Goal: Communication & Community: Answer question/provide support

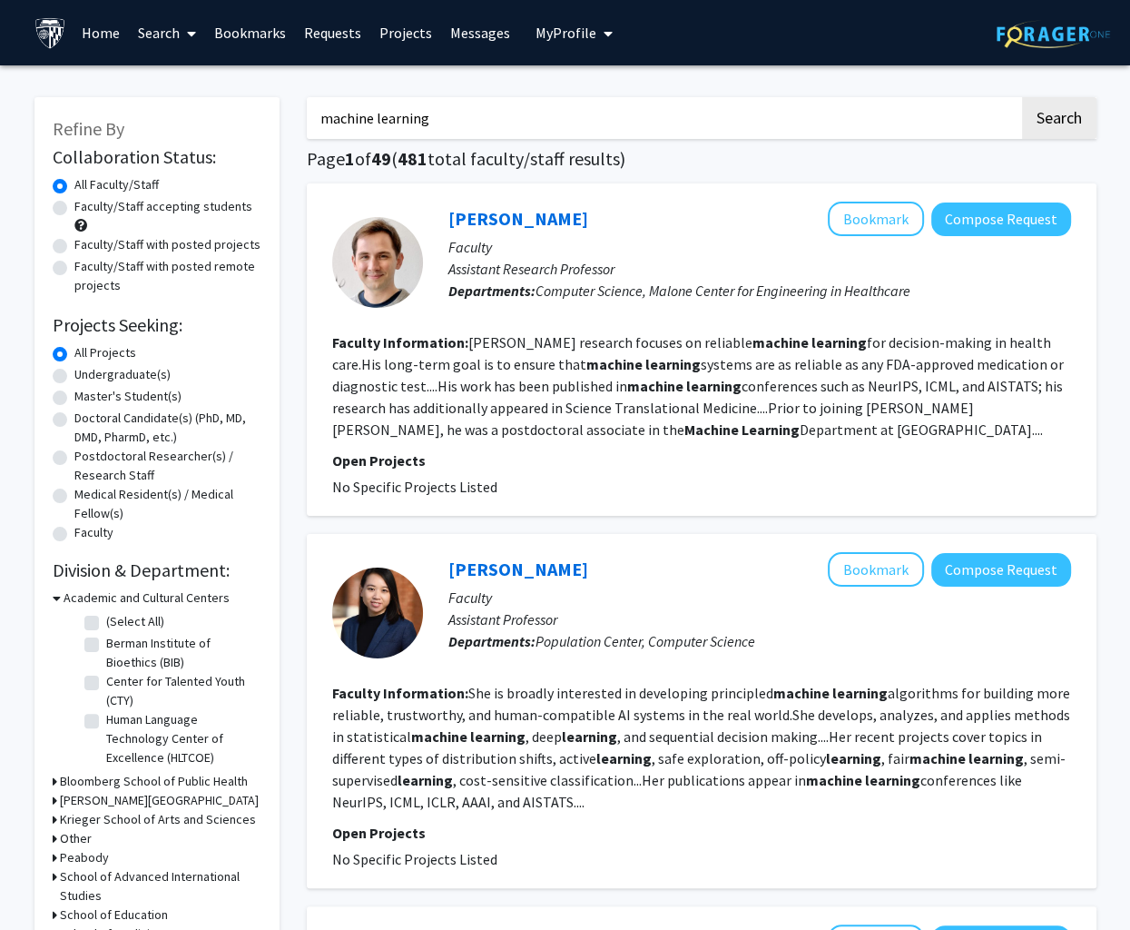
click at [478, 42] on link "Messages" at bounding box center [480, 33] width 78 height 64
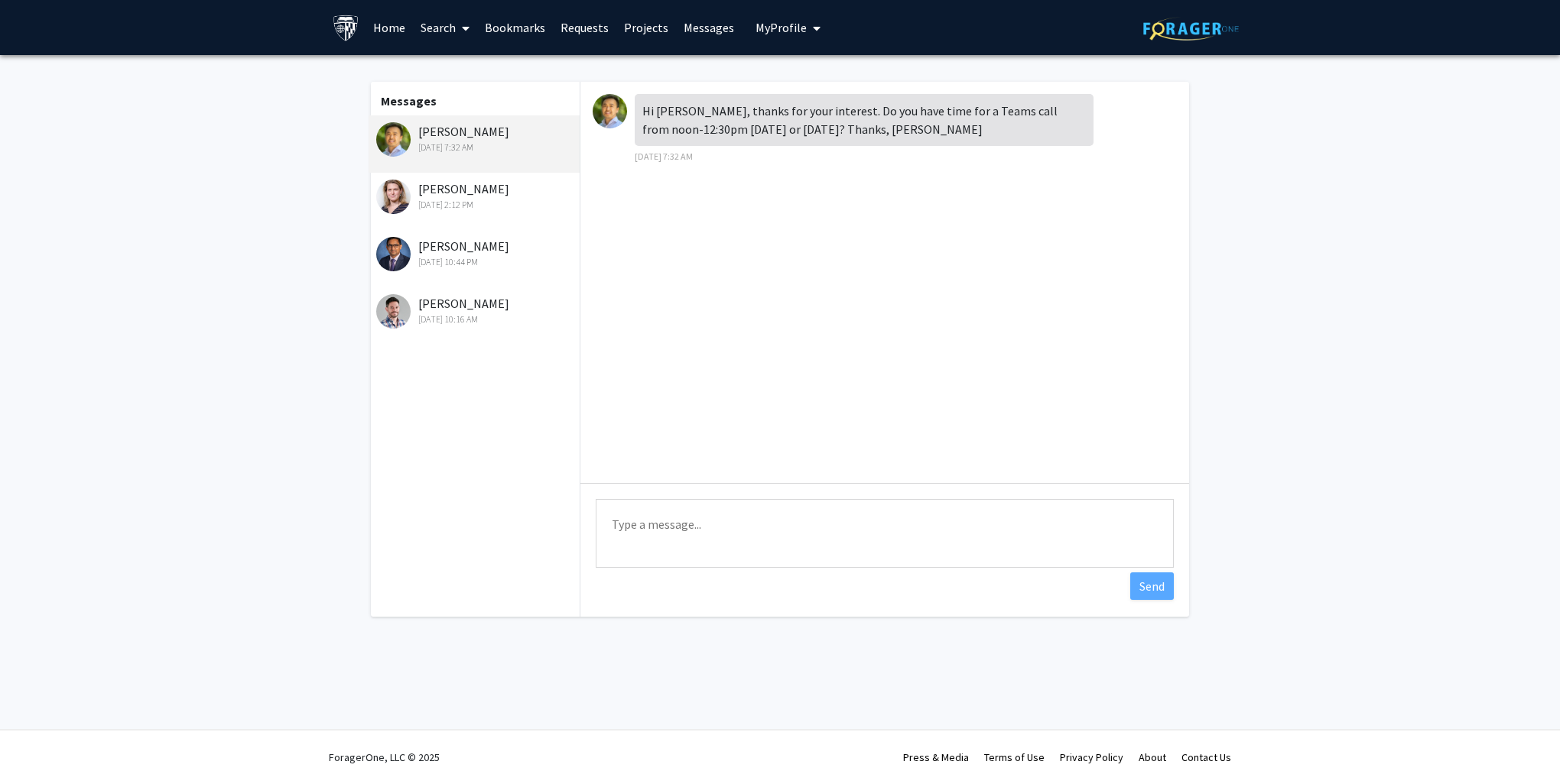
click at [767, 538] on textarea "Type a message" at bounding box center [884, 534] width 578 height 69
drag, startPoint x: 962, startPoint y: 138, endPoint x: 655, endPoint y: 81, distance: 312.2
click at [655, 81] on div "Messages David Park Sep 26, 2025 7:32 AM Moira-Phoebe Huet Sep 4, 2025 2:12 PM …" at bounding box center [780, 353] width 841 height 596
copy div "Hi Sijia, thanks for your interest. Do you have time for a Teams call from noon…"
click at [671, 527] on textarea "Type a message" at bounding box center [884, 534] width 578 height 69
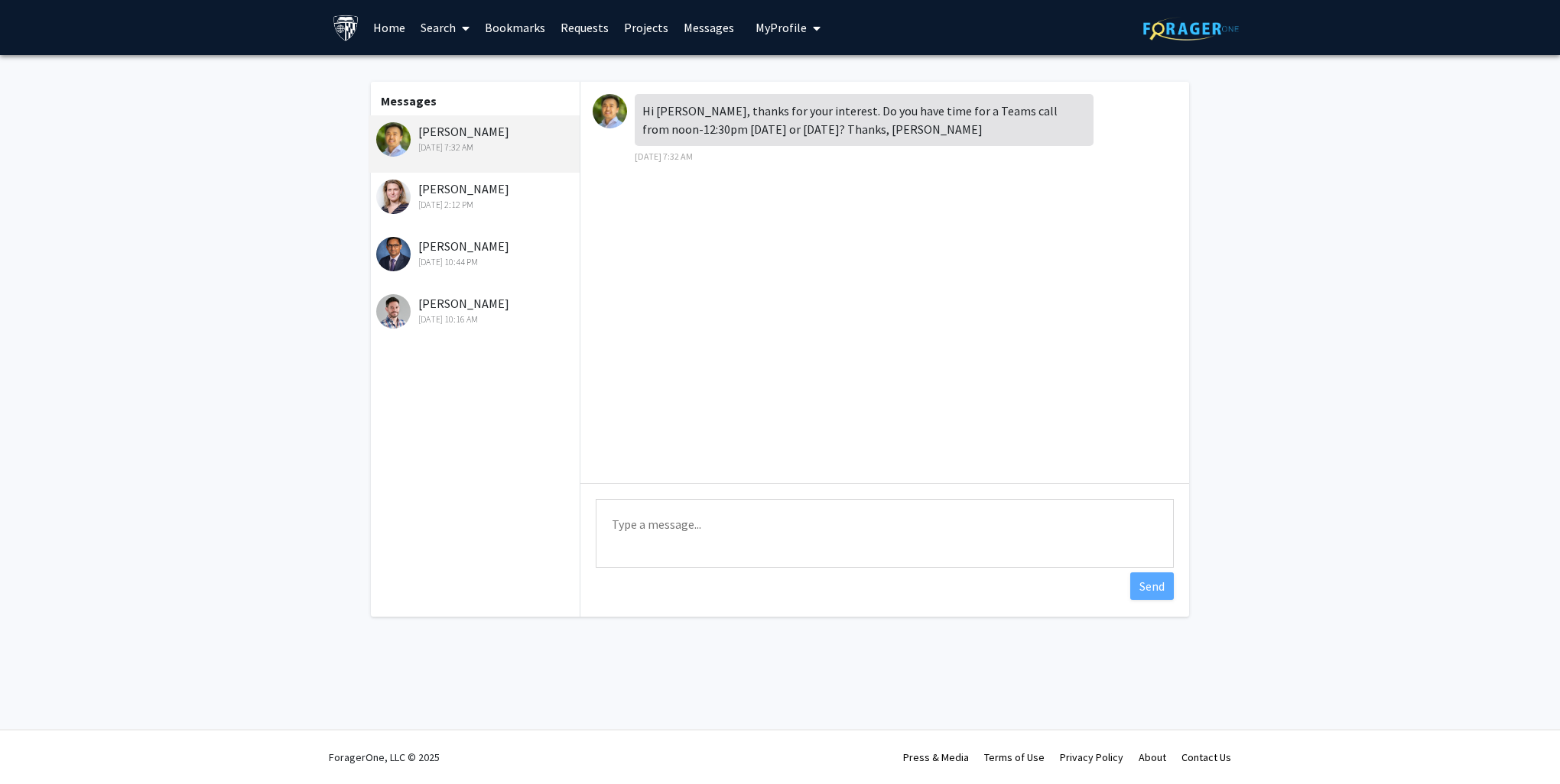
paste textarea "ChatGPT 说： Hi David, Thanks for reaching out. I’m available Tuesday the 30th, 1…"
click at [643, 530] on textarea "ChatGPT 说： Hi David, Thanks for reaching out. I’m available Tuesday the 30th, 1…" at bounding box center [884, 534] width 578 height 69
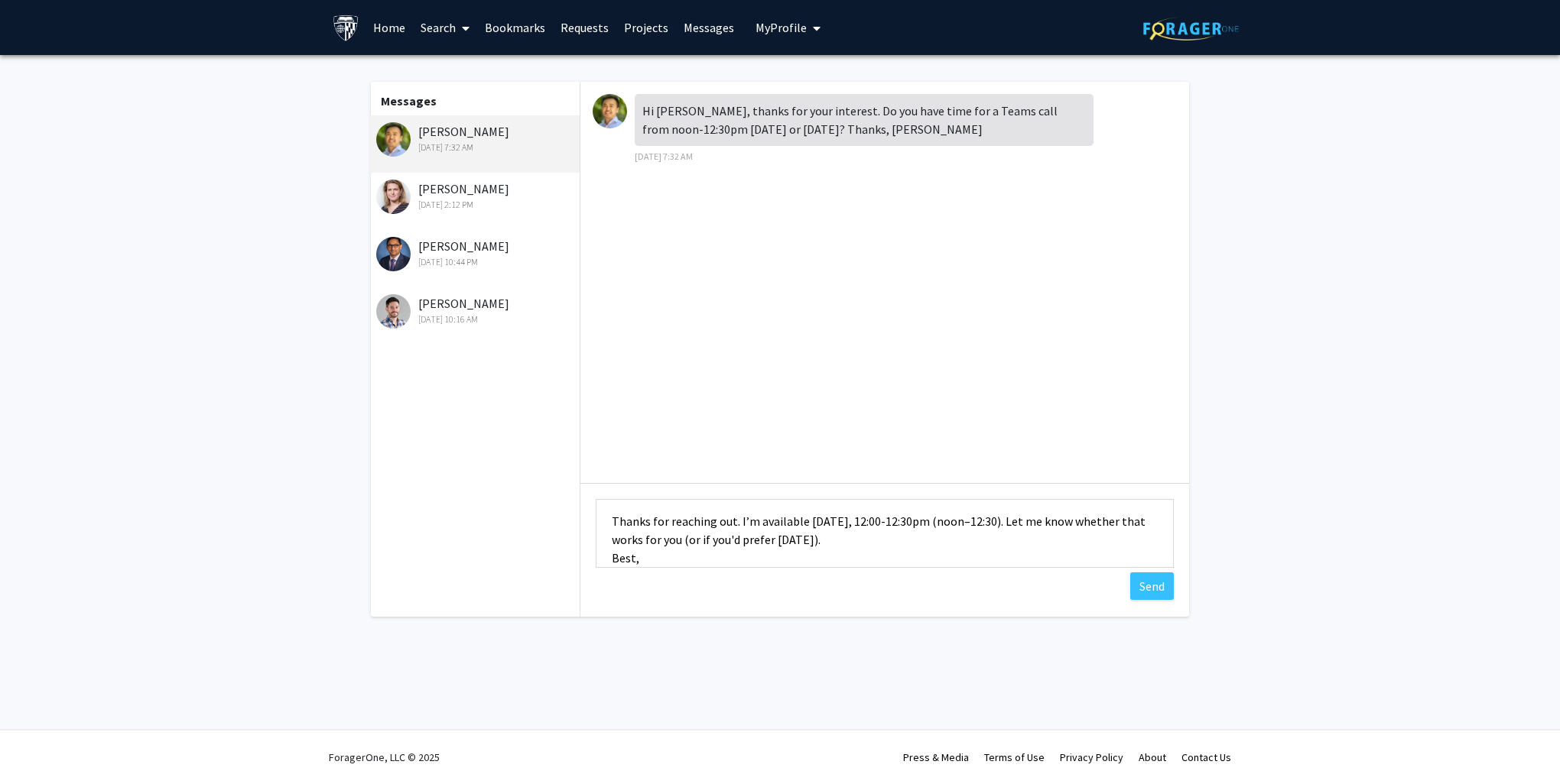
click at [612, 521] on textarea "ChatGPT 说： Hi David, Thanks for reaching out. I’m available Tuesday the 30th, 1…" at bounding box center [884, 534] width 578 height 69
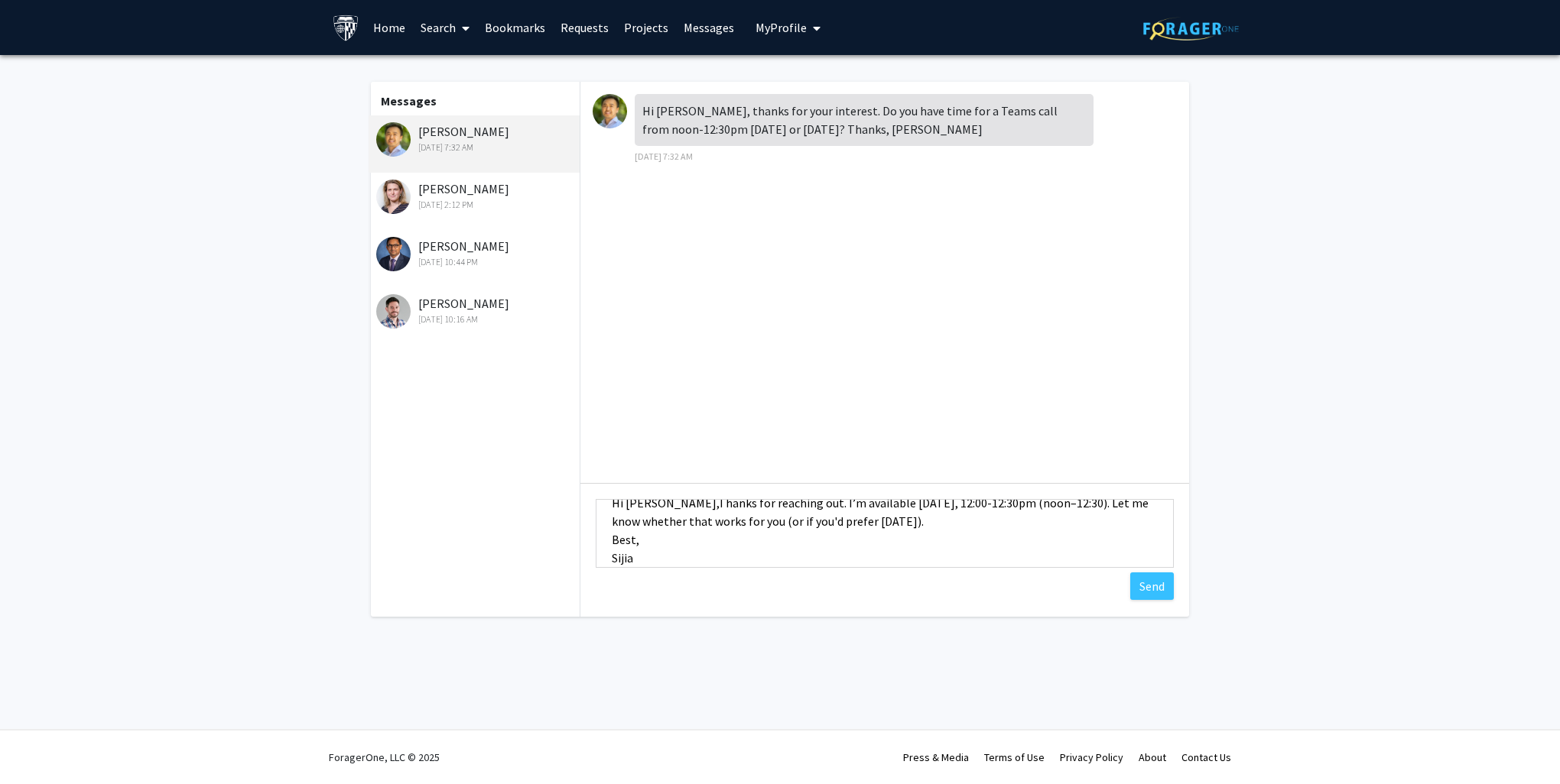
scroll to position [40, 0]
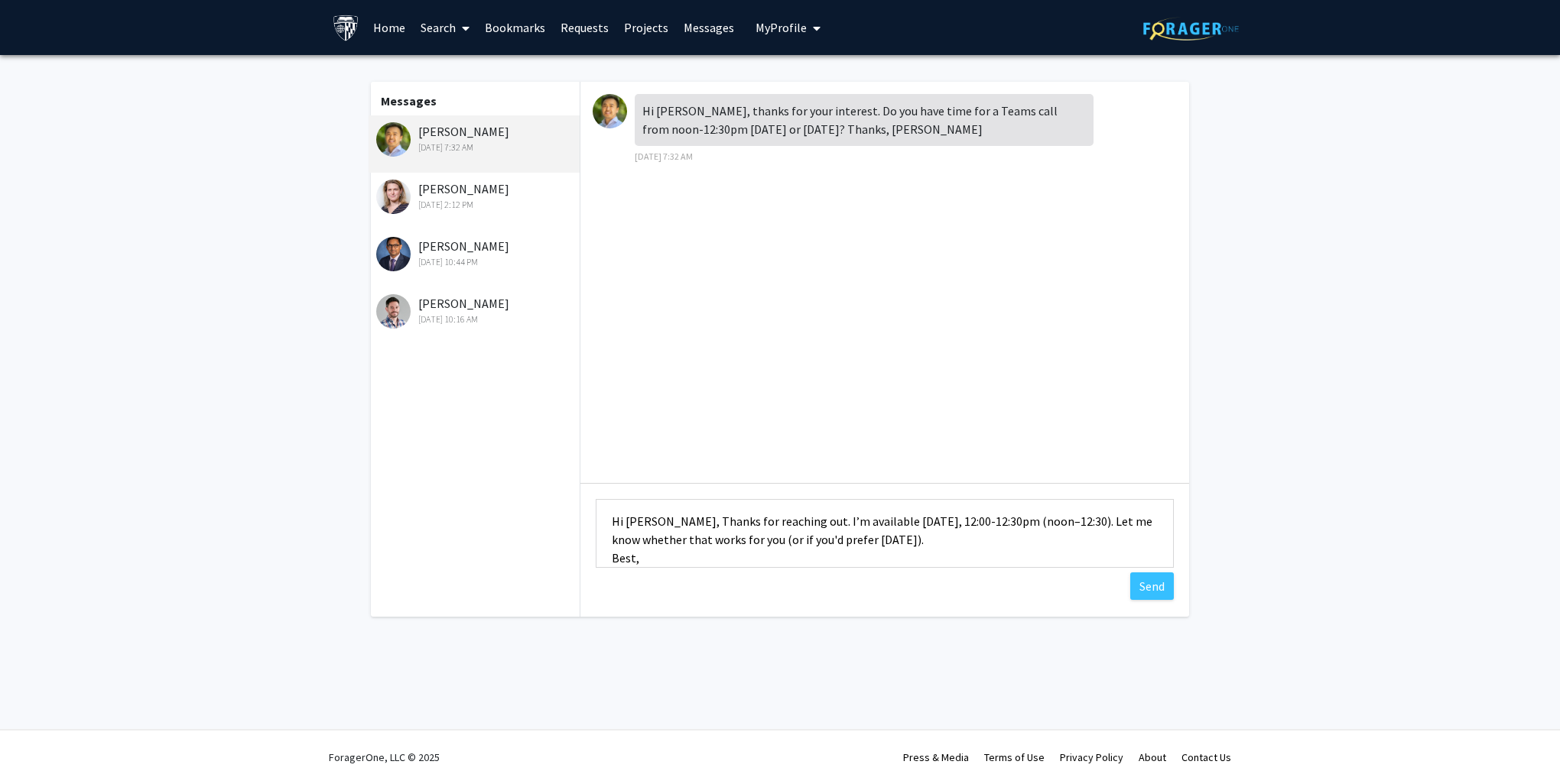
type textarea "ChatGPT 说： Hi David, Thanks for reaching out. I’m available Tuesday the 30th, 1…"
drag, startPoint x: 608, startPoint y: 112, endPoint x: 1187, endPoint y: 255, distance: 596.4
click at [963, 255] on div "Hi Sijia, thanks for your interest. Do you have time for a Teams call from noon…" at bounding box center [884, 282] width 609 height 402
drag, startPoint x: 474, startPoint y: 134, endPoint x: 398, endPoint y: 133, distance: 76.0
click at [398, 133] on div "David Park Sep 26, 2025 7:32 AM" at bounding box center [474, 144] width 211 height 57
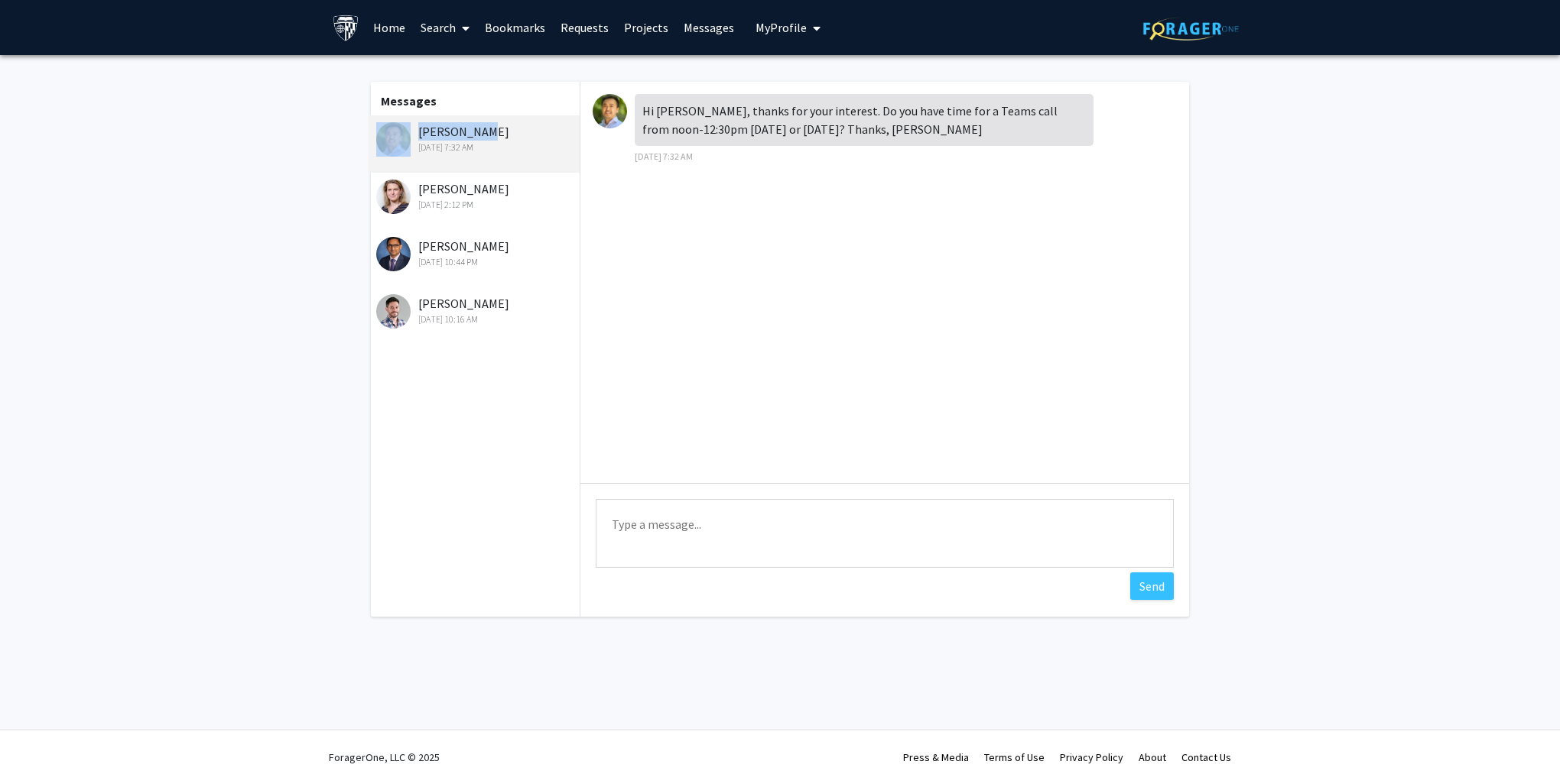
scroll to position [0, 0]
copy div "[PERSON_NAME]"
click at [514, 138] on div "David Park Sep 26, 2025 7:32 AM" at bounding box center [476, 138] width 200 height 32
drag, startPoint x: 480, startPoint y: 127, endPoint x: 415, endPoint y: 136, distance: 65.6
click at [415, 136] on div "David Park Sep 26, 2025 7:32 AM" at bounding box center [476, 138] width 200 height 32
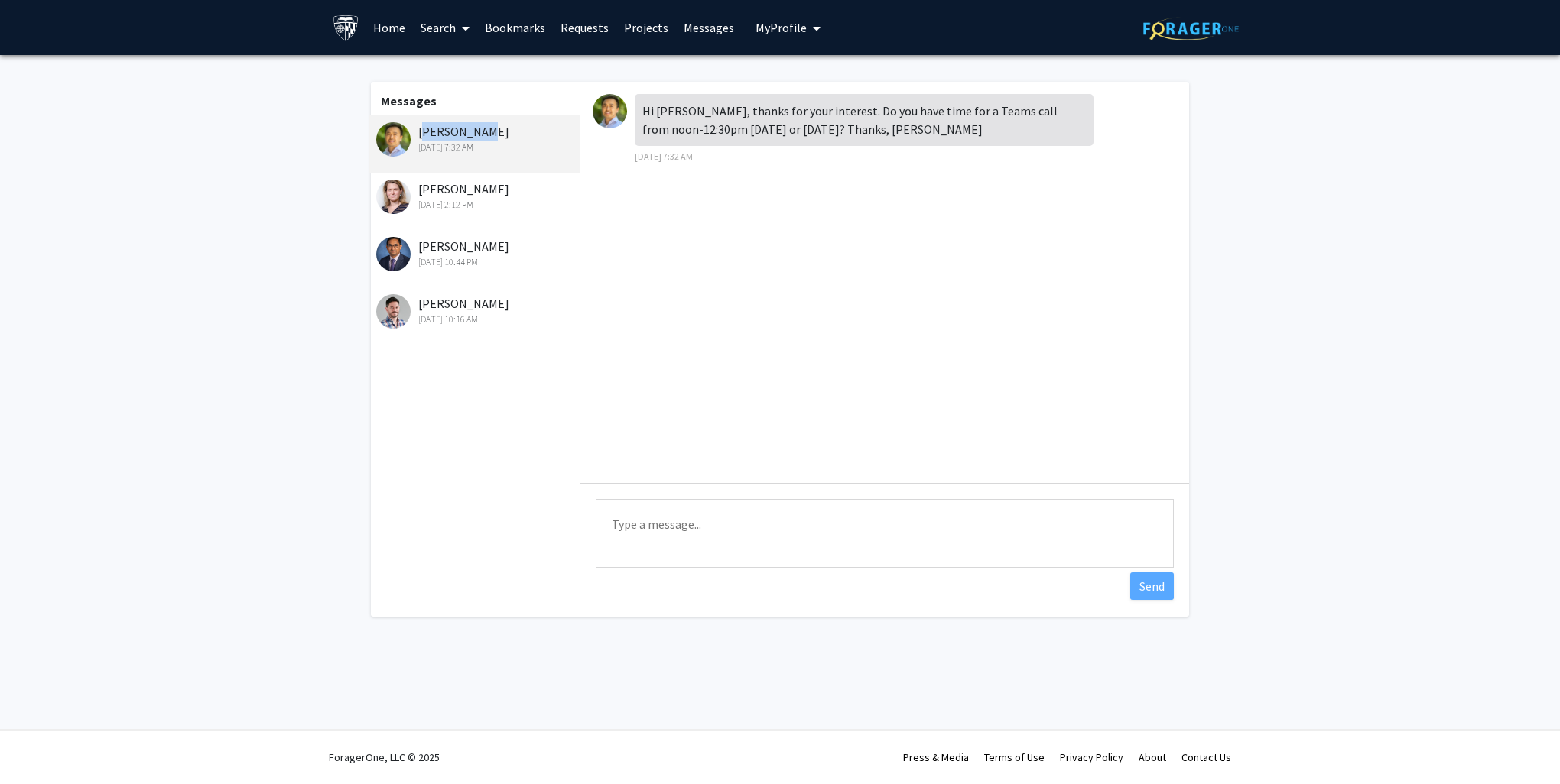
copy div "[PERSON_NAME]"
click at [697, 551] on textarea "Type a message" at bounding box center [884, 534] width 578 height 69
click at [963, 526] on textarea "Hi Mr Prak, thank you for your reply. I have time on Tuesday. You can contact m…" at bounding box center [884, 534] width 578 height 69
drag, startPoint x: 793, startPoint y: 523, endPoint x: 1065, endPoint y: 525, distance: 272.0
click at [963, 525] on textarea "Hi Mr Prak, thank you for your reply. I have time on Tuesday. You can contact m…" at bounding box center [884, 534] width 578 height 69
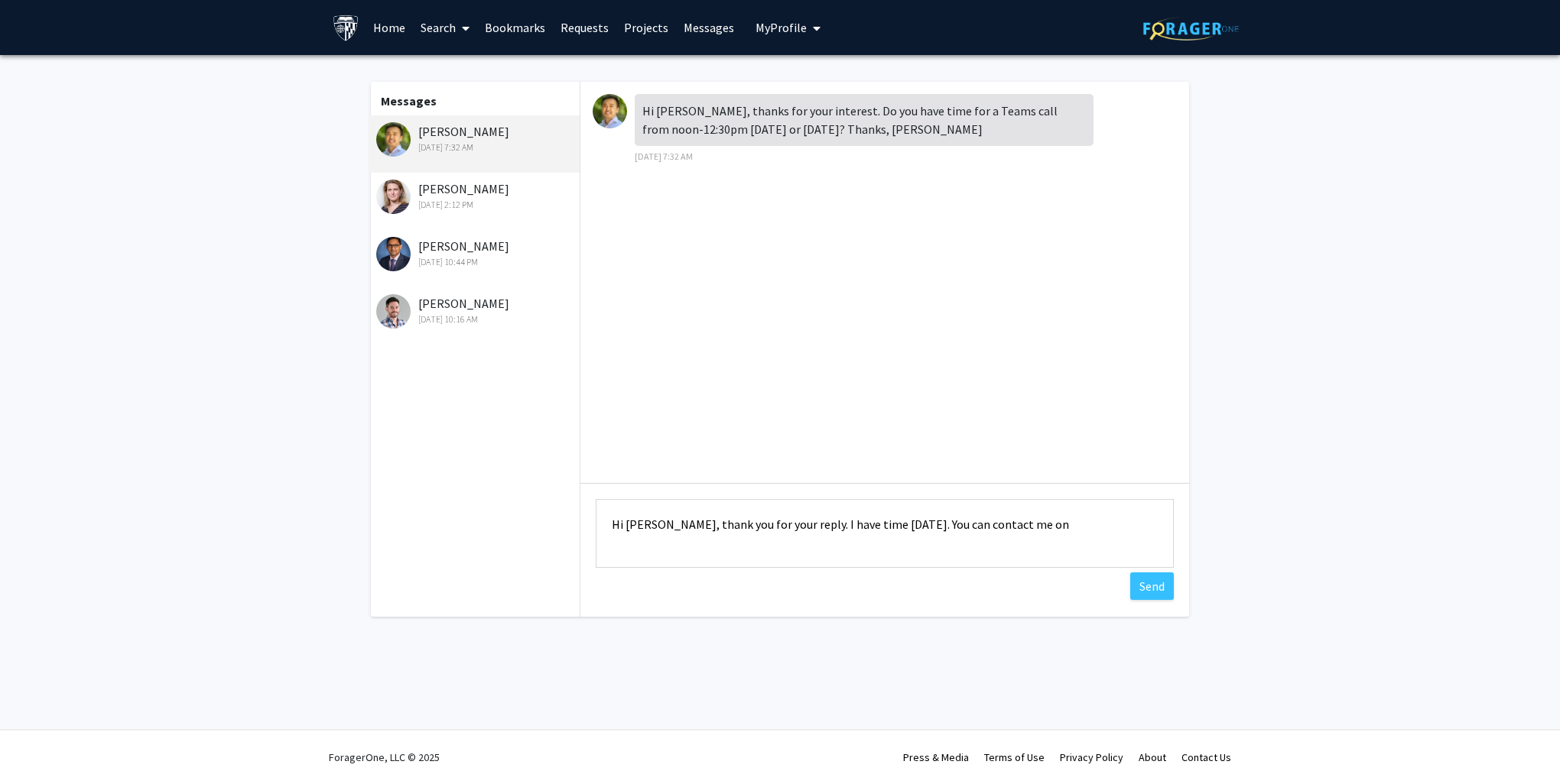
paste textarea "I’m available Tuesday the 30th"
click at [792, 526] on textarea "Hi Mr Prak, thank you for your reply.I’m available Tuesday the 30th" at bounding box center [884, 534] width 578 height 69
click at [961, 540] on textarea "Hi Mr Prak, thank you for your reply. I’m available Tuesday the 30th" at bounding box center [884, 534] width 578 height 69
drag, startPoint x: 964, startPoint y: 527, endPoint x: 906, endPoint y: 519, distance: 58.5
click at [906, 519] on textarea "Hi Mr Prak, thank you for your reply. I’m available Tuesday the 30th" at bounding box center [884, 534] width 578 height 69
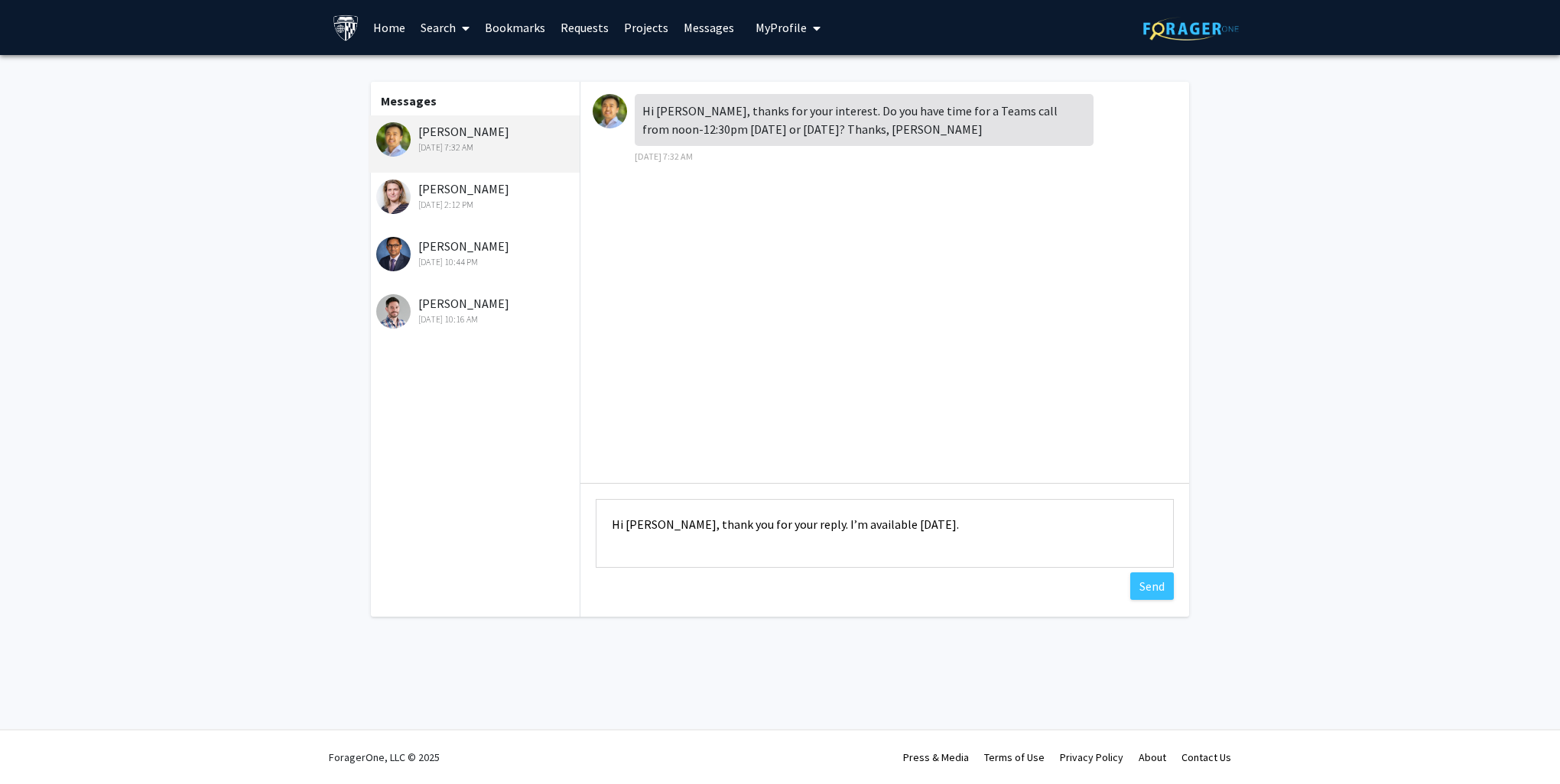
click at [922, 523] on textarea "Hi Mr Prak, thank you for your reply. I’m available Tuesday." at bounding box center [884, 534] width 578 height 69
click at [936, 526] on textarea "Hi Mr Prak, thank you for your reply. I’m available Tuesday." at bounding box center [884, 534] width 578 height 69
drag, startPoint x: 868, startPoint y: 543, endPoint x: 612, endPoint y: 525, distance: 256.6
click at [612, 525] on textarea "Hi Mr Prak, thank you for your reply. I’m available Tuesday. Also you can conta…" at bounding box center [884, 534] width 578 height 69
click at [893, 549] on textarea "Hi Mr Prak, thank you for your reply. I’m available Tuesday. Also you can conta…" at bounding box center [884, 534] width 578 height 69
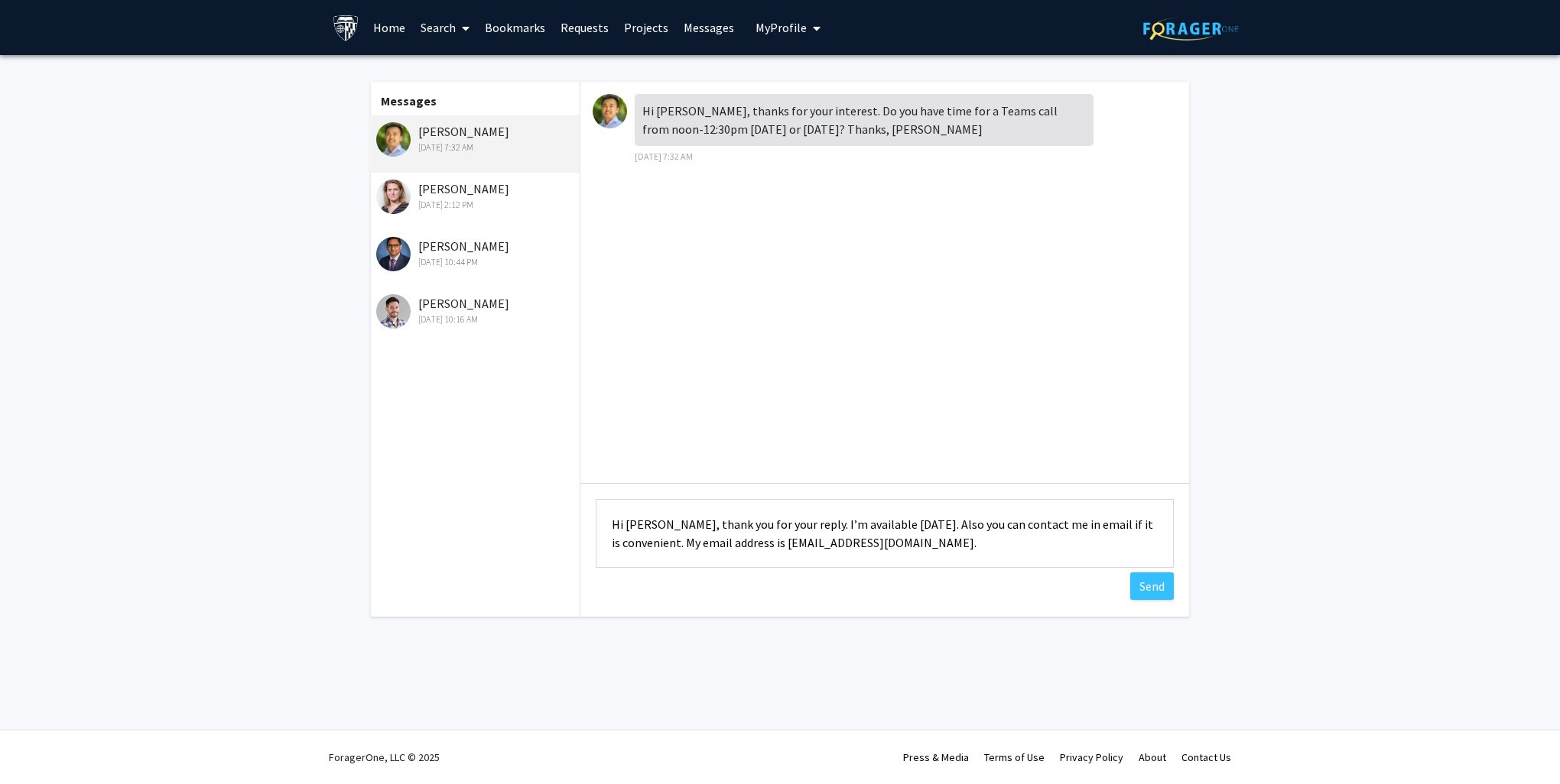
drag, startPoint x: 875, startPoint y: 546, endPoint x: 670, endPoint y: 529, distance: 205.7
click at [670, 529] on textarea "Hi Mr Prak, thank you for your reply. I’m available Tuesday. Also you can conta…" at bounding box center [884, 534] width 578 height 69
paste textarea "Thank you for your reply. I’m available on Tuesday. You can also reach me by em…"
click at [676, 525] on textarea "Hi Mr Prak, Thank you for your reply. I’m available on Tuesday. You can also re…" at bounding box center [884, 534] width 578 height 69
click at [761, 536] on textarea "Hi Mr Prak, thank you for your reply. I’m available on Tuesday. You can also re…" at bounding box center [884, 534] width 578 height 69
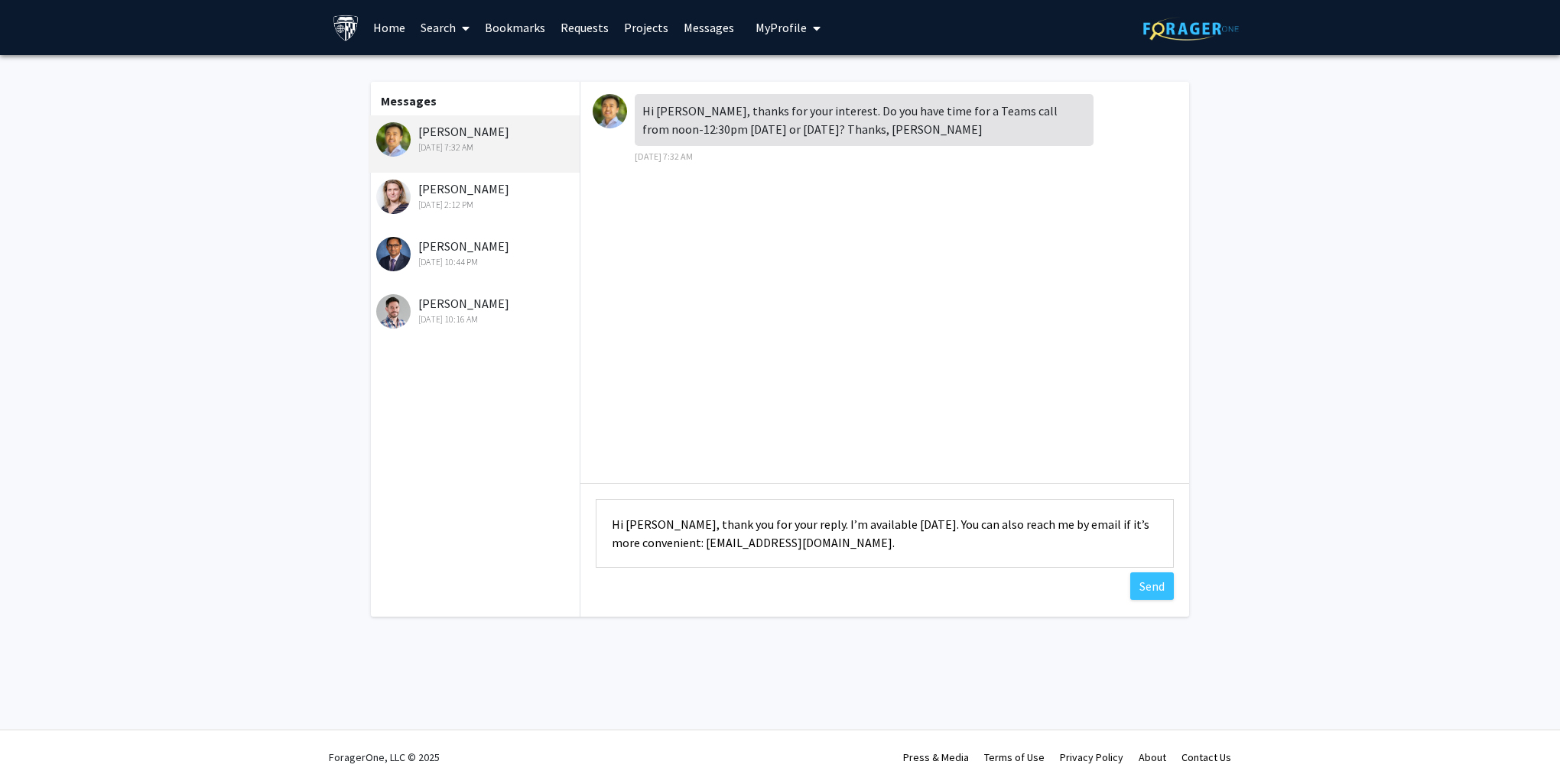
drag, startPoint x: 790, startPoint y: 547, endPoint x: 505, endPoint y: 499, distance: 289.0
click at [505, 499] on div "Messages David Park Sep 26, 2025 7:32 AM Moira-Phoebe Huet Sep 4, 2025 2:12 PM …" at bounding box center [780, 349] width 846 height 535
type textarea "Hi Mr Prak, thank you for your reply. I’m available on Tuesday. You can also re…"
click at [815, 526] on textarea "Hi Mr Prak, thank you for your reply. I’m available on Tuesday. You can also re…" at bounding box center [884, 534] width 578 height 69
click at [774, 549] on textarea "Hi Mr Prak, thank you for your reply. I’m available on Tuesday. You can also re…" at bounding box center [884, 534] width 578 height 69
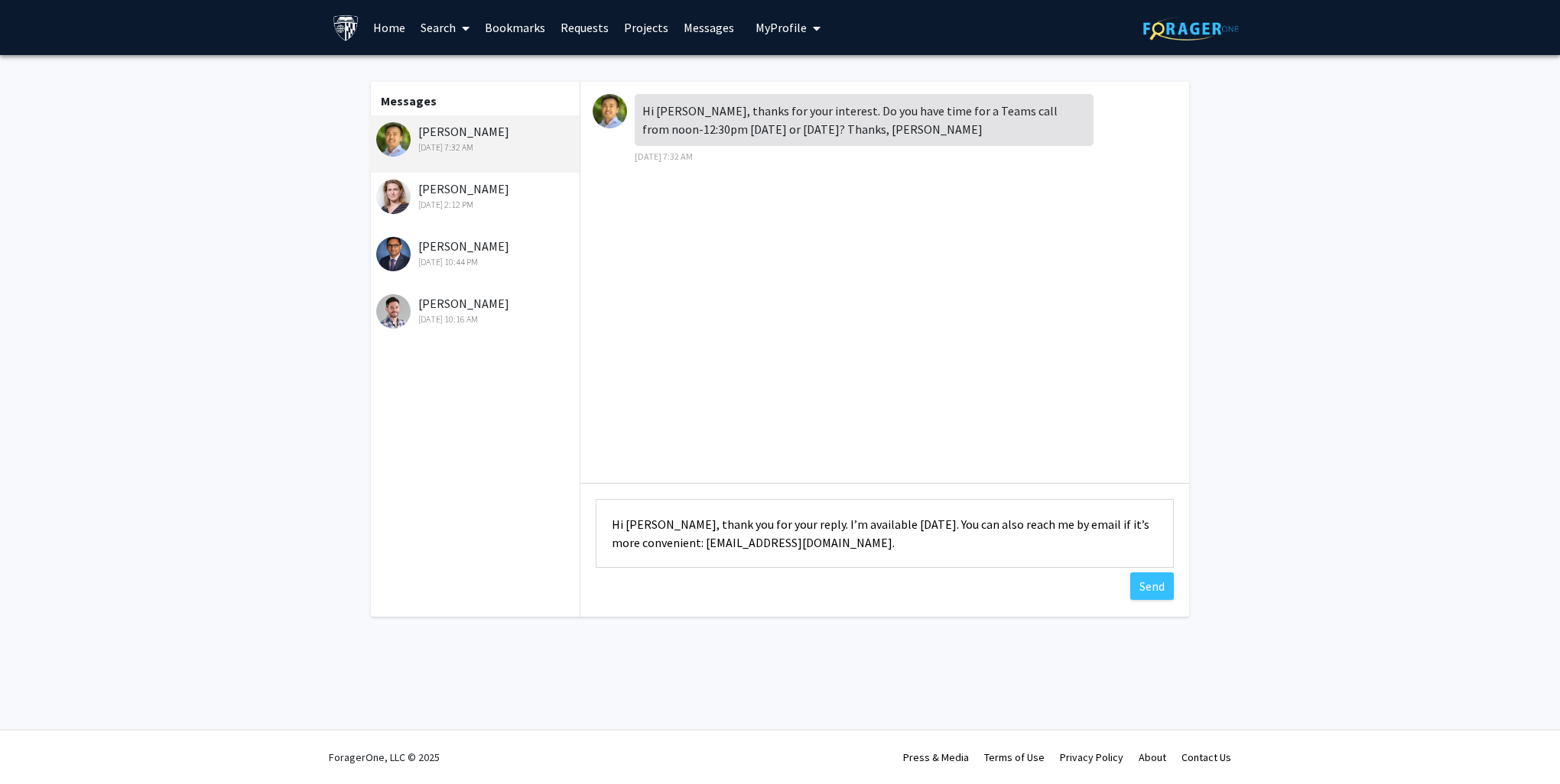
drag, startPoint x: 769, startPoint y: 548, endPoint x: 544, endPoint y: 509, distance: 228.4
click at [544, 509] on div "Messages David Park Sep 26, 2025 7:32 AM Moira-Phoebe Huet Sep 4, 2025 2:12 PM …" at bounding box center [780, 349] width 846 height 535
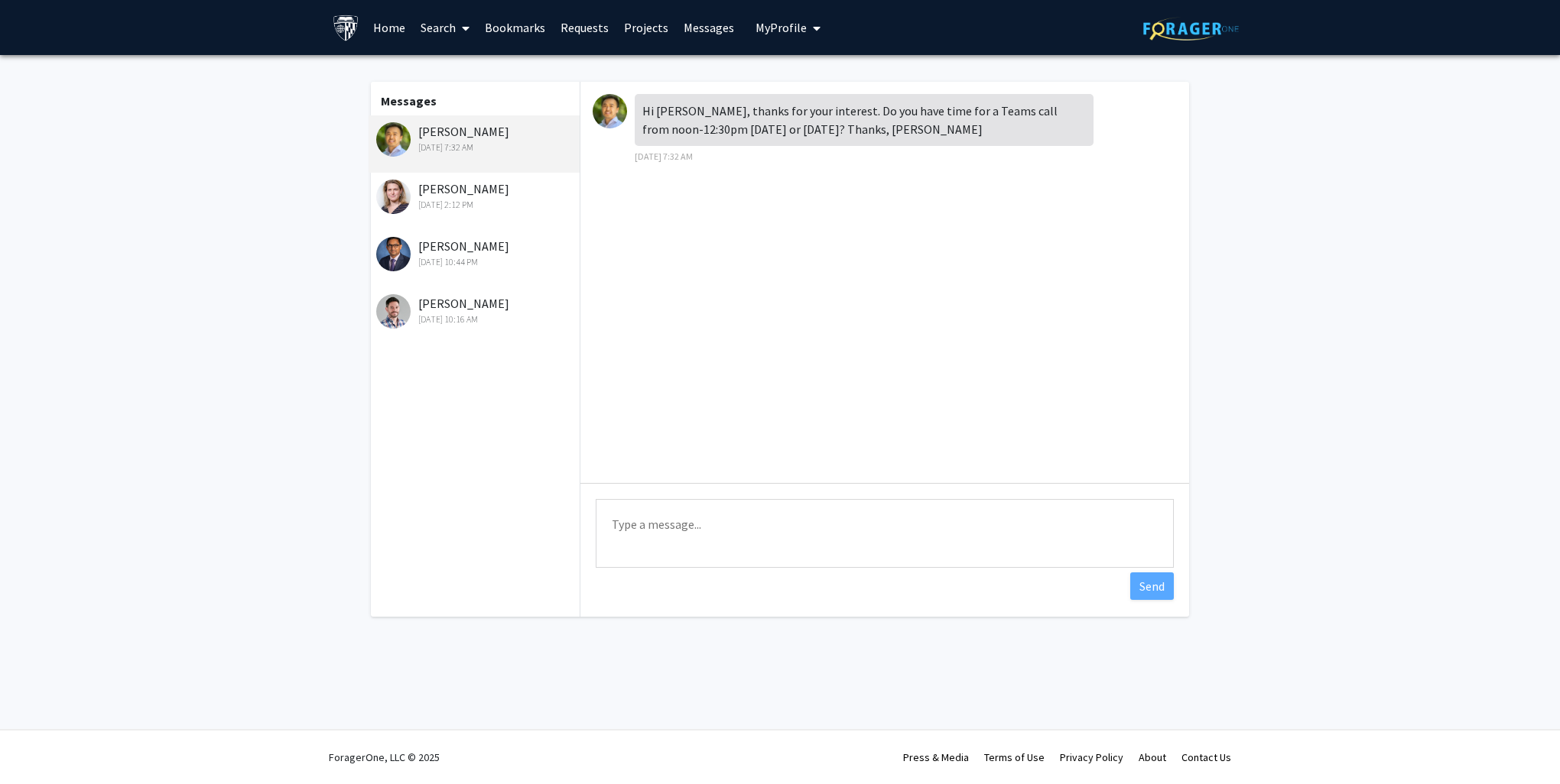
paste textarea "Hi Mr Prak, thank you for your reply. I’m available on Tuesday. You can also re…"
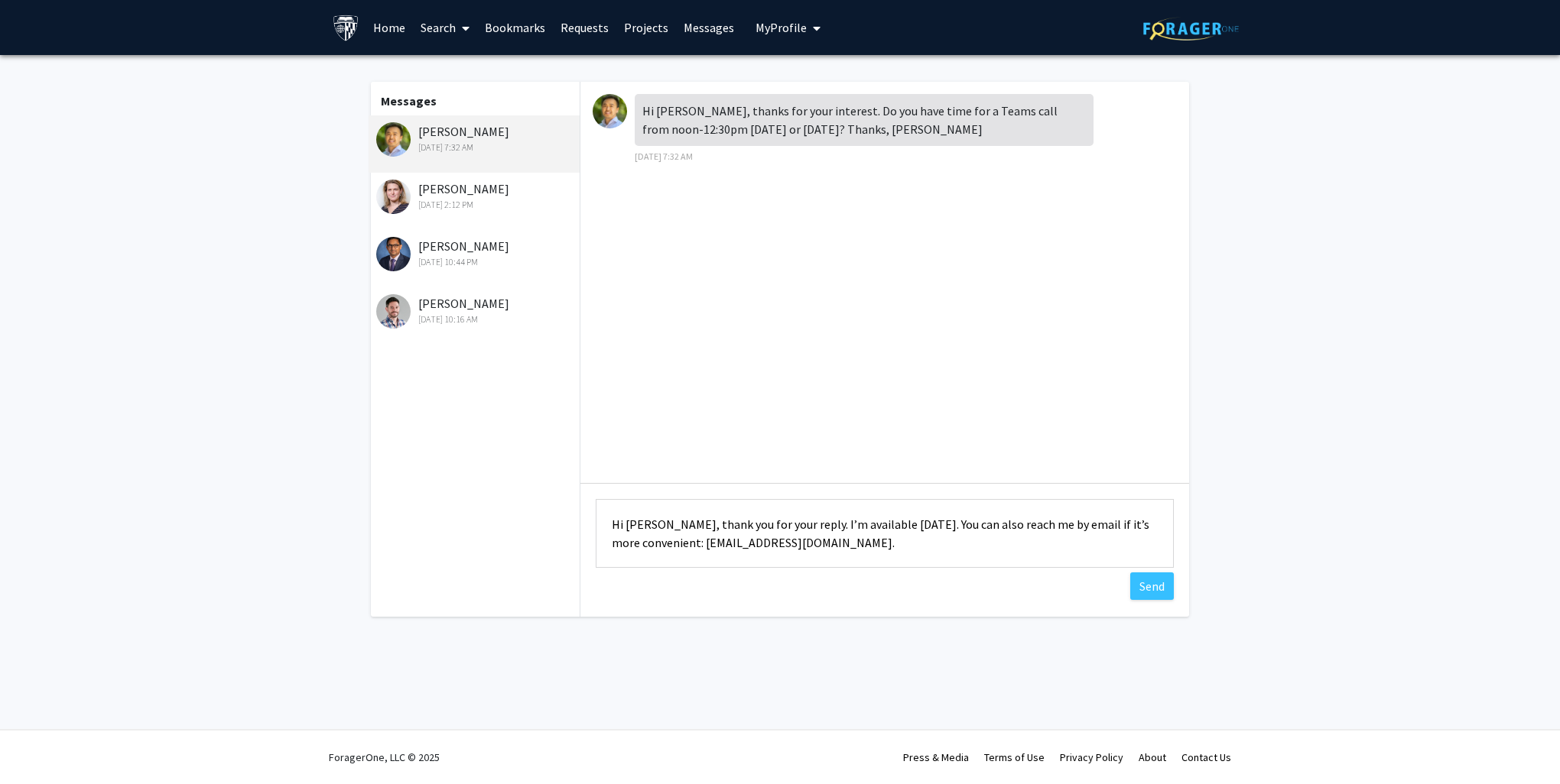
scroll to position [55, 0]
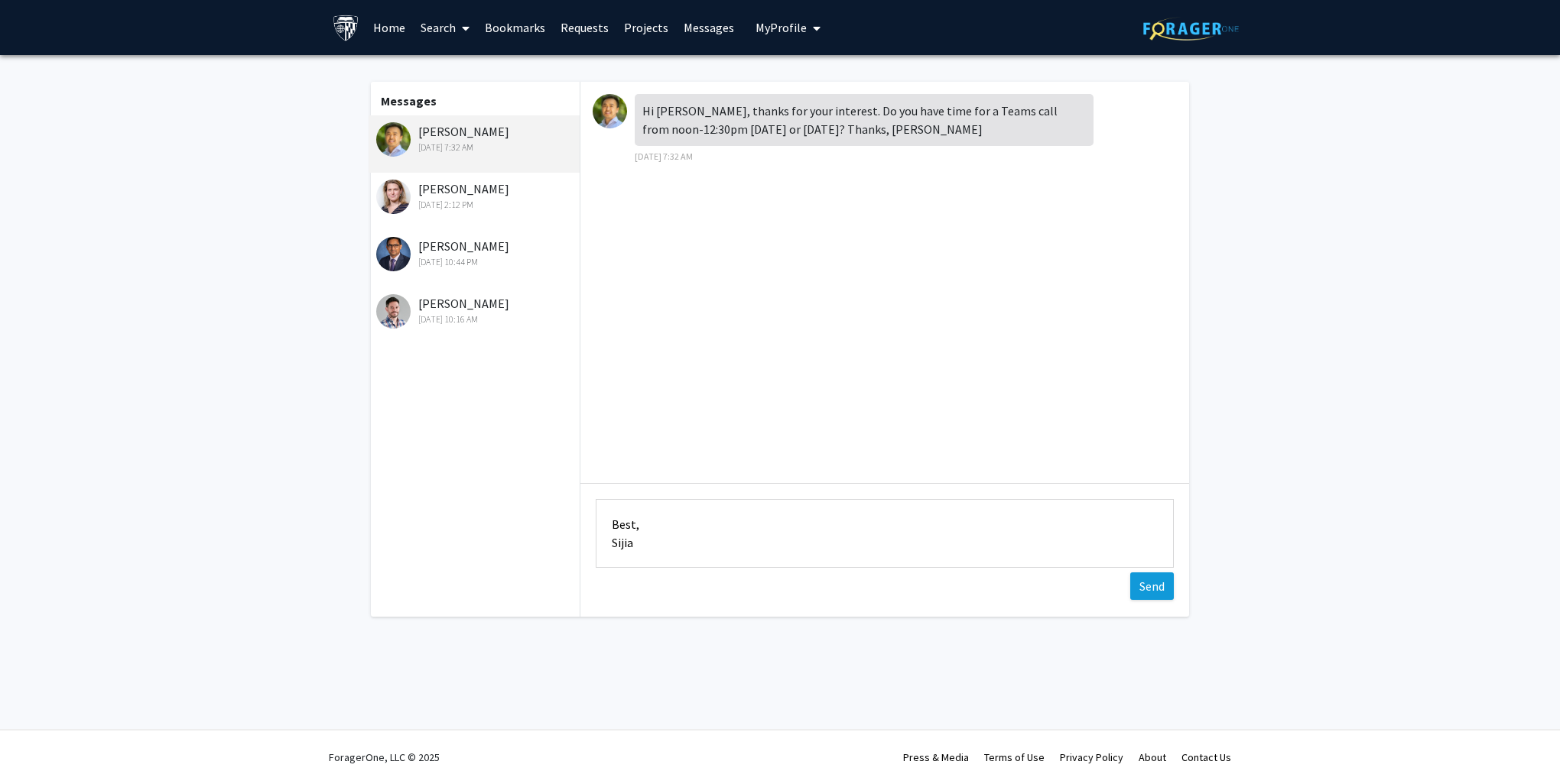
type textarea "Hi [PERSON_NAME], thank you for your reply. I’m available [DATE]. You can also …"
click at [963, 588] on button "Send" at bounding box center [1152, 586] width 44 height 28
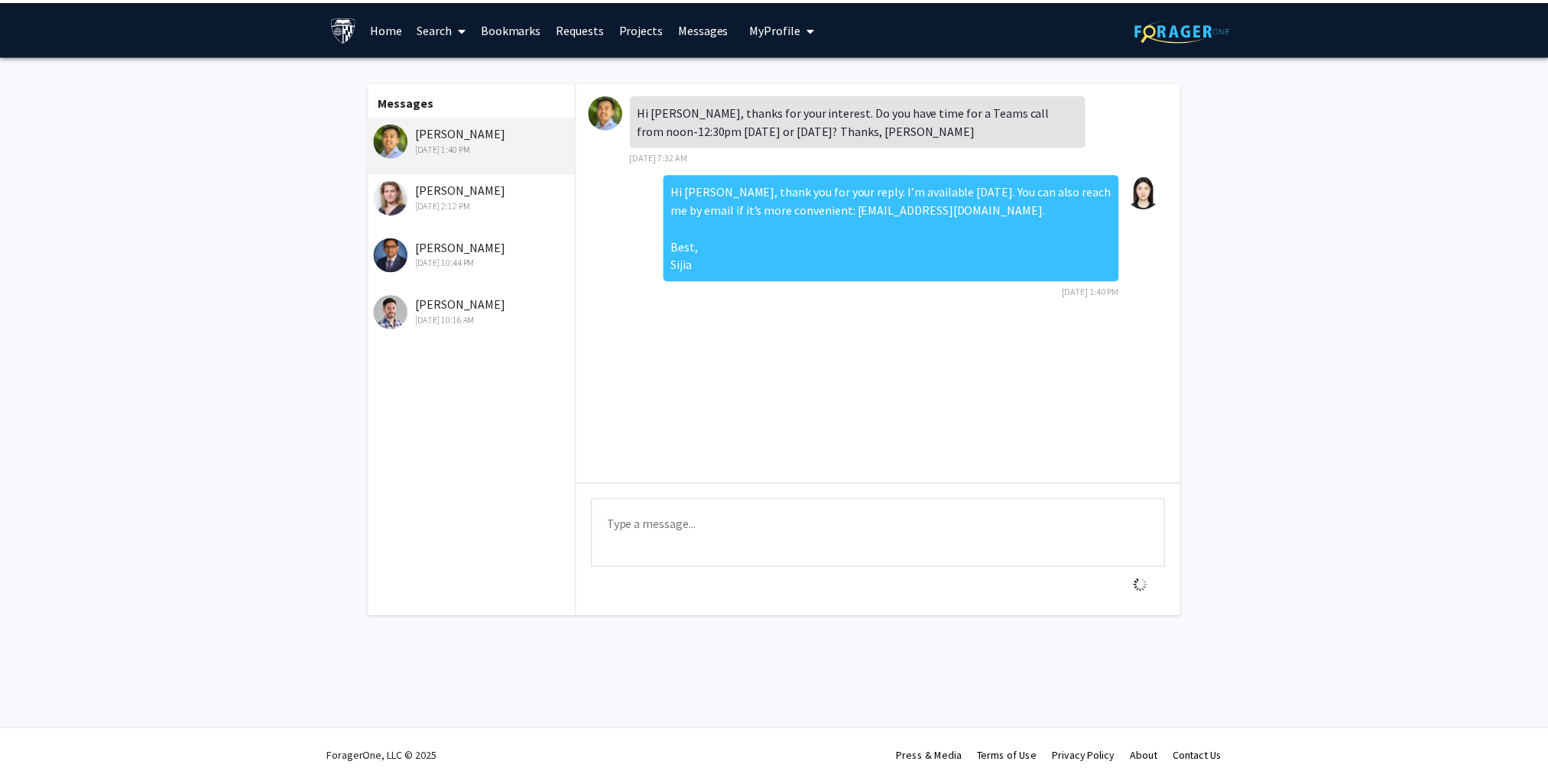
scroll to position [0, 0]
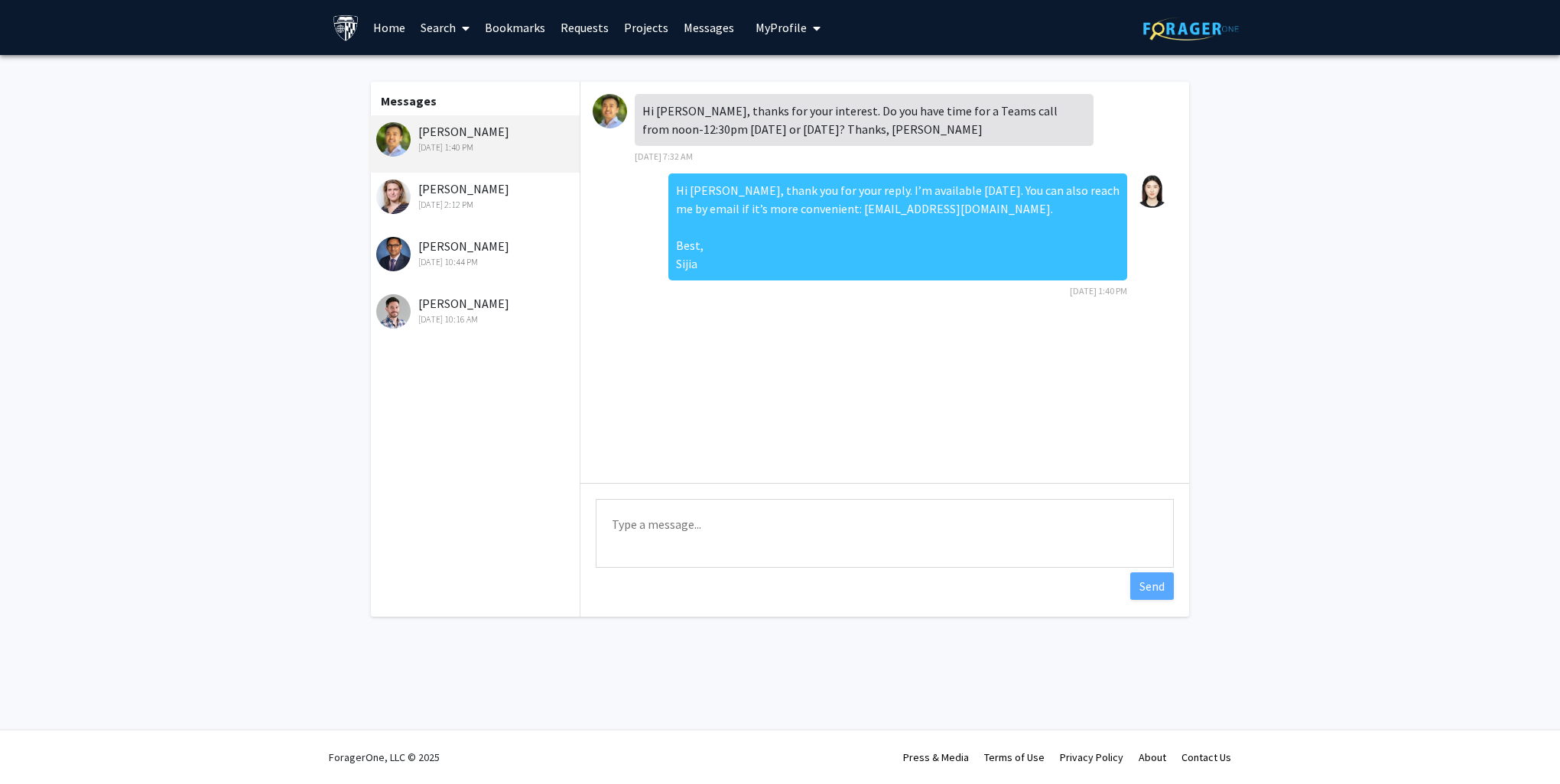
click at [505, 32] on link "Bookmarks" at bounding box center [515, 28] width 76 height 54
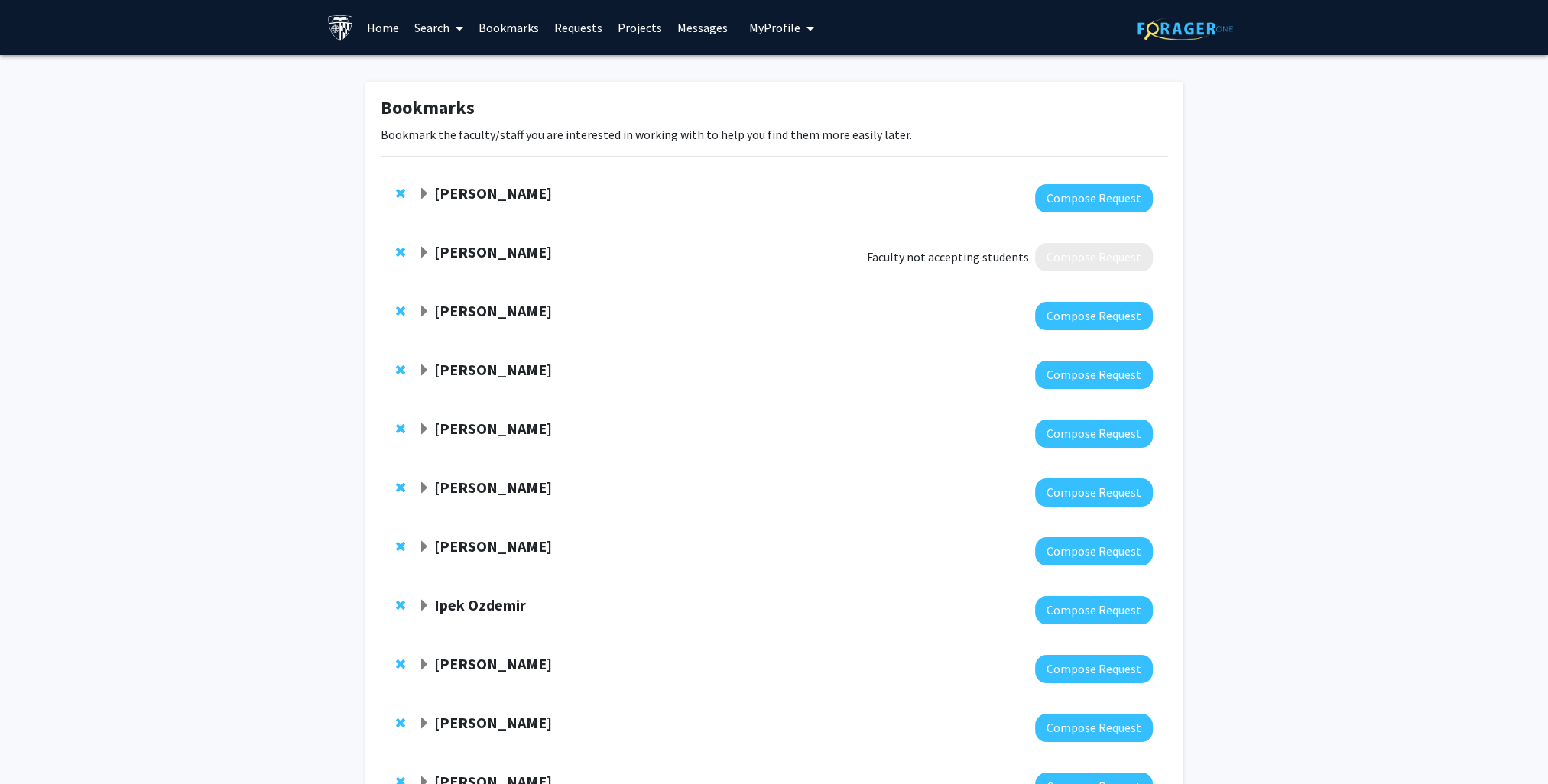
click at [386, 29] on link "Home" at bounding box center [383, 28] width 47 height 54
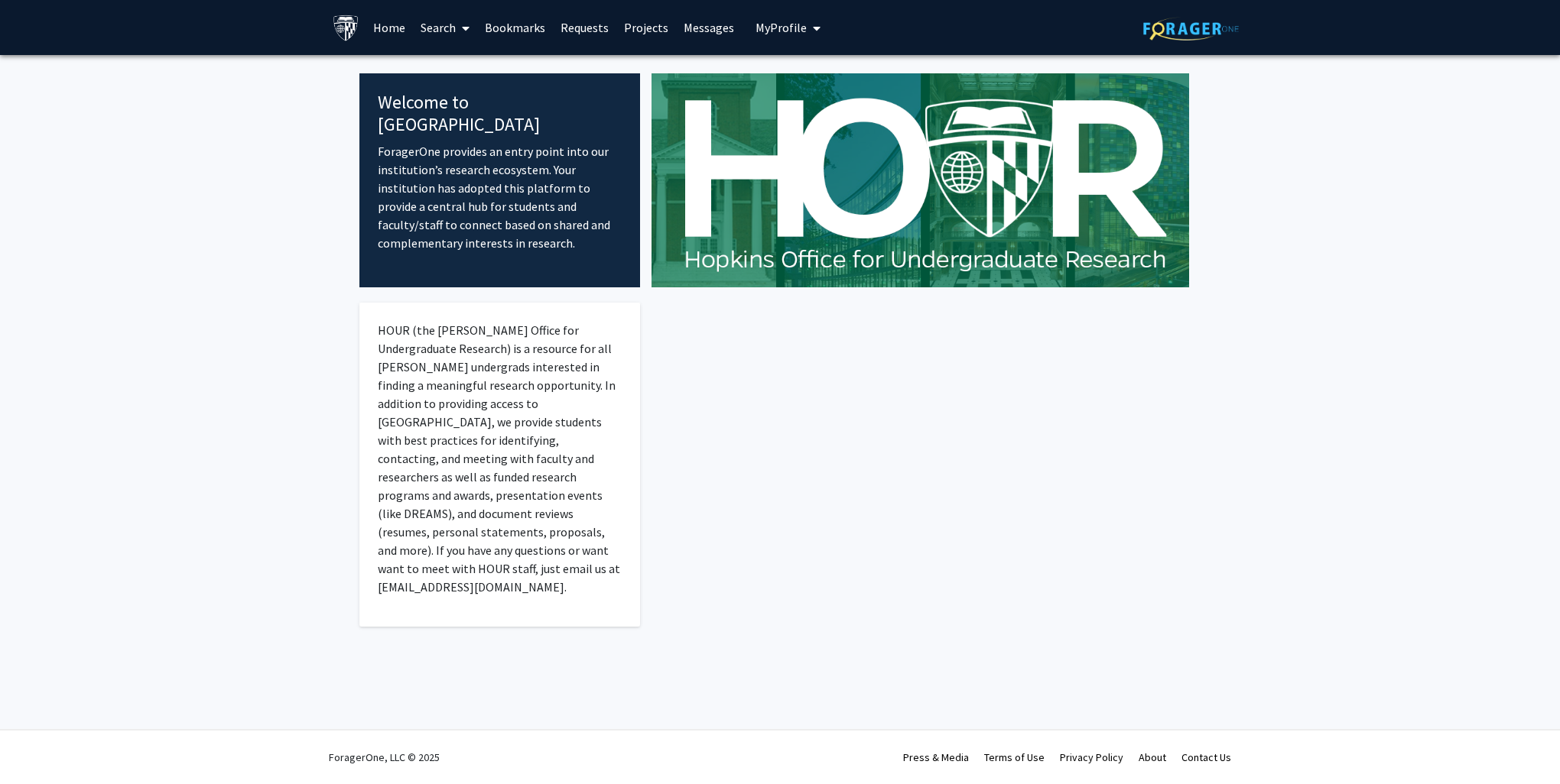
click at [431, 30] on link "Search" at bounding box center [445, 28] width 64 height 54
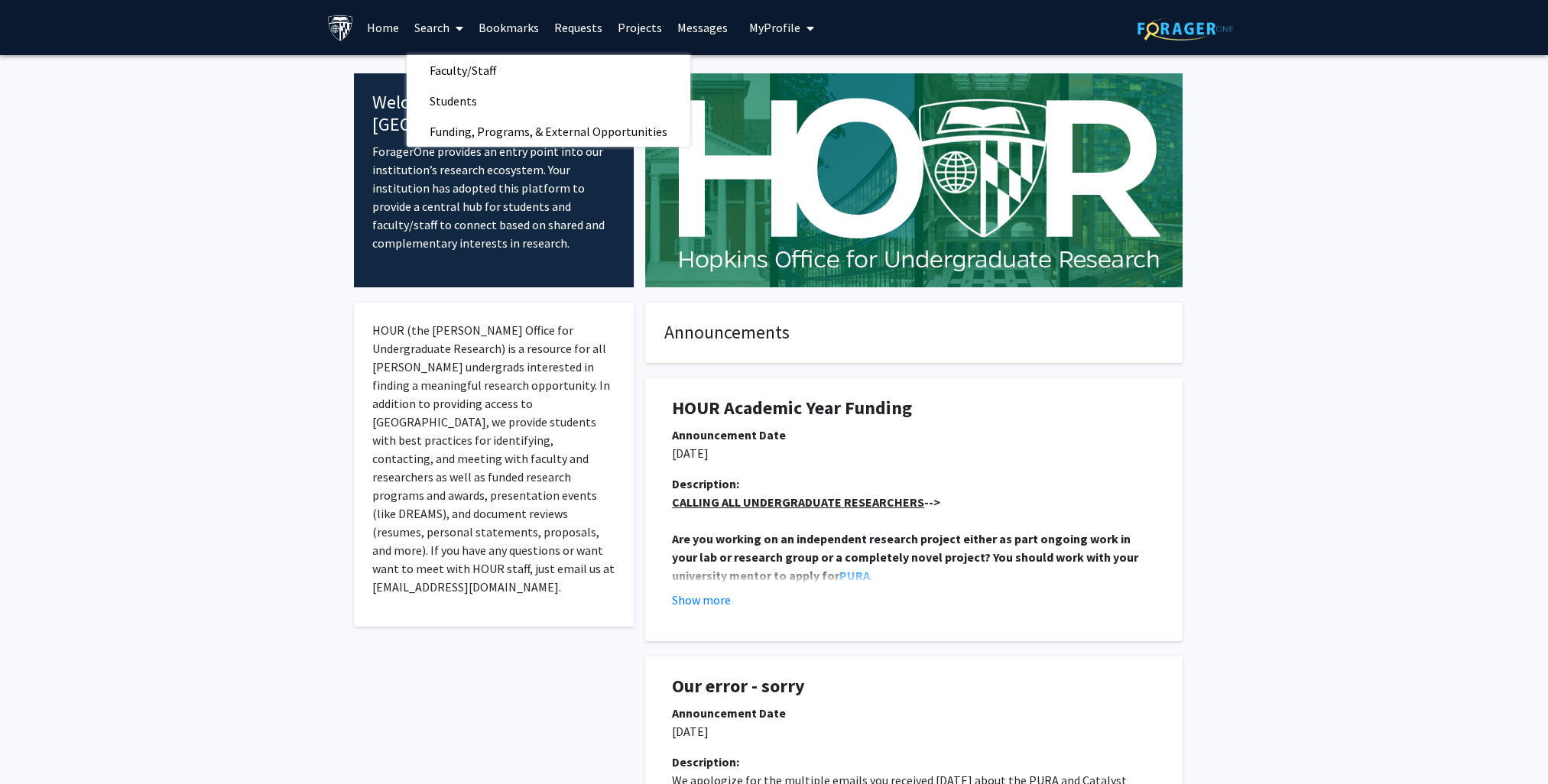
click at [501, 35] on link "Bookmarks" at bounding box center [509, 28] width 76 height 54
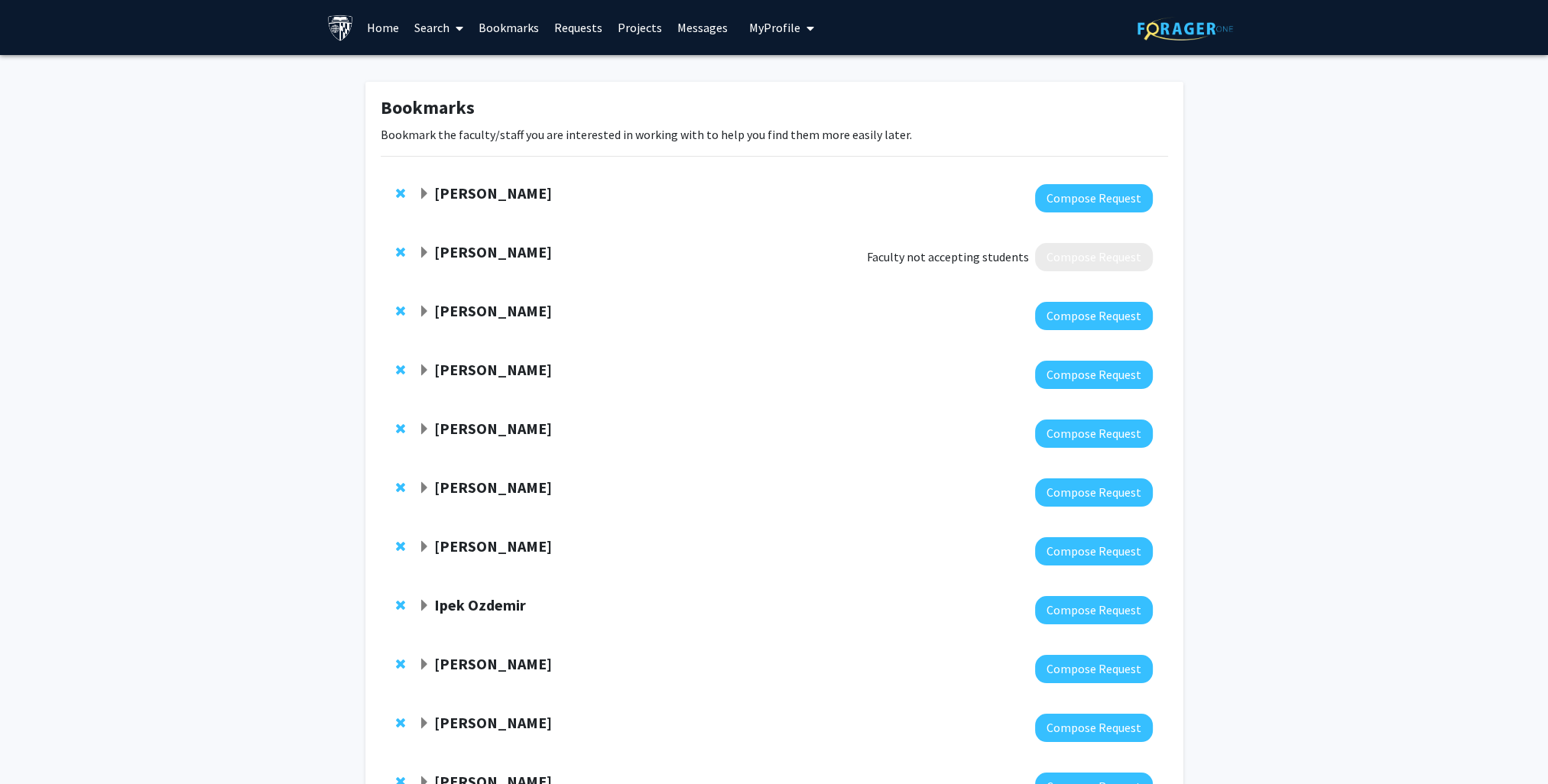
click at [583, 29] on link "Requests" at bounding box center [578, 28] width 63 height 54
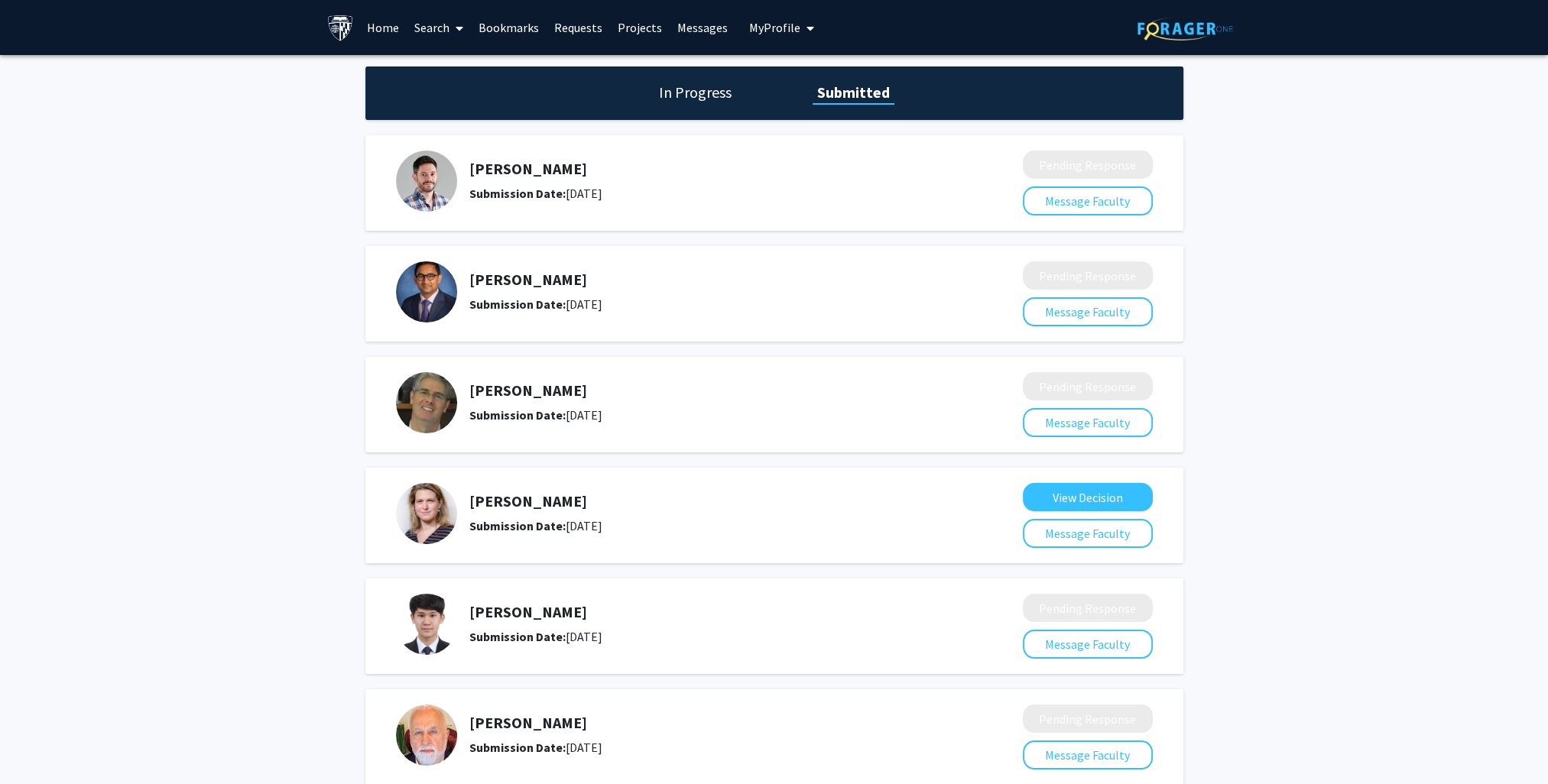
click at [510, 26] on link "Bookmarks" at bounding box center [509, 28] width 76 height 54
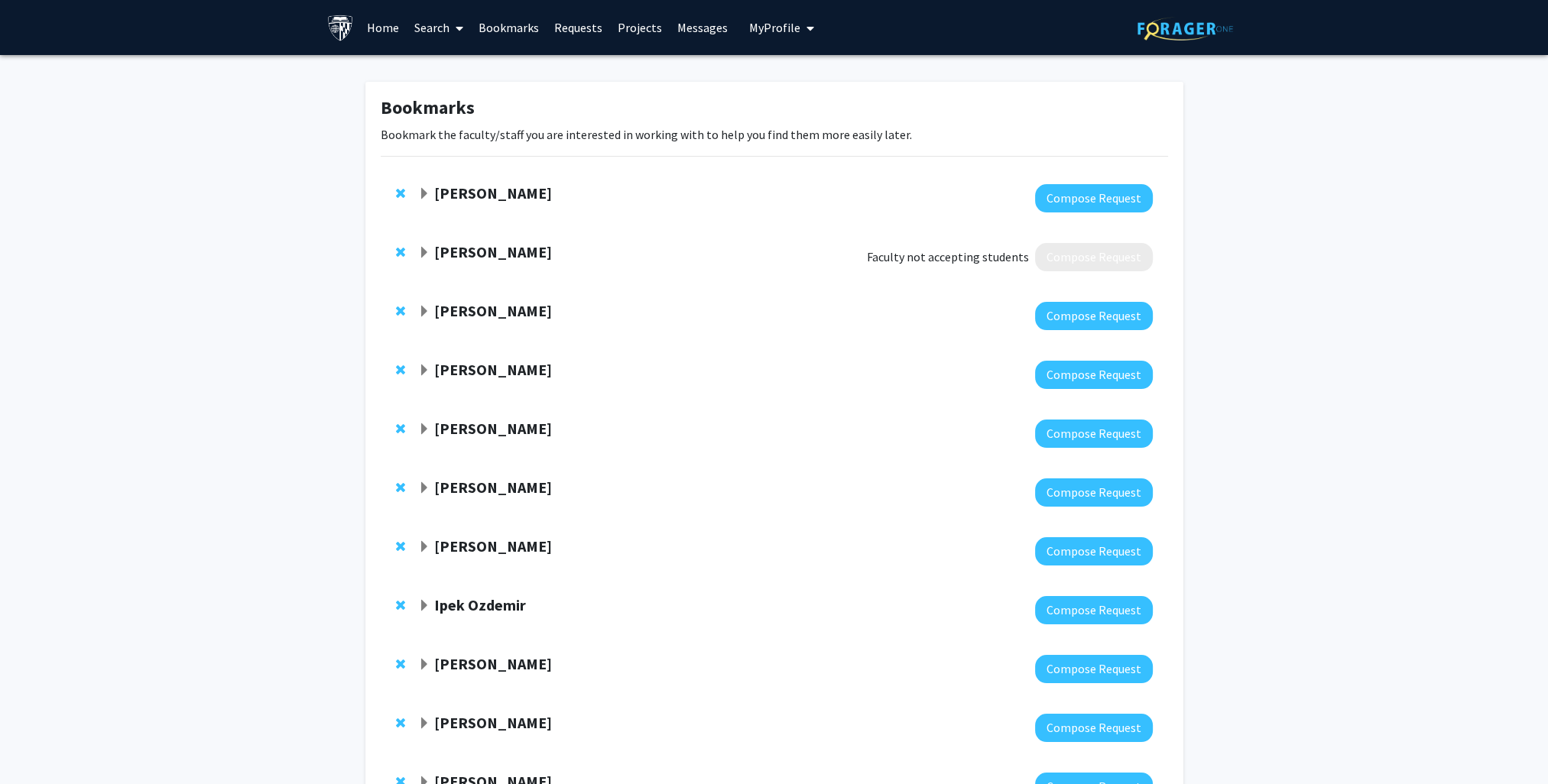
click at [382, 31] on link "Home" at bounding box center [383, 28] width 47 height 54
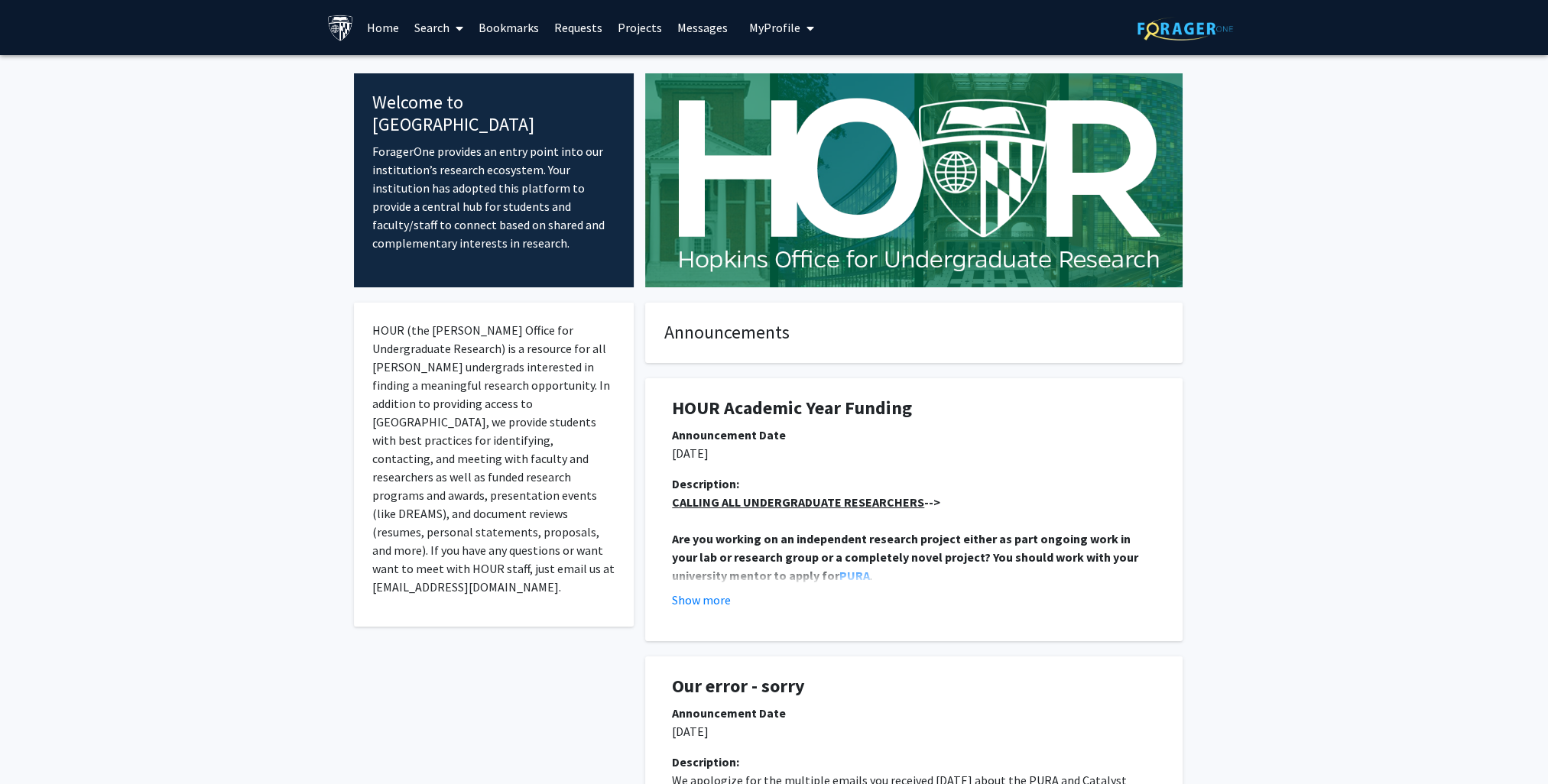
click at [441, 26] on link "Search" at bounding box center [439, 28] width 64 height 54
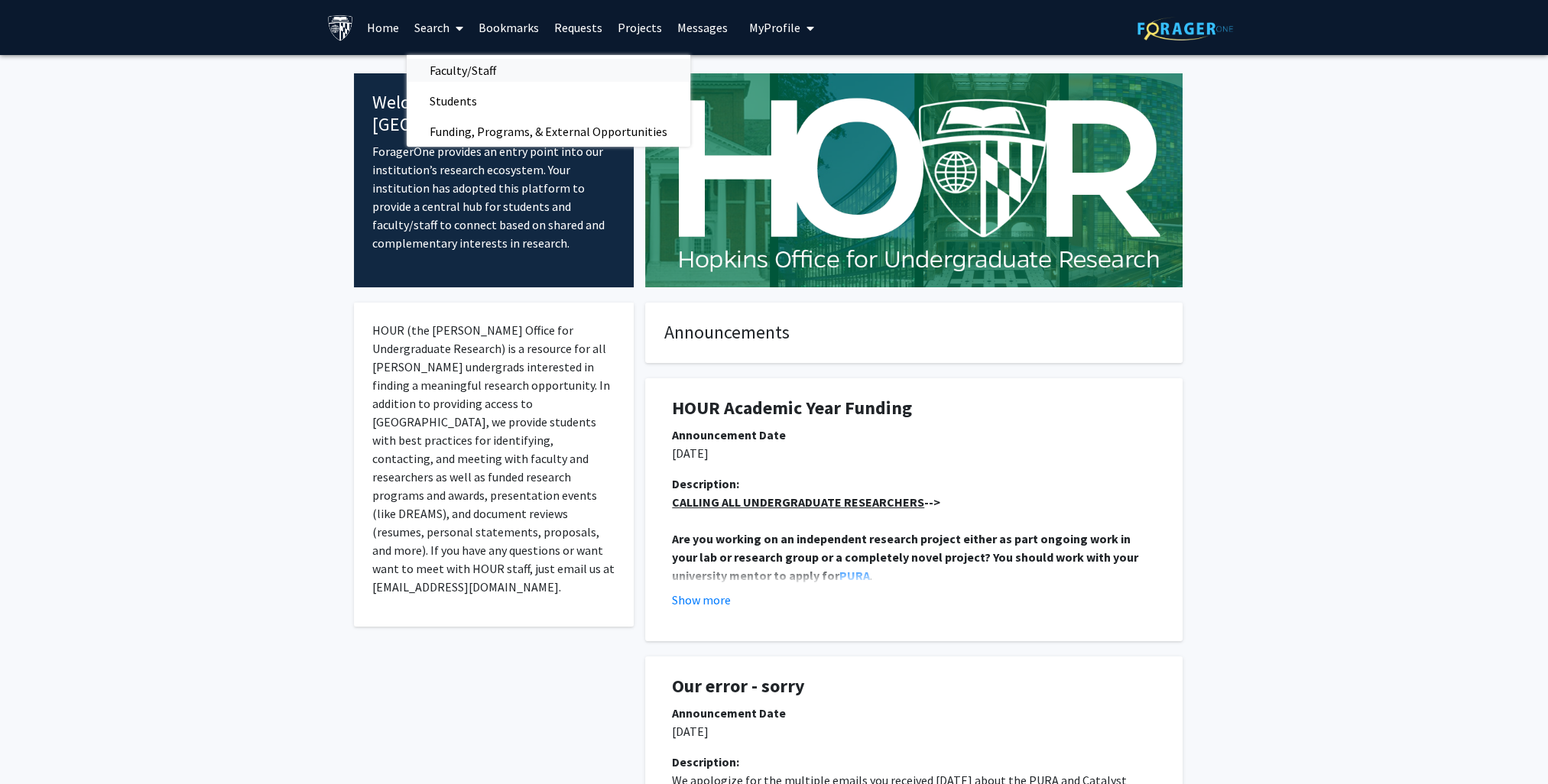
click at [463, 67] on span "Faculty/Staff" at bounding box center [462, 70] width 112 height 30
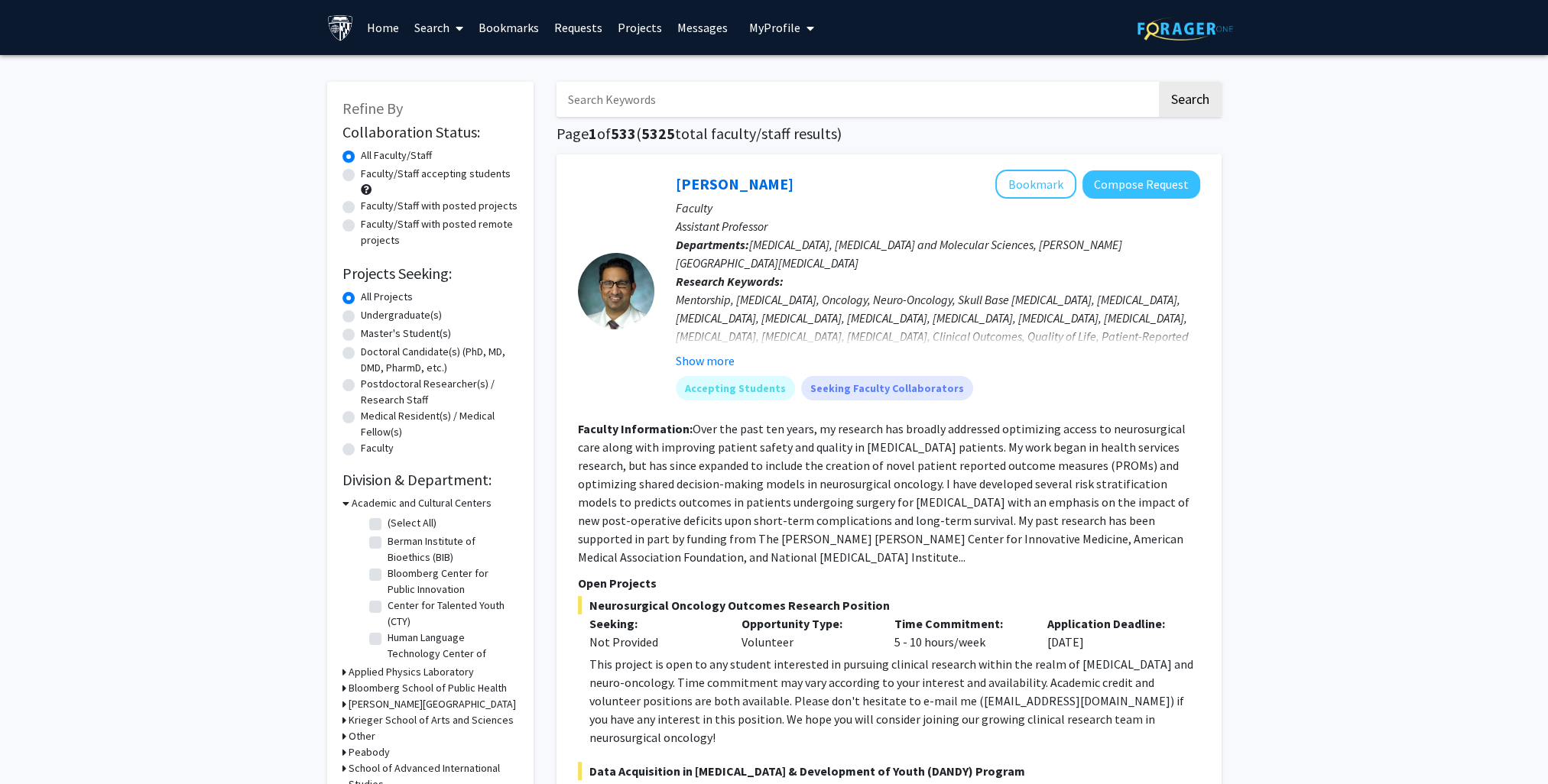
click at [411, 173] on label "Faculty/Staff accepting students" at bounding box center [435, 173] width 150 height 16
click at [371, 173] on input "Faculty/Staff accepting students" at bounding box center [366, 171] width 10 height 10
radio input "true"
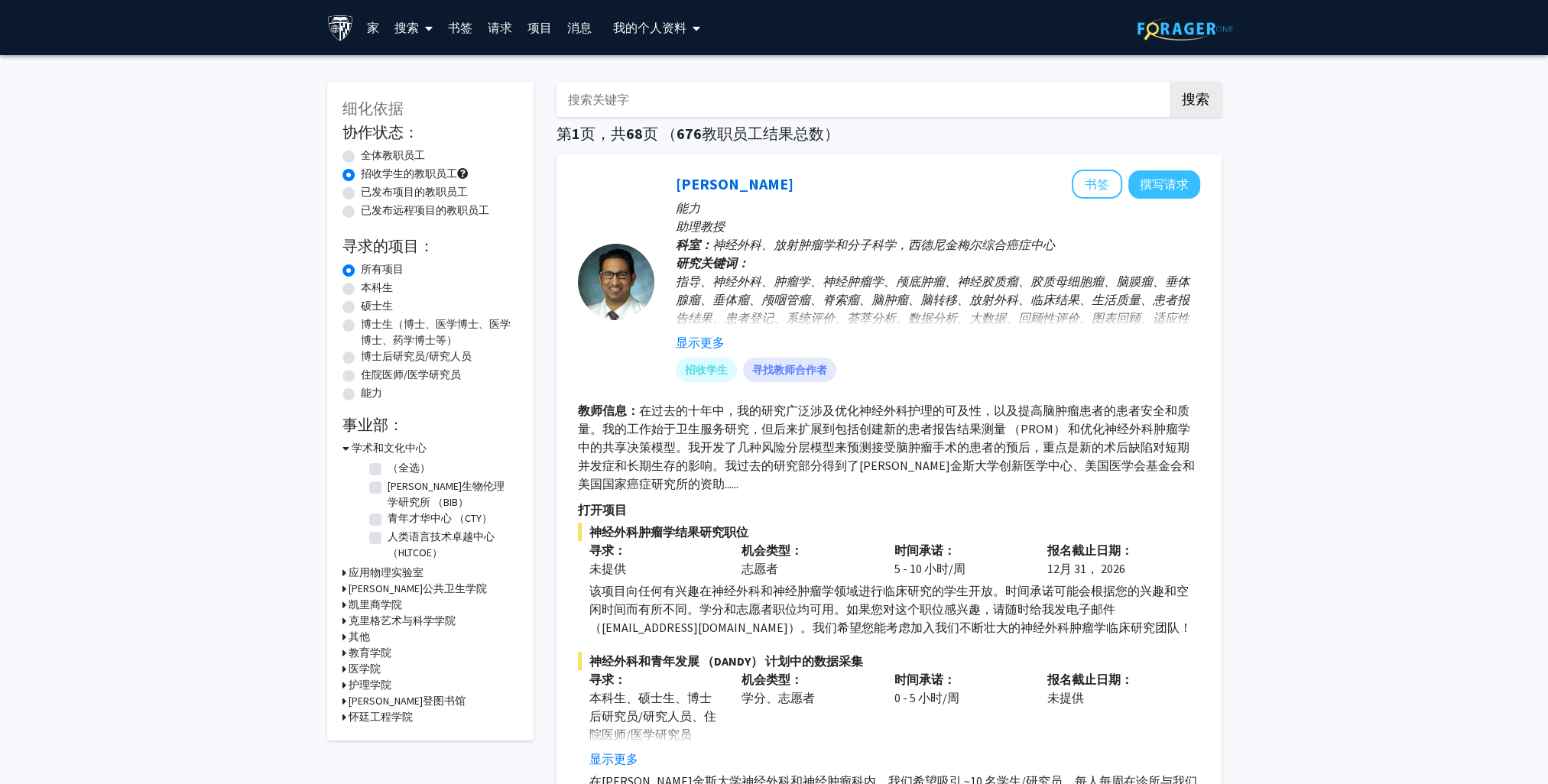
click at [633, 90] on input "搜索关键字" at bounding box center [857, 99] width 601 height 35
type input "machine learning"
click at [963, 82] on button "搜索" at bounding box center [1196, 99] width 52 height 35
radio input "true"
click at [963, 82] on button "搜索" at bounding box center [1196, 99] width 52 height 35
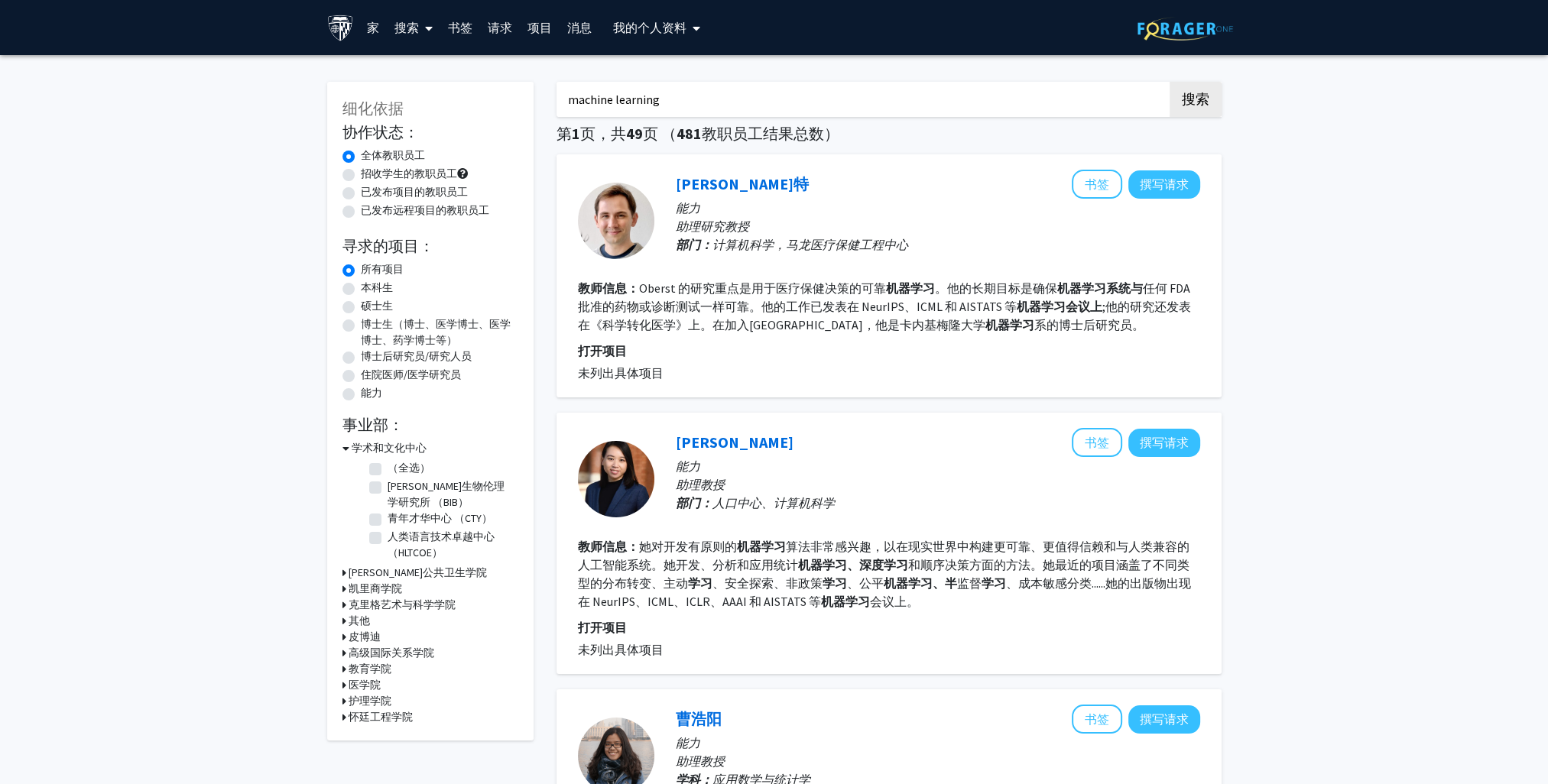
click at [405, 164] on div "全体教职员工" at bounding box center [430, 157] width 176 height 19
click at [434, 176] on label "招收学生的教职员工" at bounding box center [408, 173] width 96 height 16
click at [371, 176] on input "招收学生的教职员工" at bounding box center [366, 171] width 10 height 10
radio input "true"
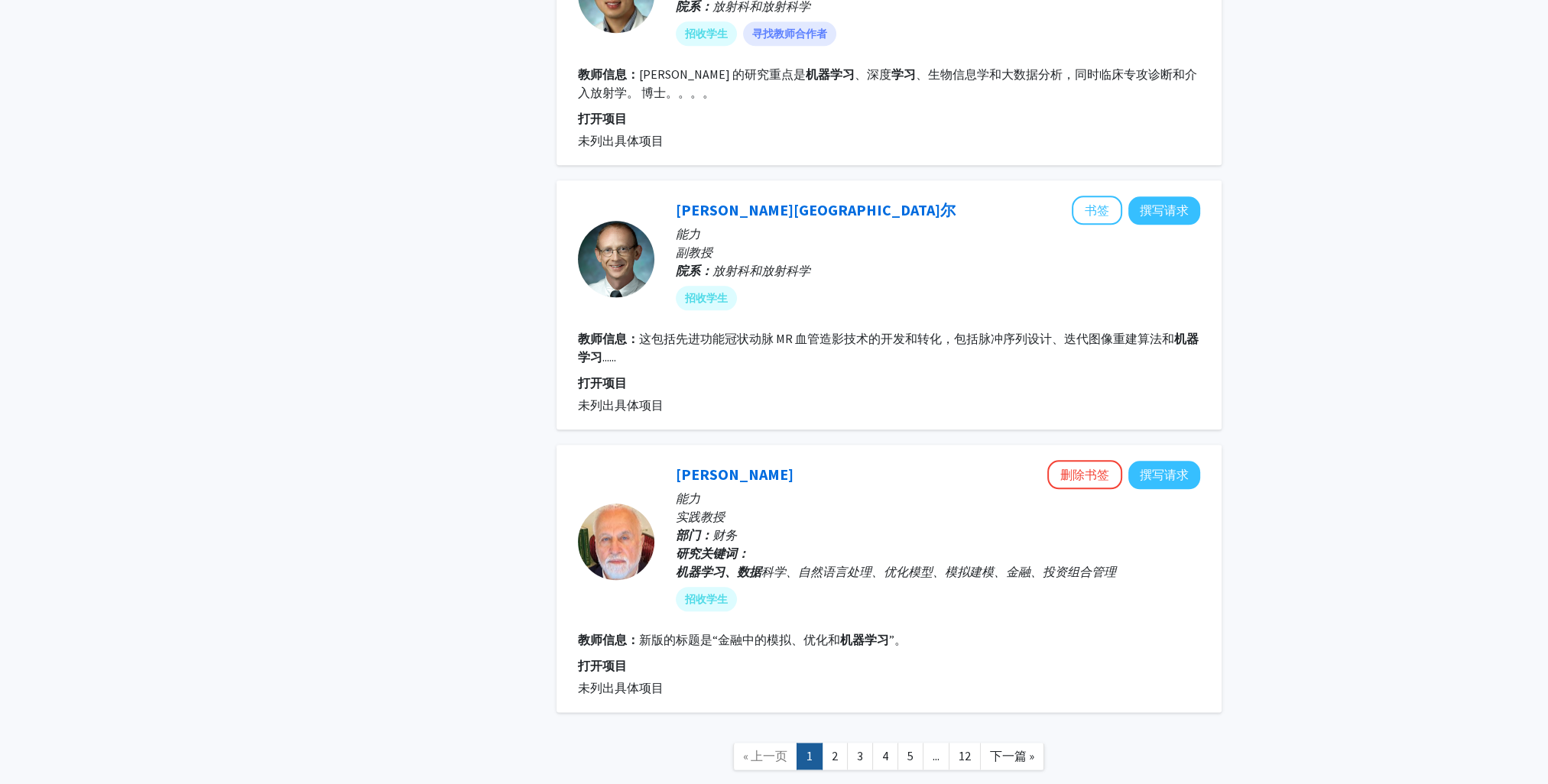
scroll to position [2364, 0]
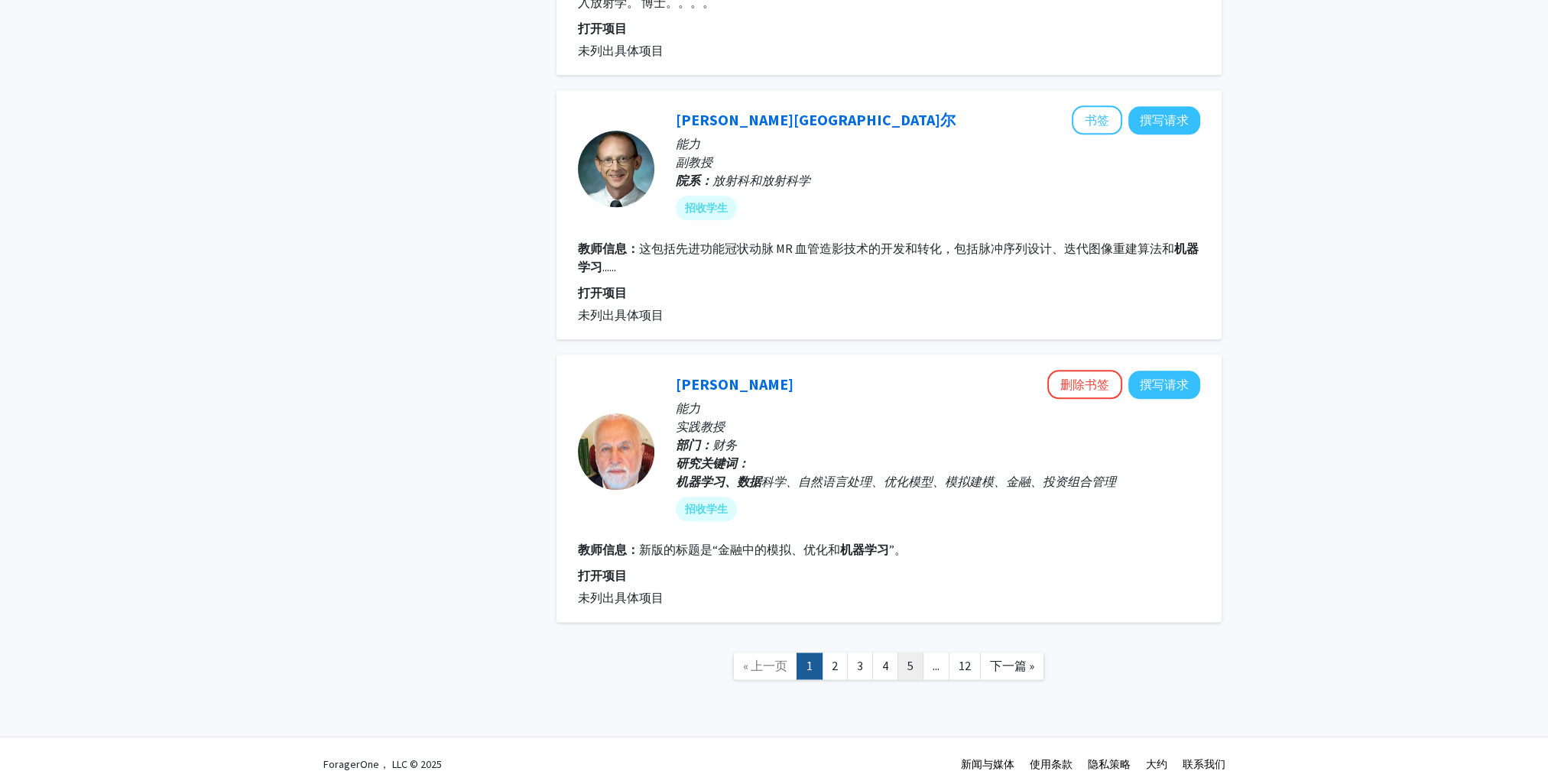
click at [916, 659] on link "5" at bounding box center [910, 666] width 26 height 27
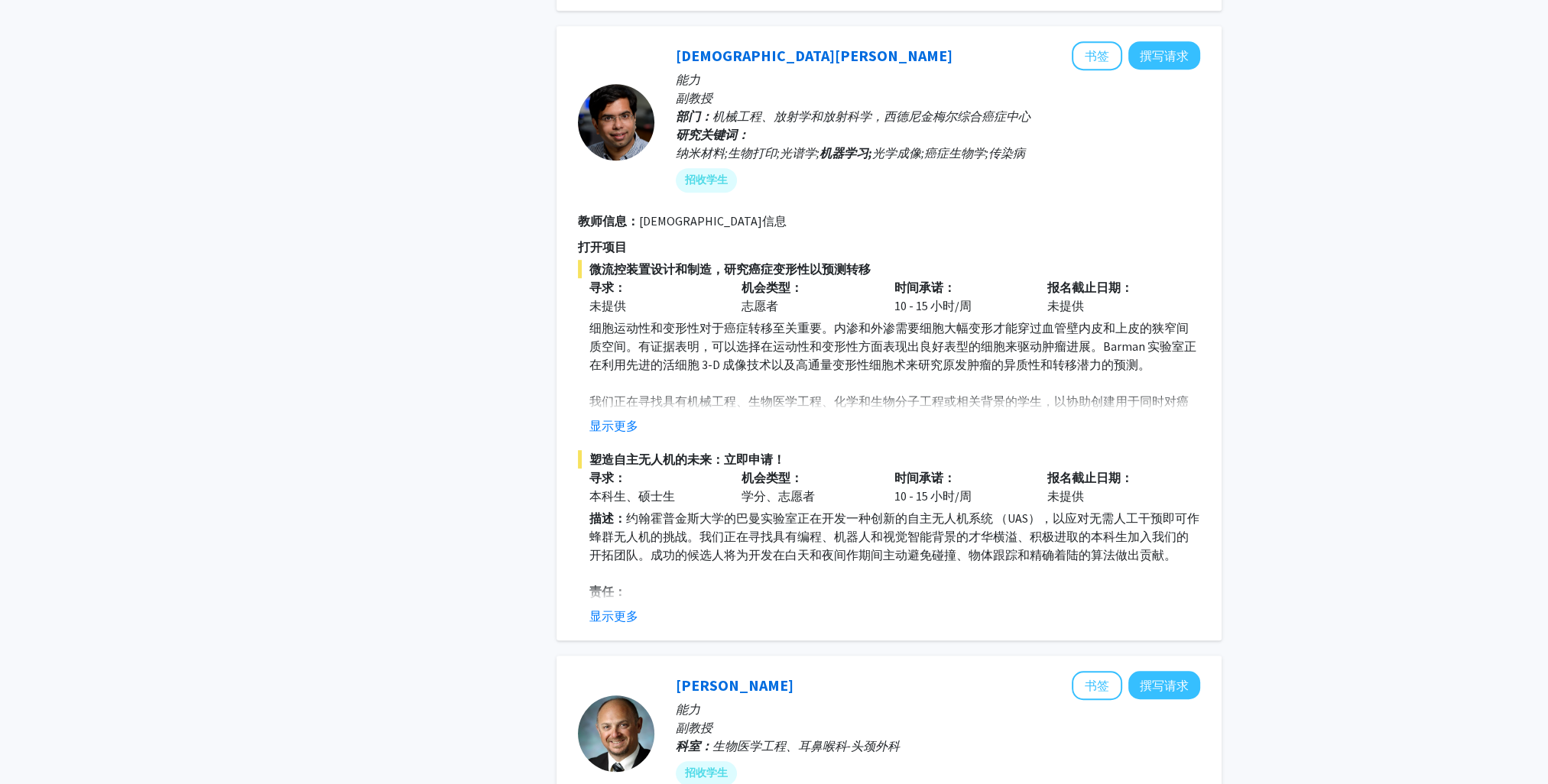
scroll to position [1223, 0]
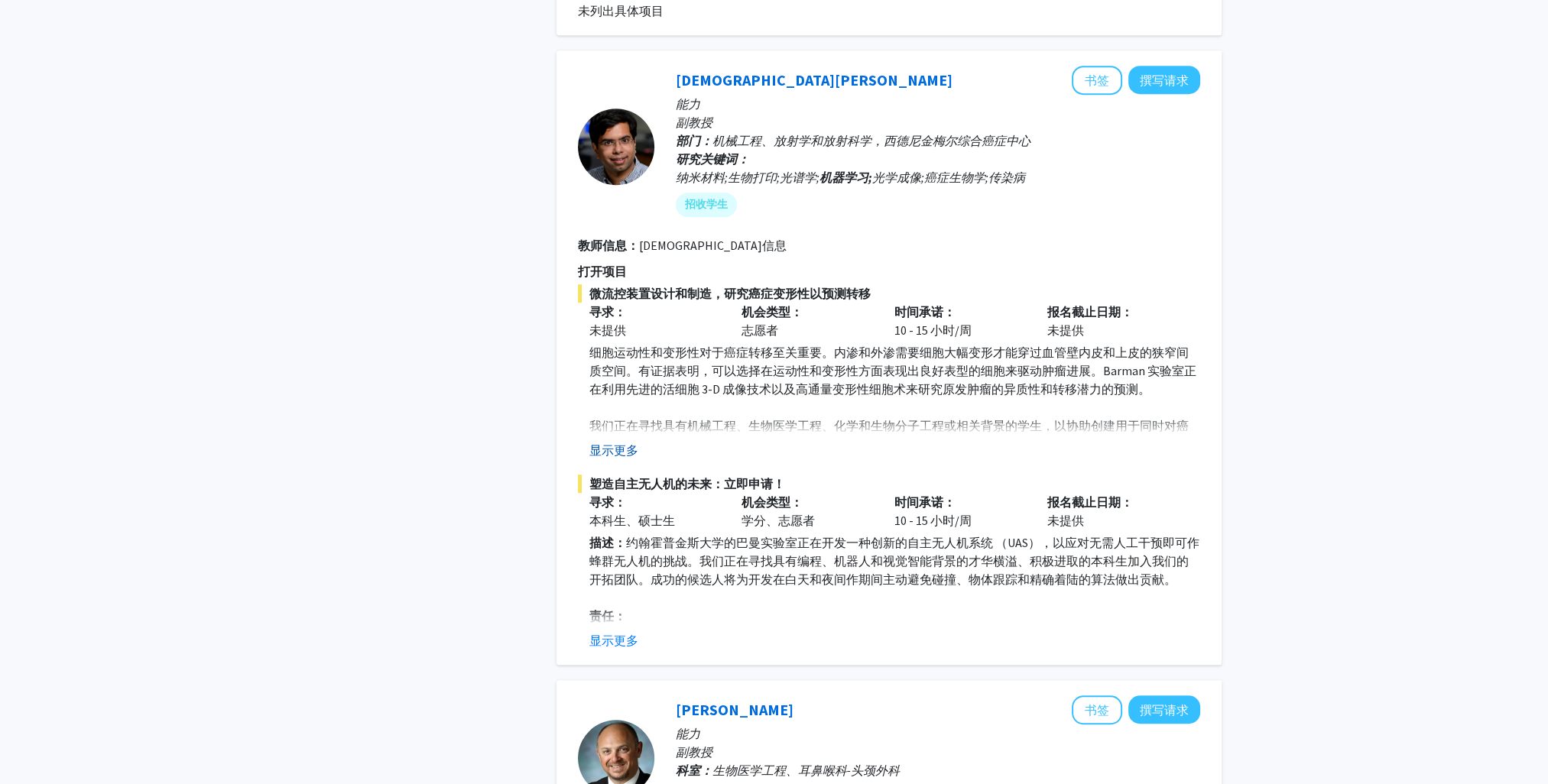
click at [610, 448] on button "显示更多" at bounding box center [614, 451] width 49 height 19
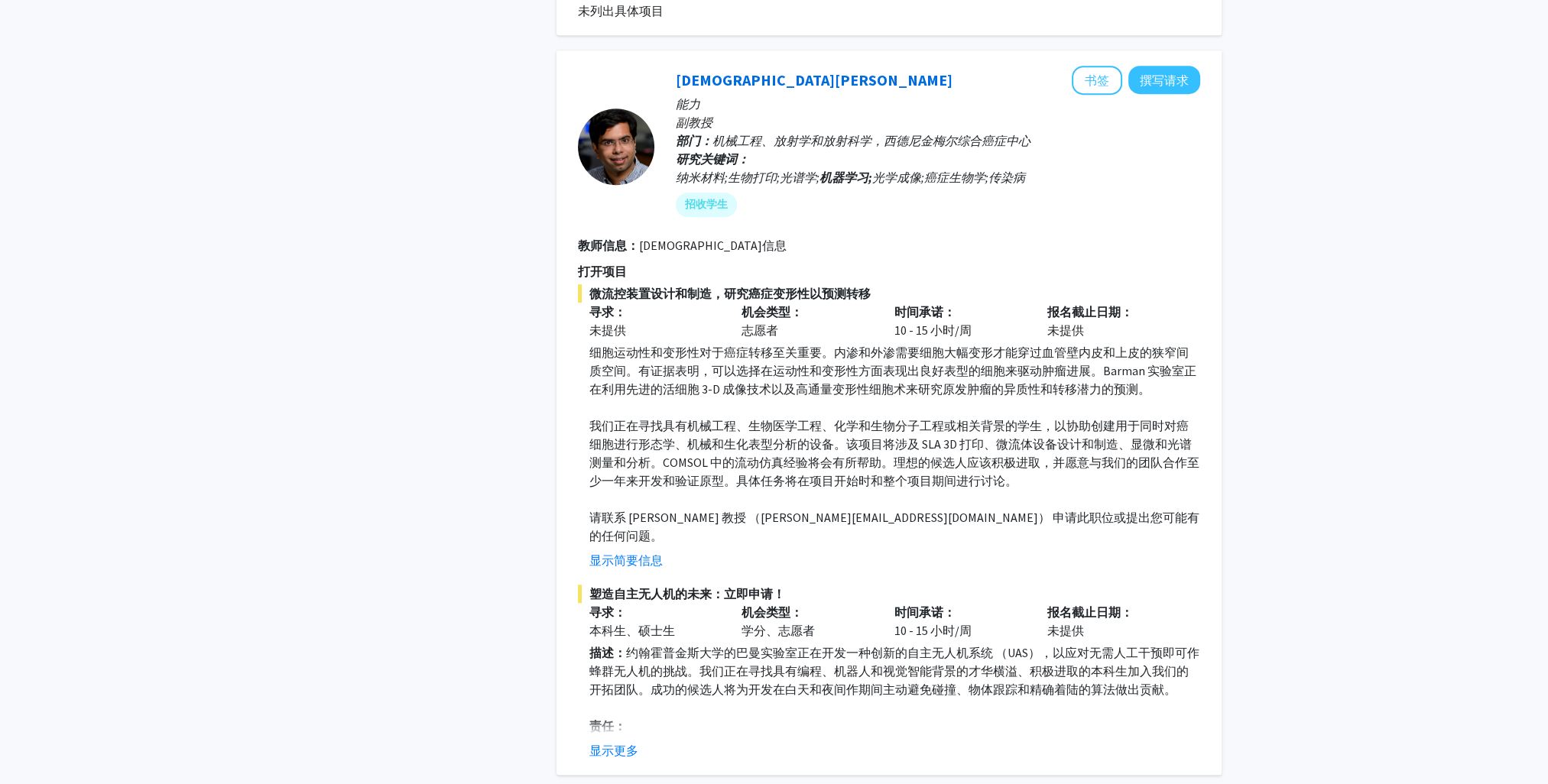
scroll to position [1376, 0]
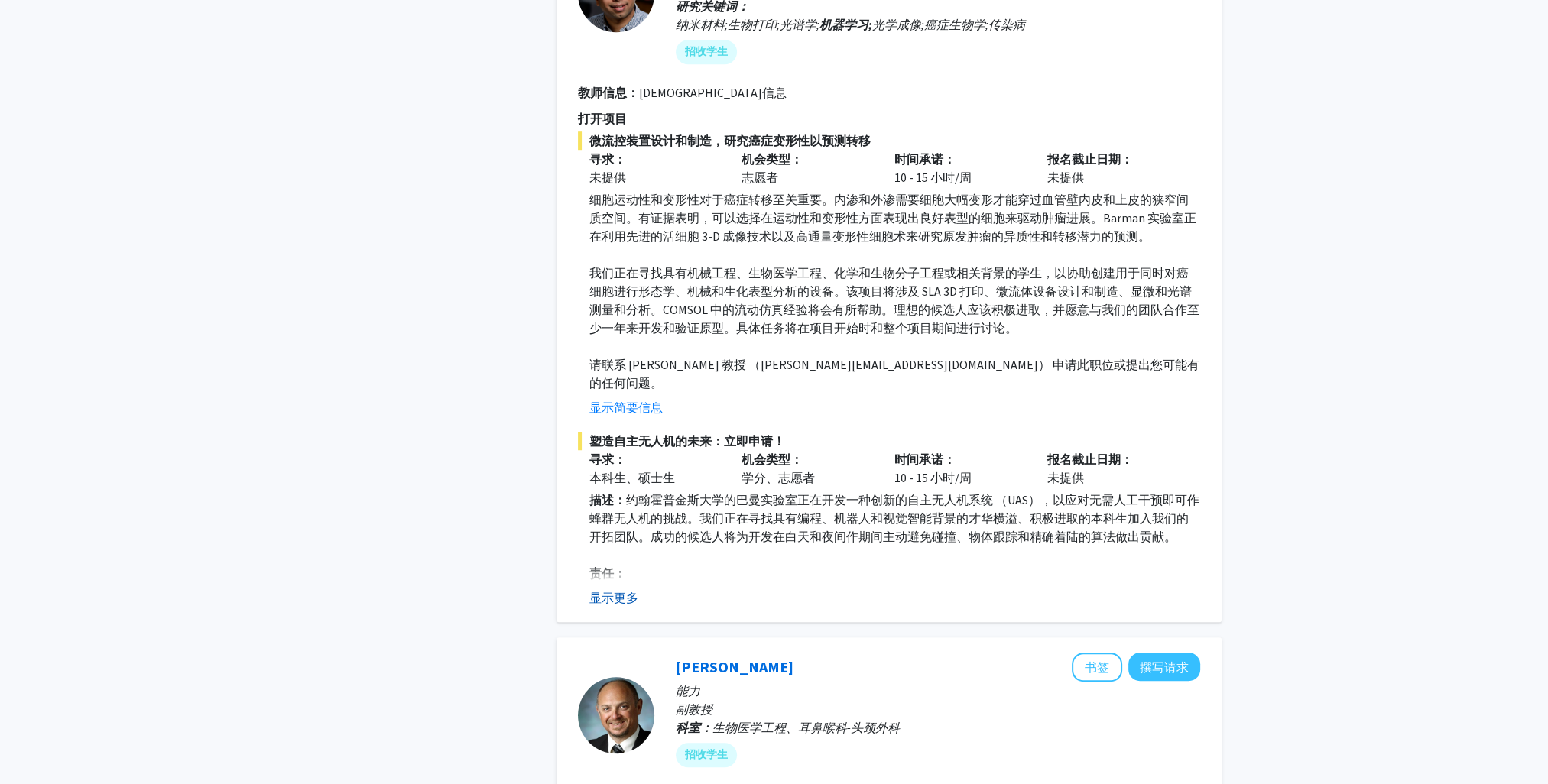
click at [622, 589] on button "显示更多" at bounding box center [614, 598] width 49 height 19
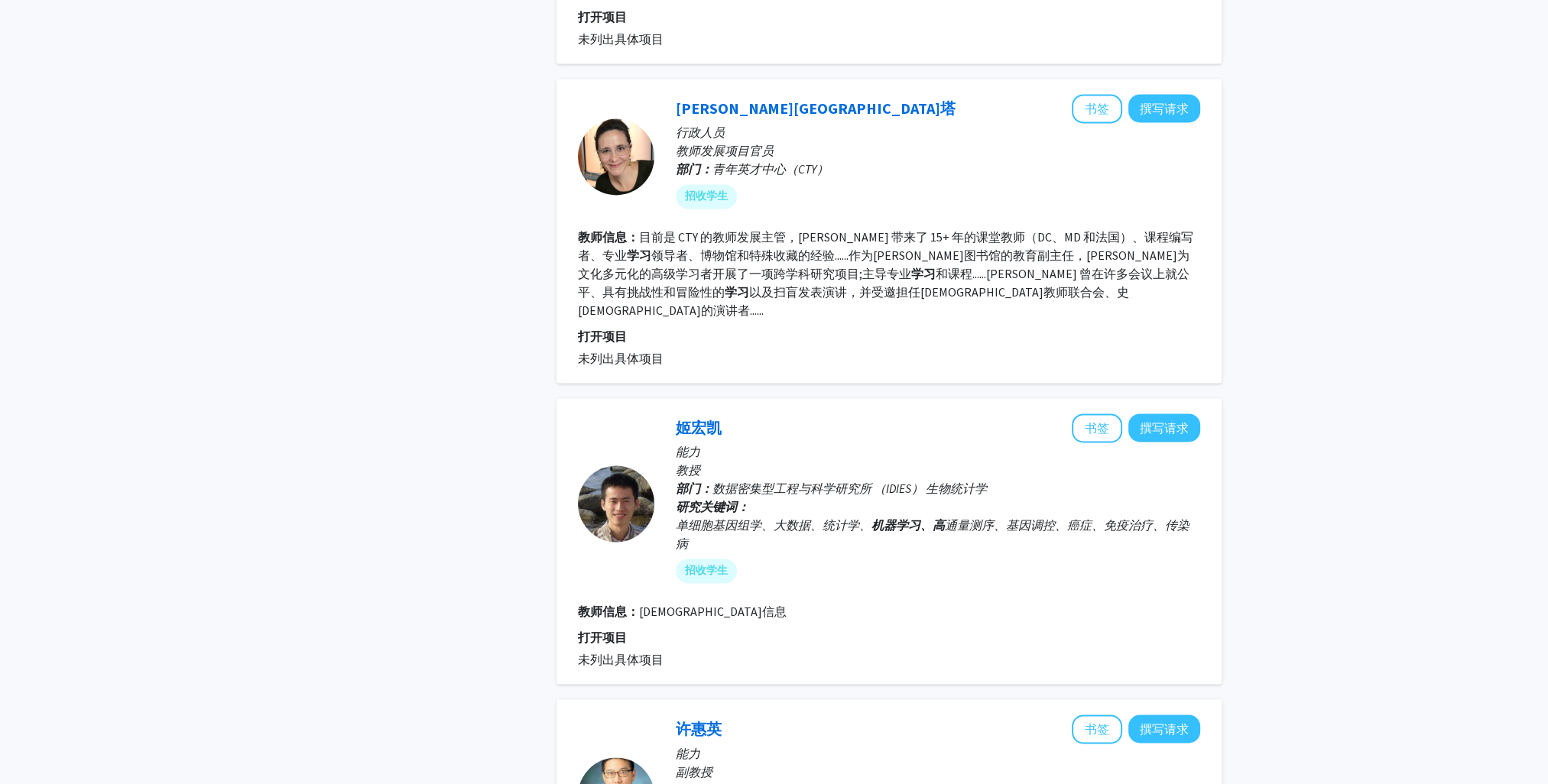
scroll to position [3459, 0]
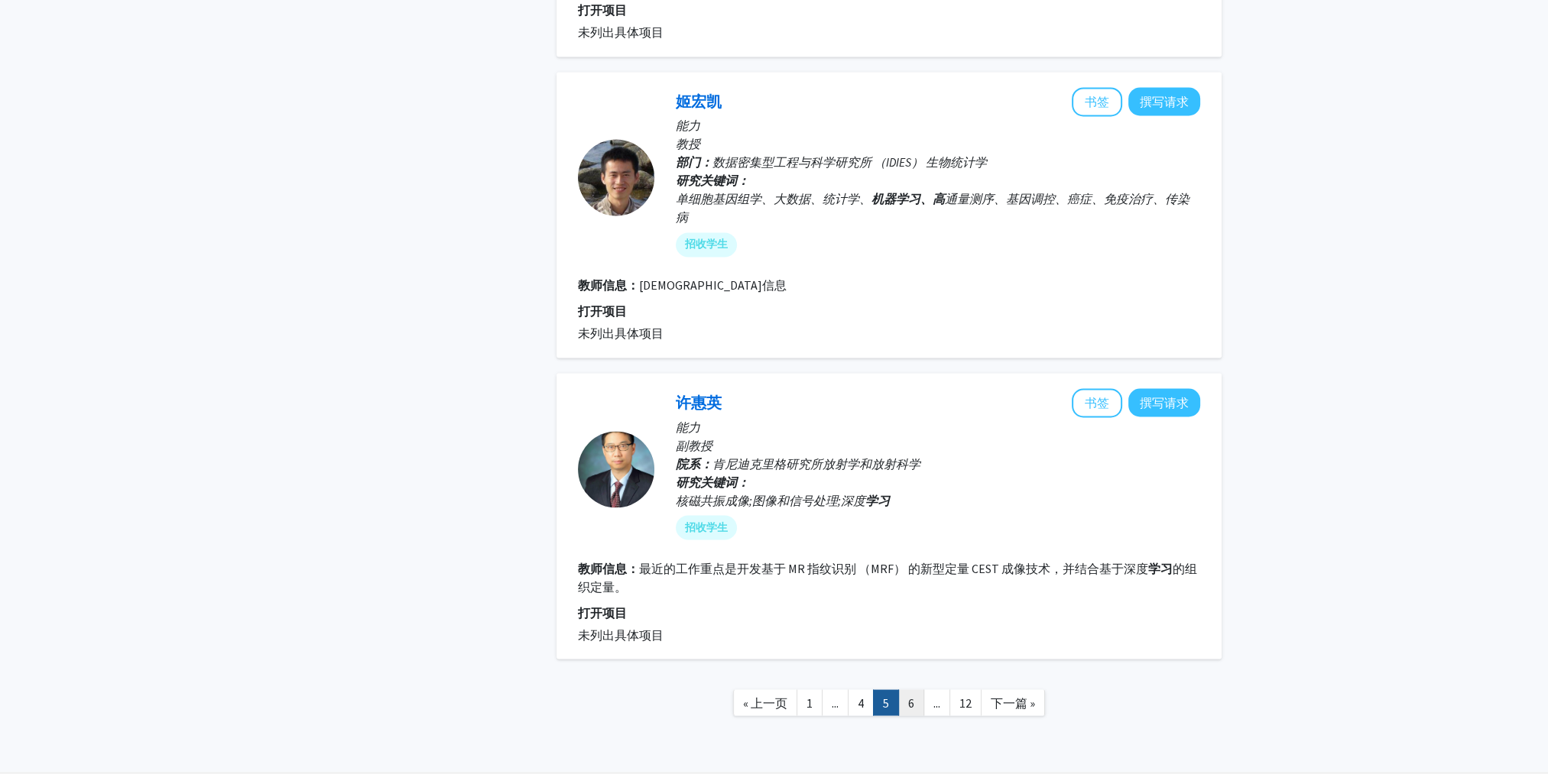
click at [919, 690] on link "6" at bounding box center [911, 703] width 26 height 27
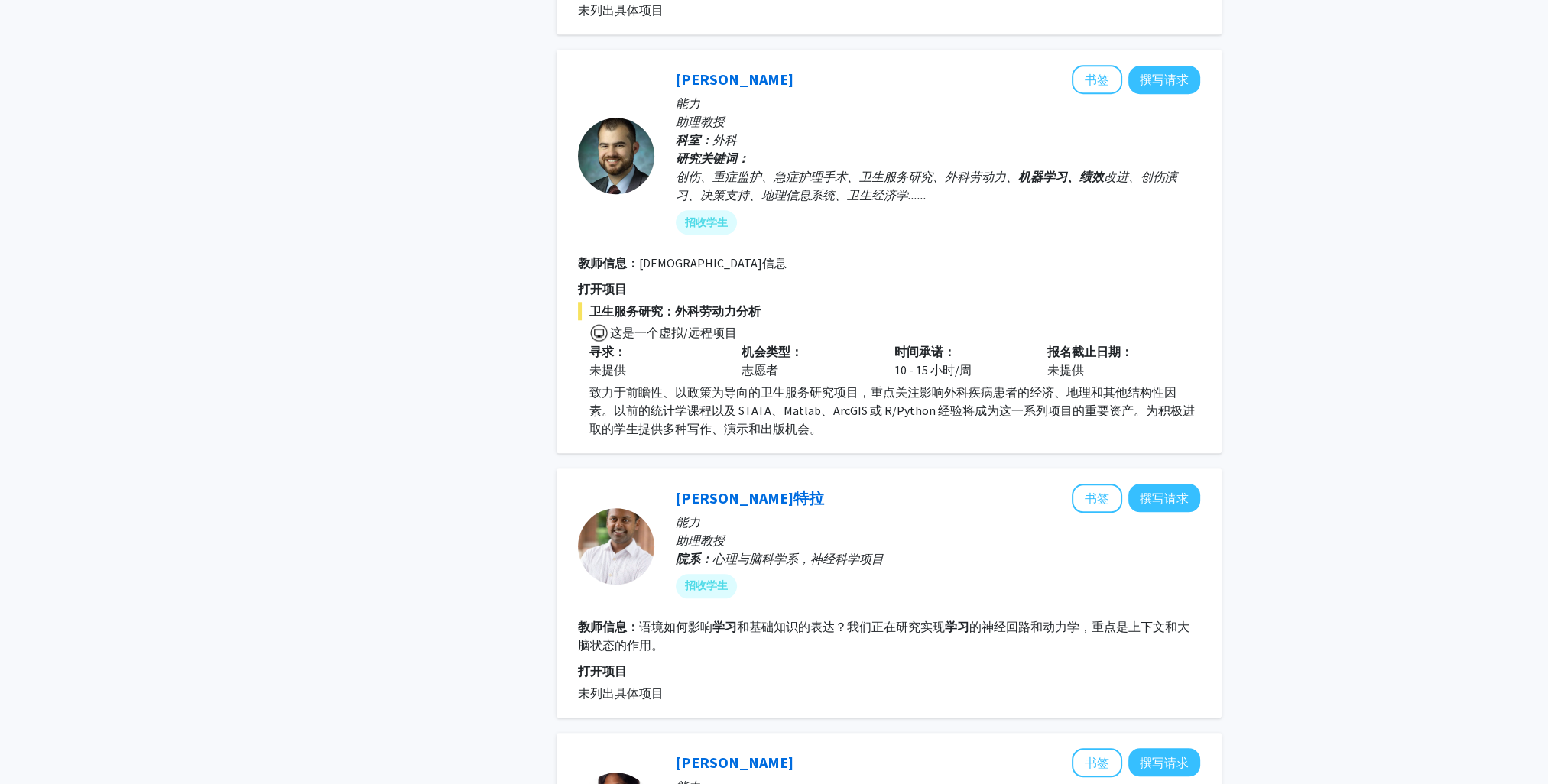
scroll to position [1802, 0]
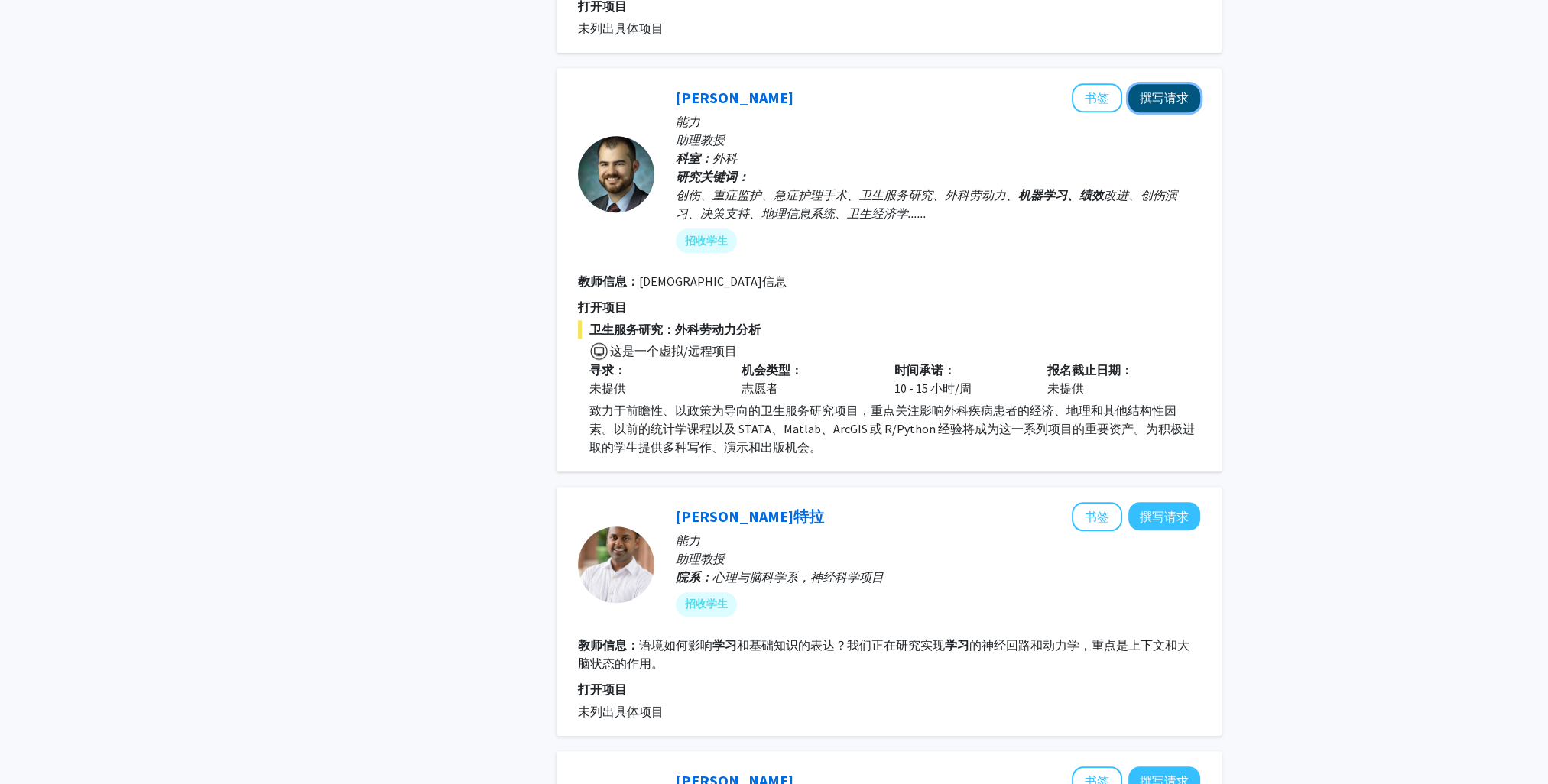
click at [963, 96] on button "撰写请求" at bounding box center [1164, 99] width 72 height 29
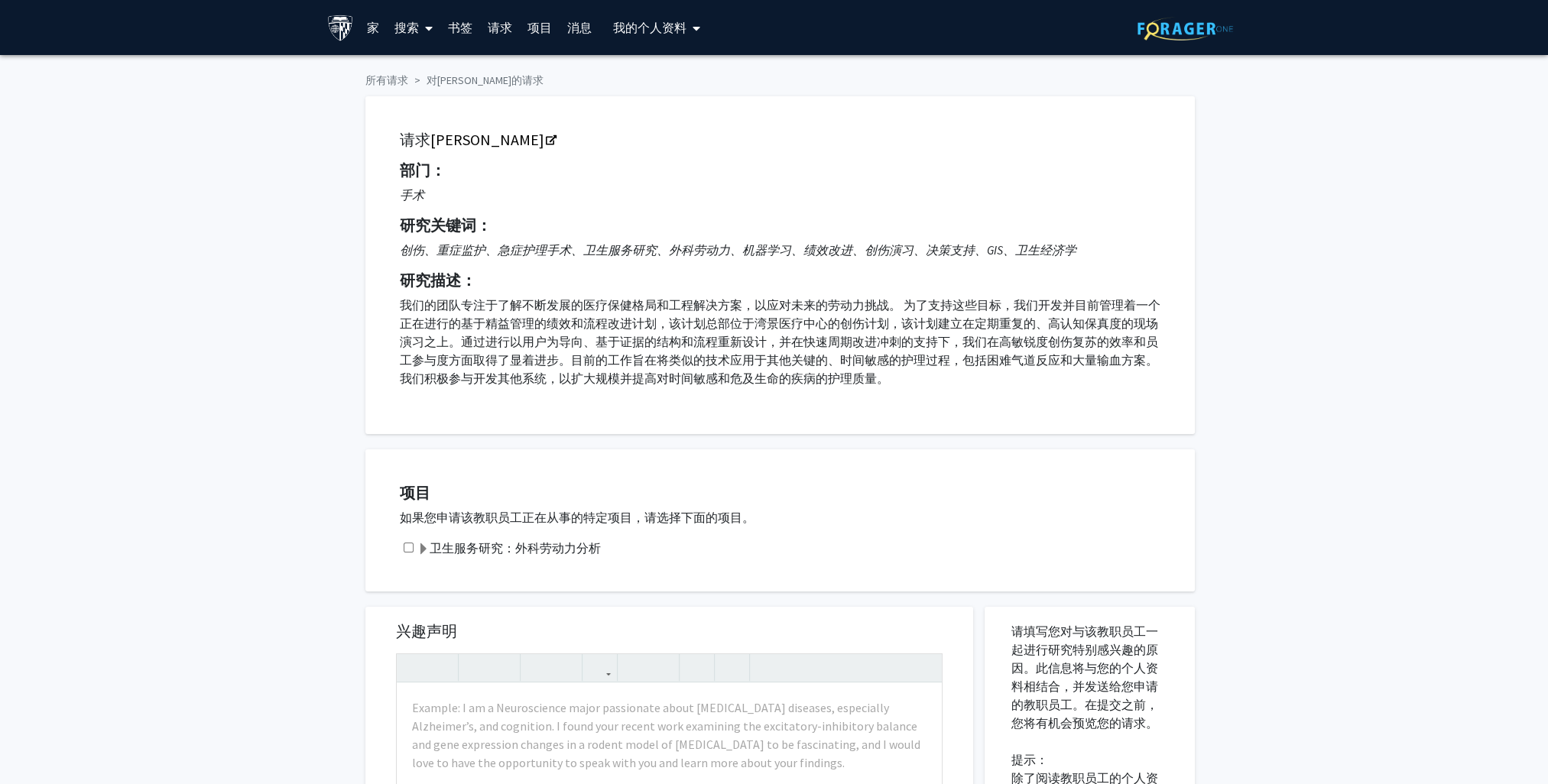
click at [496, 543] on font "卫生服务研究：外科劳动力分析" at bounding box center [515, 548] width 171 height 15
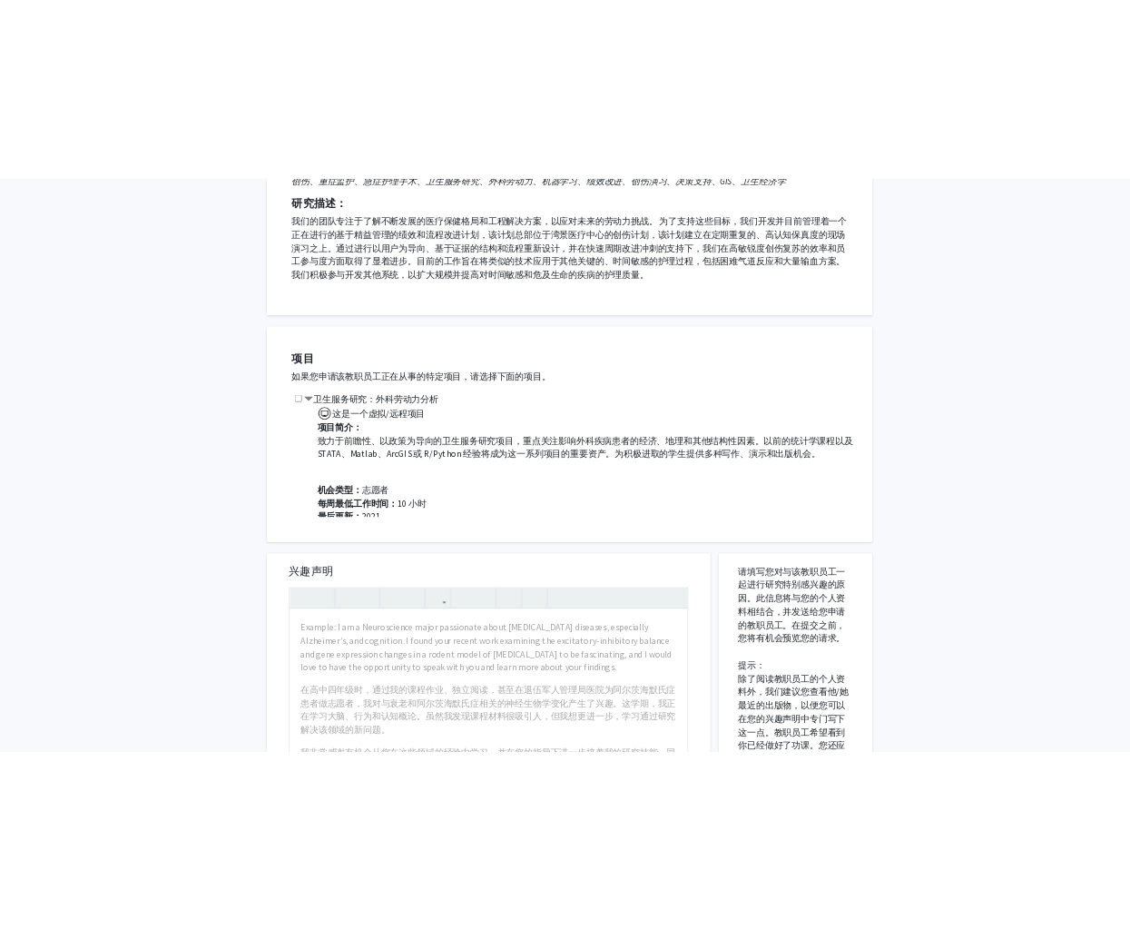
scroll to position [454, 0]
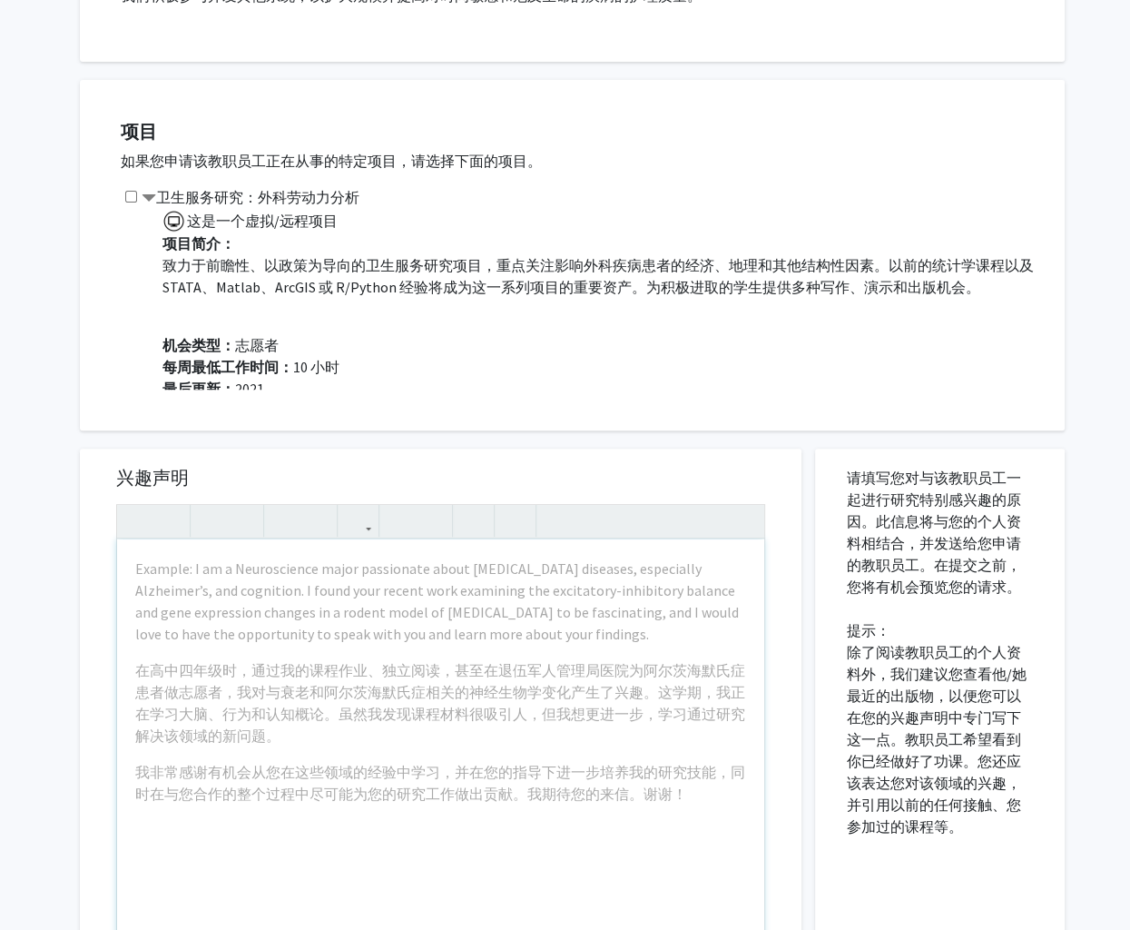
click at [392, 831] on div "Example: I am a Neuroscience major passionate about neurodegenerative diseases,…" at bounding box center [440, 747] width 647 height 416
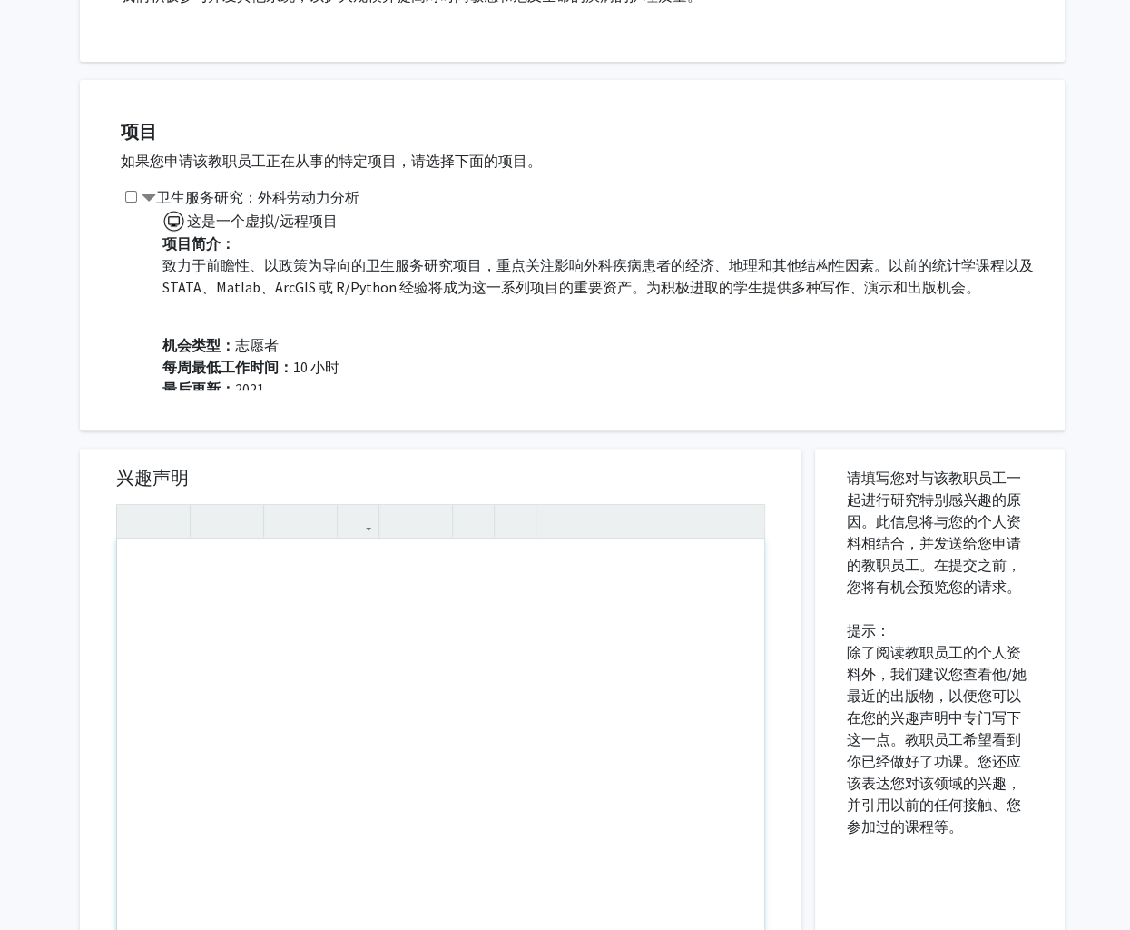
paste div "使用屏幕阅读器的用户注意事项：请按 Alt+0 或 Option+0 停用此页面的辅助功能插件，因为它不能很好地与文本编辑器交互。"
type textarea "<p>I hope this message finds you well. I am writing to inquire about potential …"
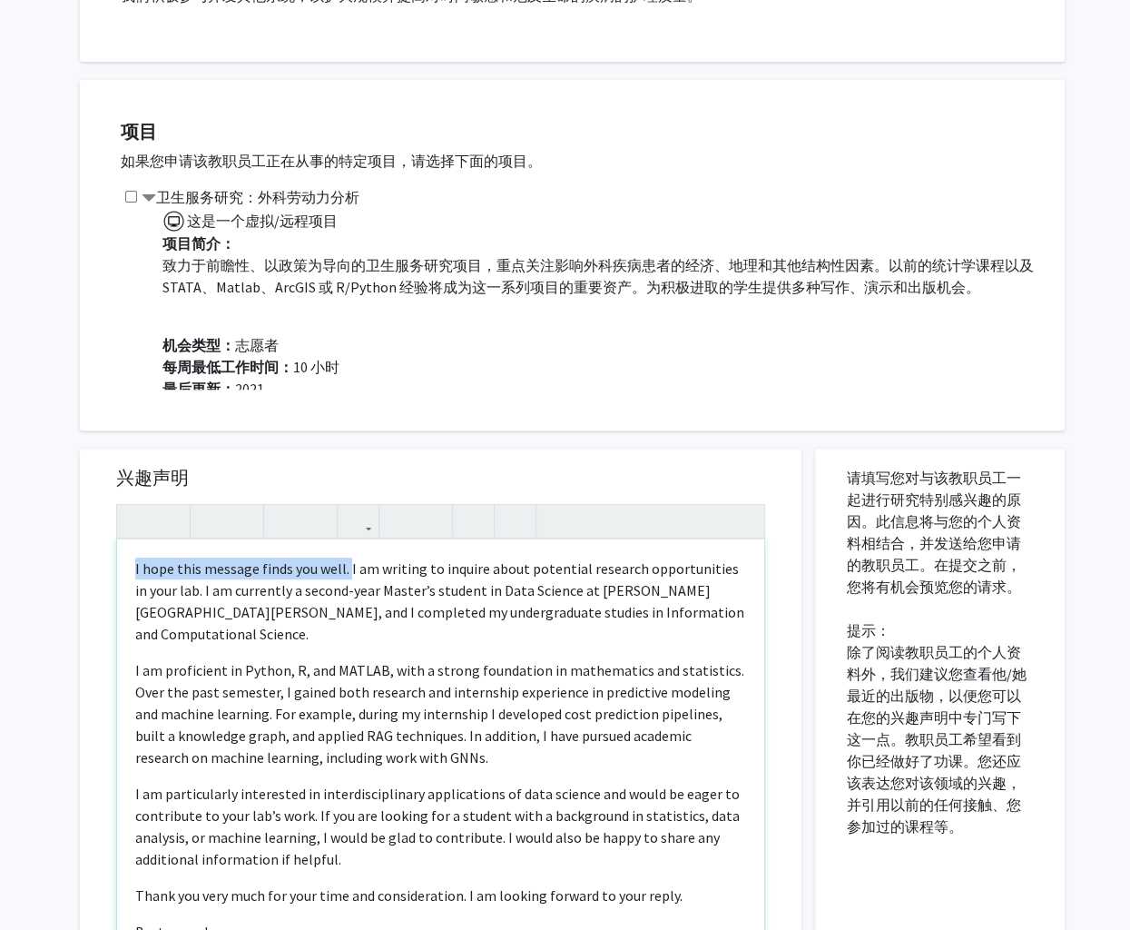
drag, startPoint x: 345, startPoint y: 572, endPoint x: 103, endPoint y: 562, distance: 242.6
click at [103, 562] on div "兴趣声明 I hope this message finds you well. I am writing to inquire about potentia…" at bounding box center [440, 718] width 685 height 541
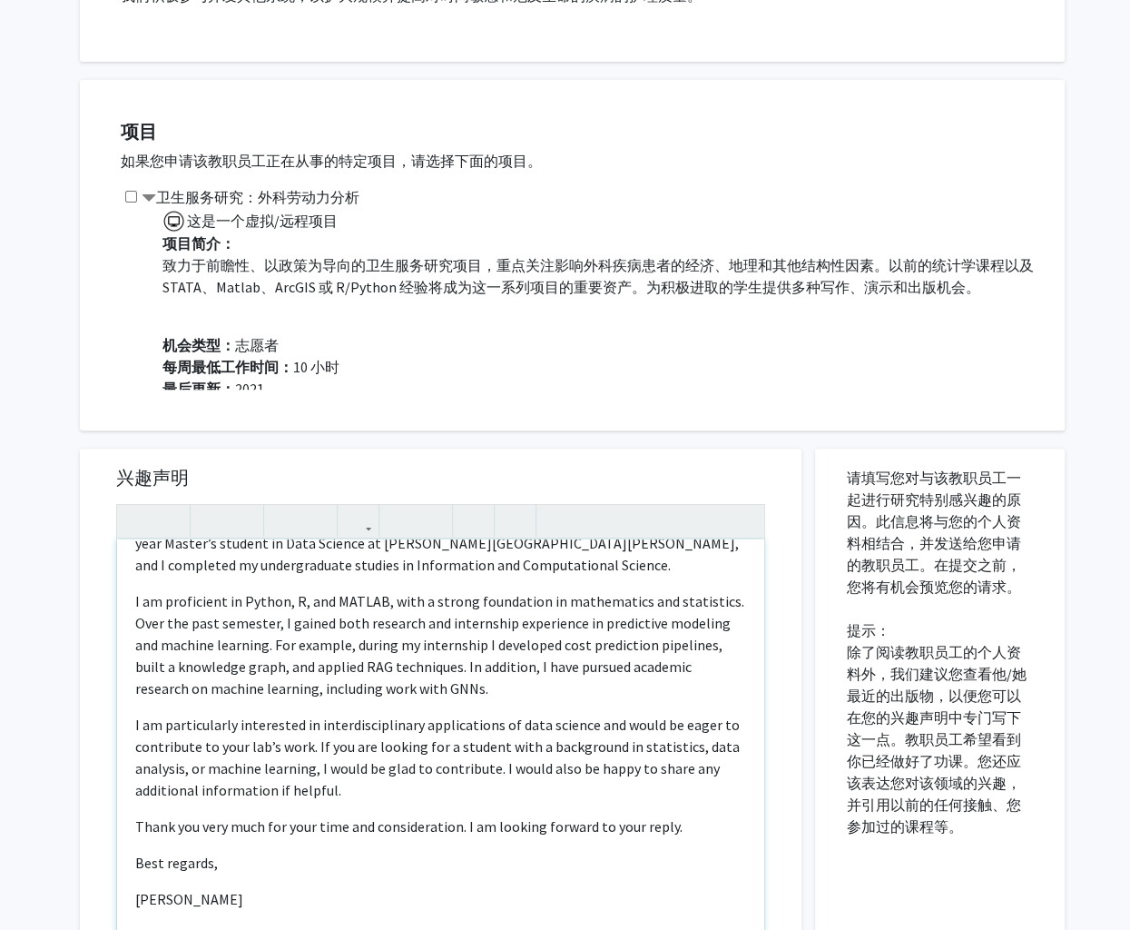
scroll to position [70, 0]
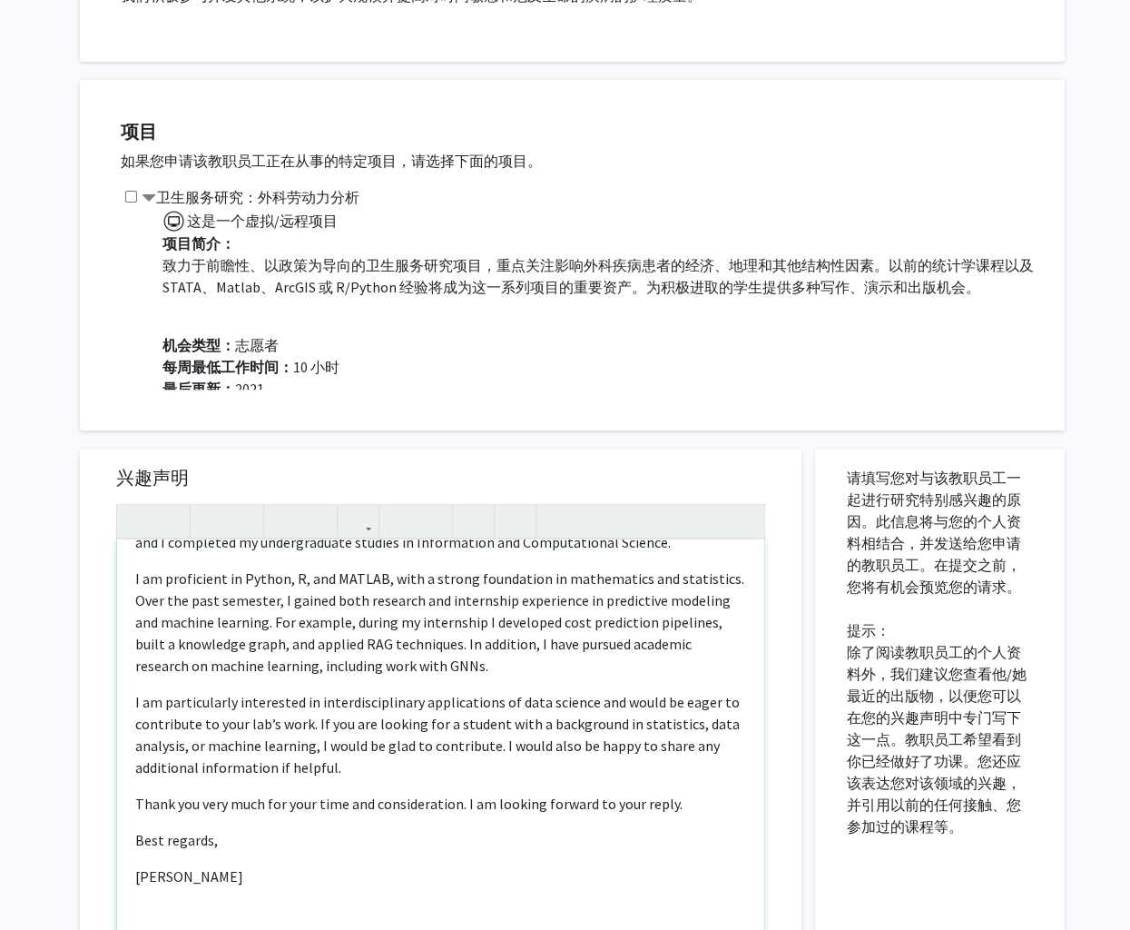
click at [137, 802] on p "Thank you very much for your time and consideration. I am looking forward to yo…" at bounding box center [440, 803] width 611 height 22
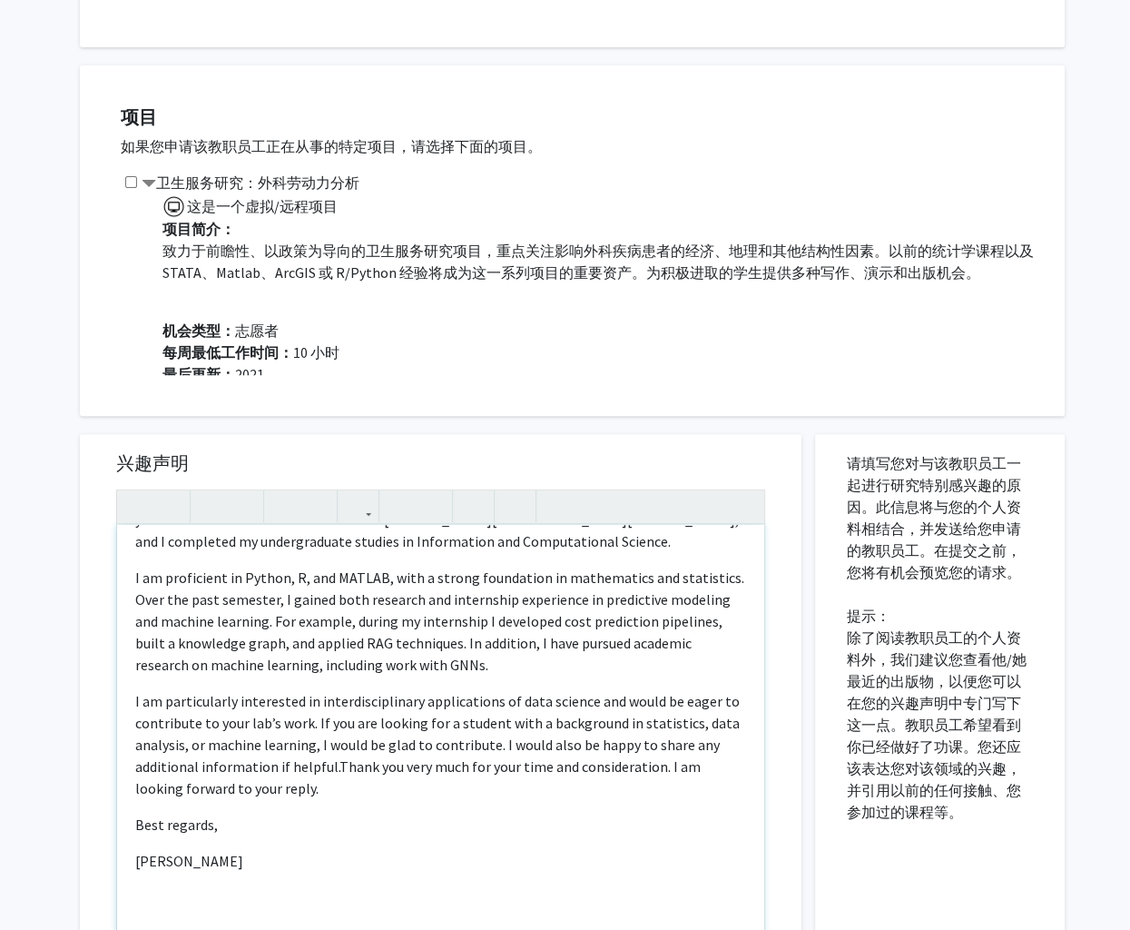
scroll to position [55, 0]
type textarea "<p>I am writing to inquire about potential research opportunities in your lab. …"
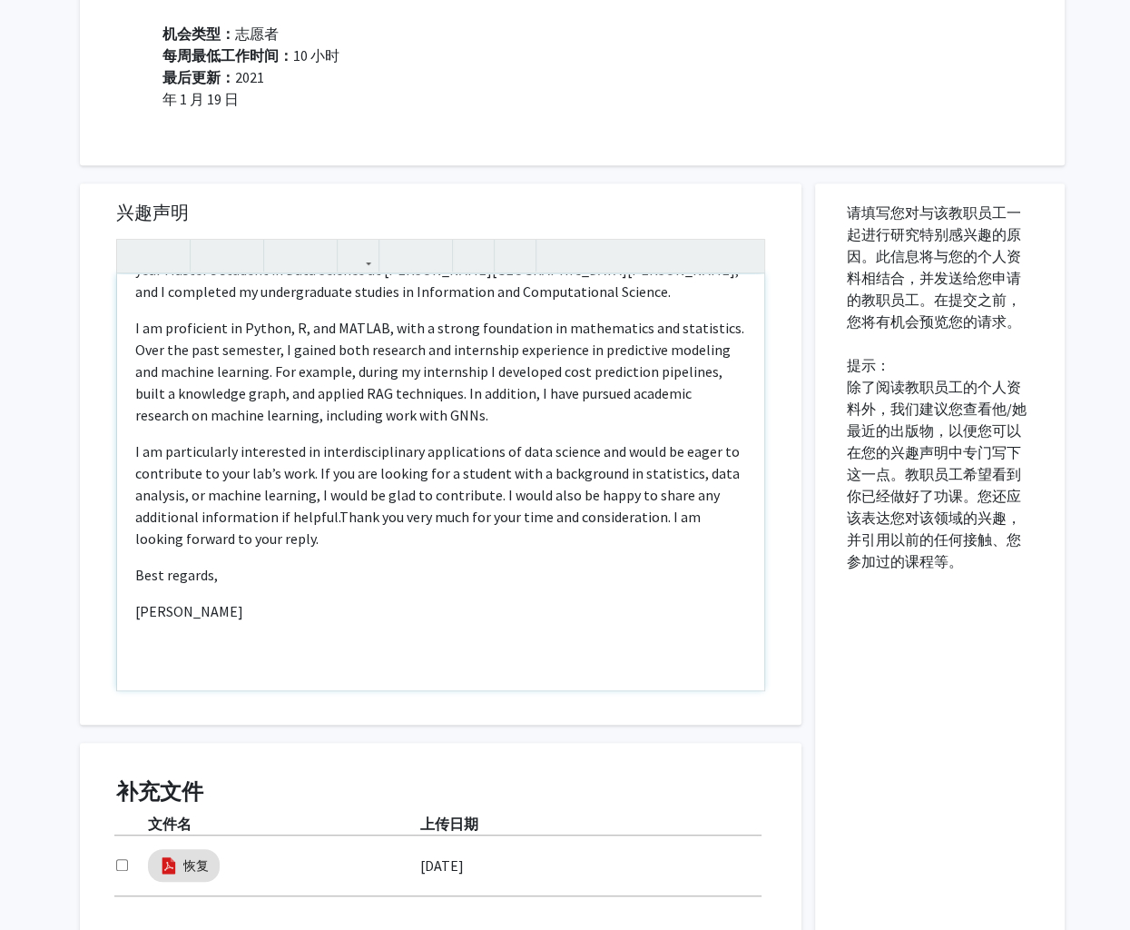
scroll to position [901, 0]
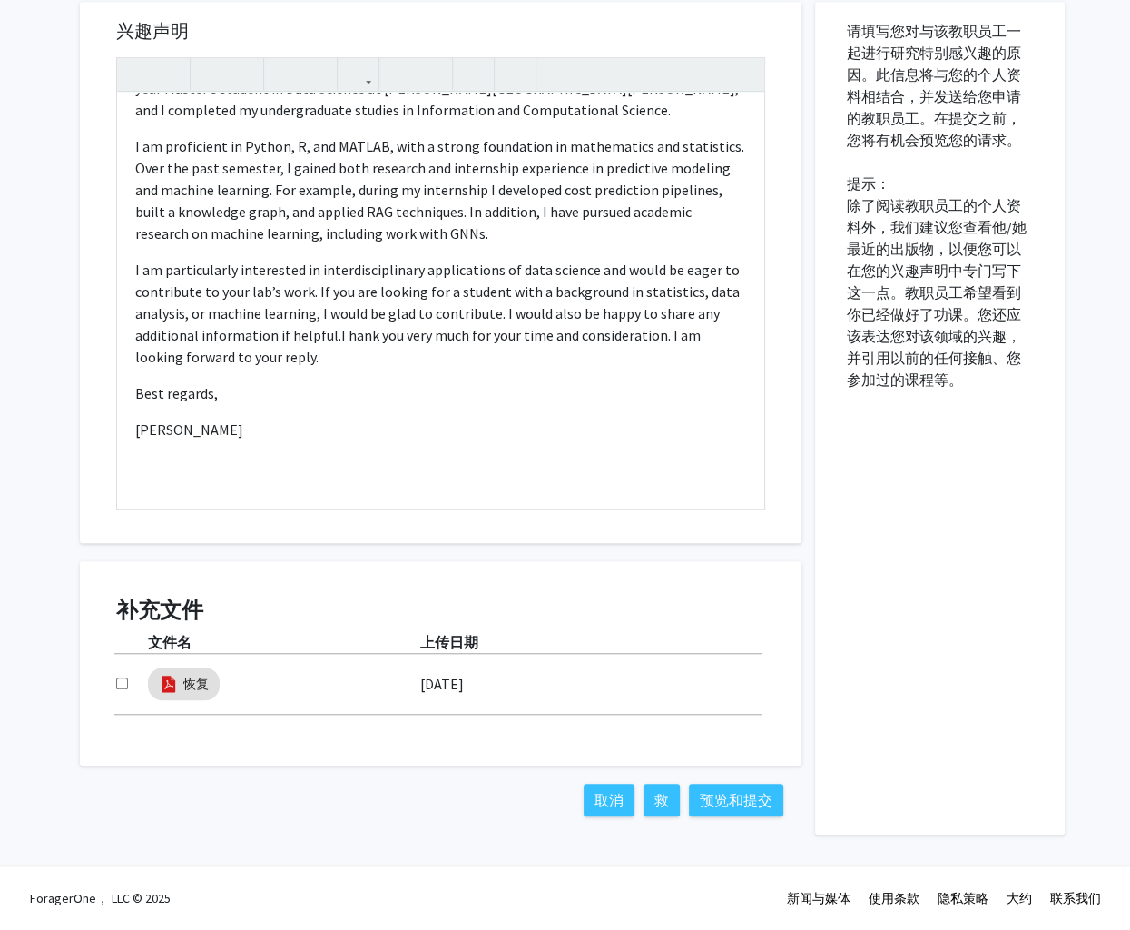
click at [118, 688] on div at bounding box center [132, 684] width 32 height 22
click at [125, 679] on input "checkbox" at bounding box center [122, 683] width 12 height 12
checkbox input "true"
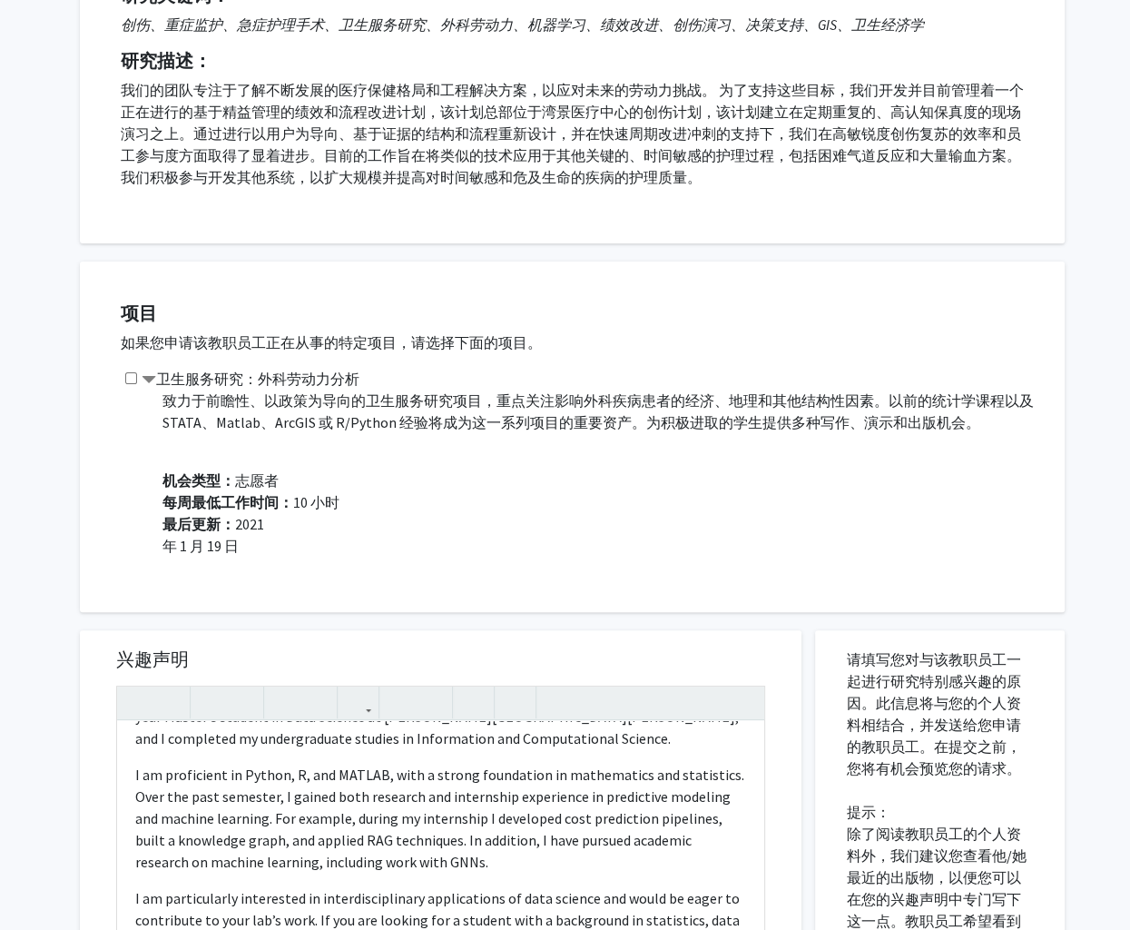
scroll to position [454, 0]
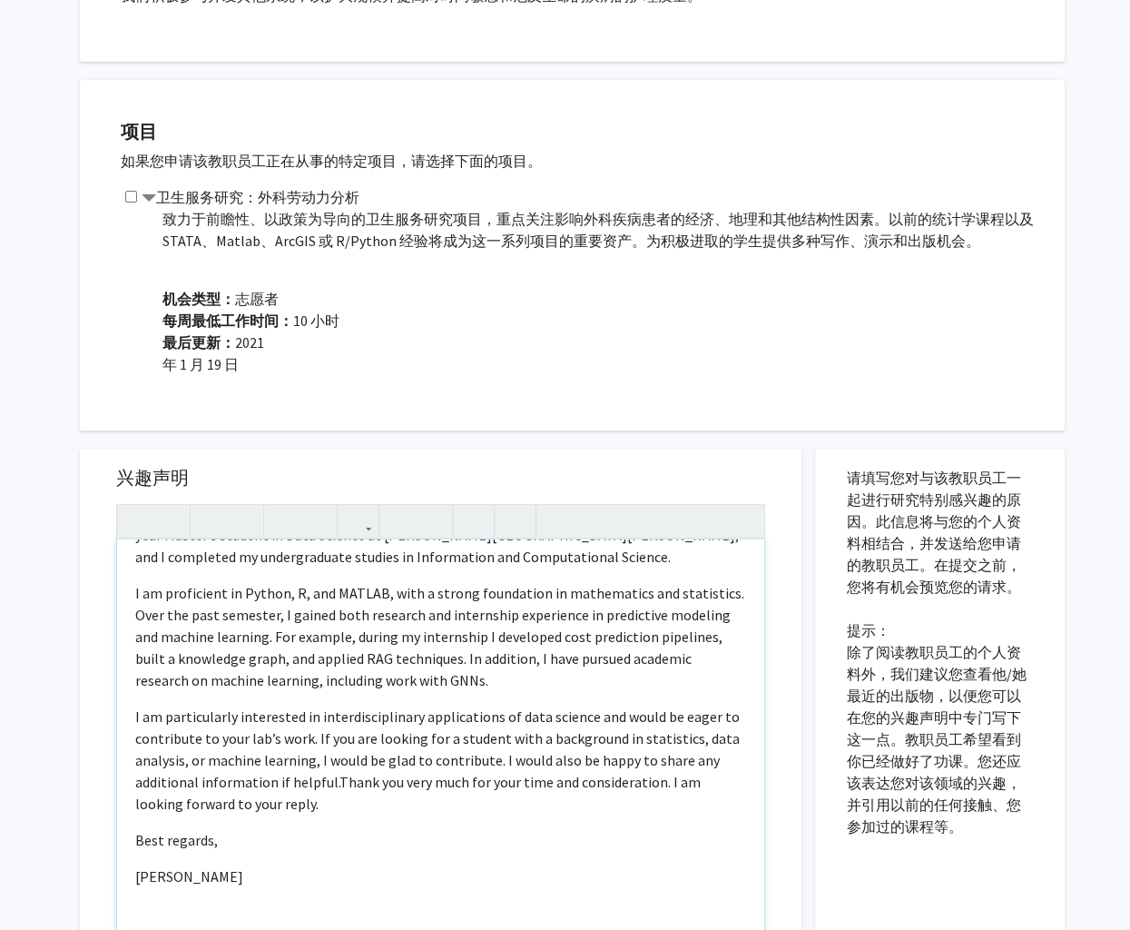
click at [474, 731] on p "I am particularly interested in interdisciplinary applications of data science …" at bounding box center [440, 759] width 611 height 109
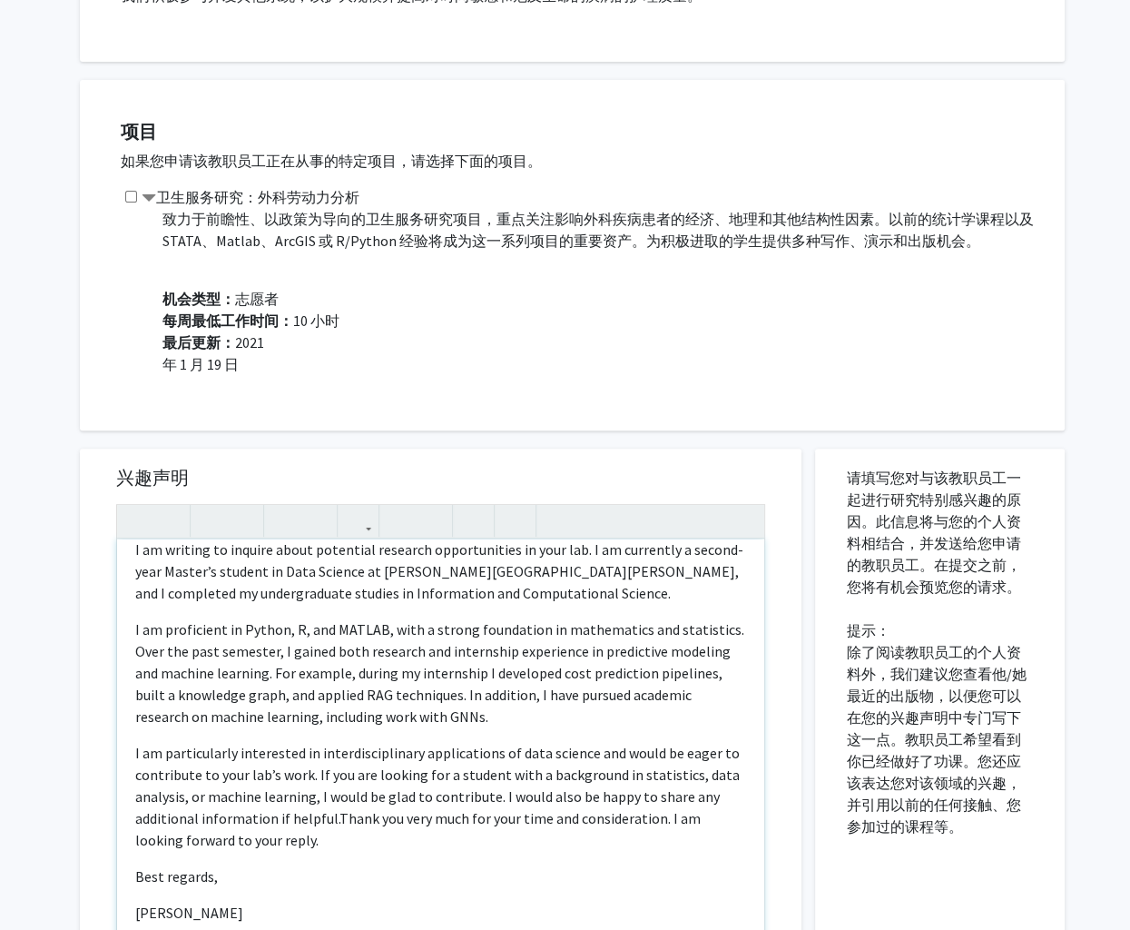
scroll to position [0, 0]
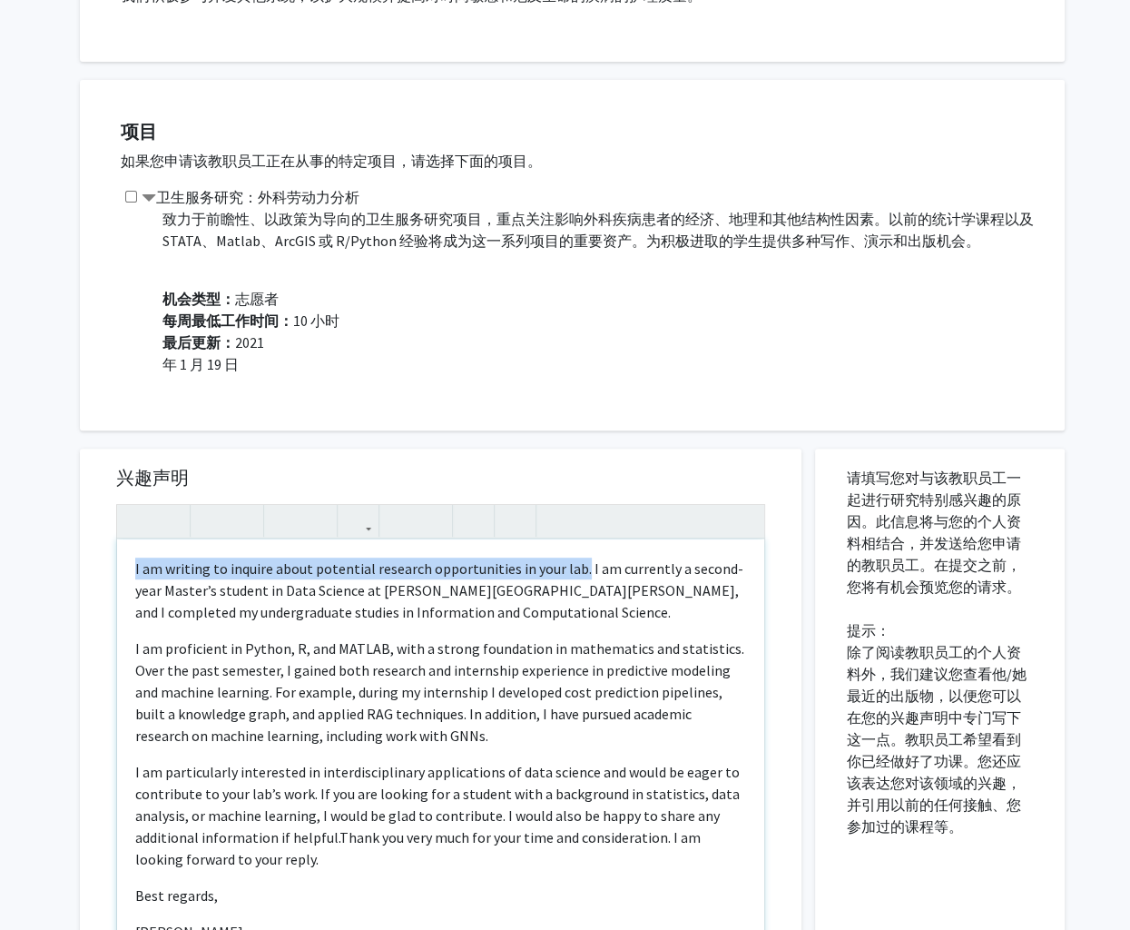
drag, startPoint x: 576, startPoint y: 569, endPoint x: 105, endPoint y: 556, distance: 471.3
click at [105, 556] on div "兴趣声明 I am writing to inquire about potential research opportunities in your lab…" at bounding box center [440, 718] width 685 height 541
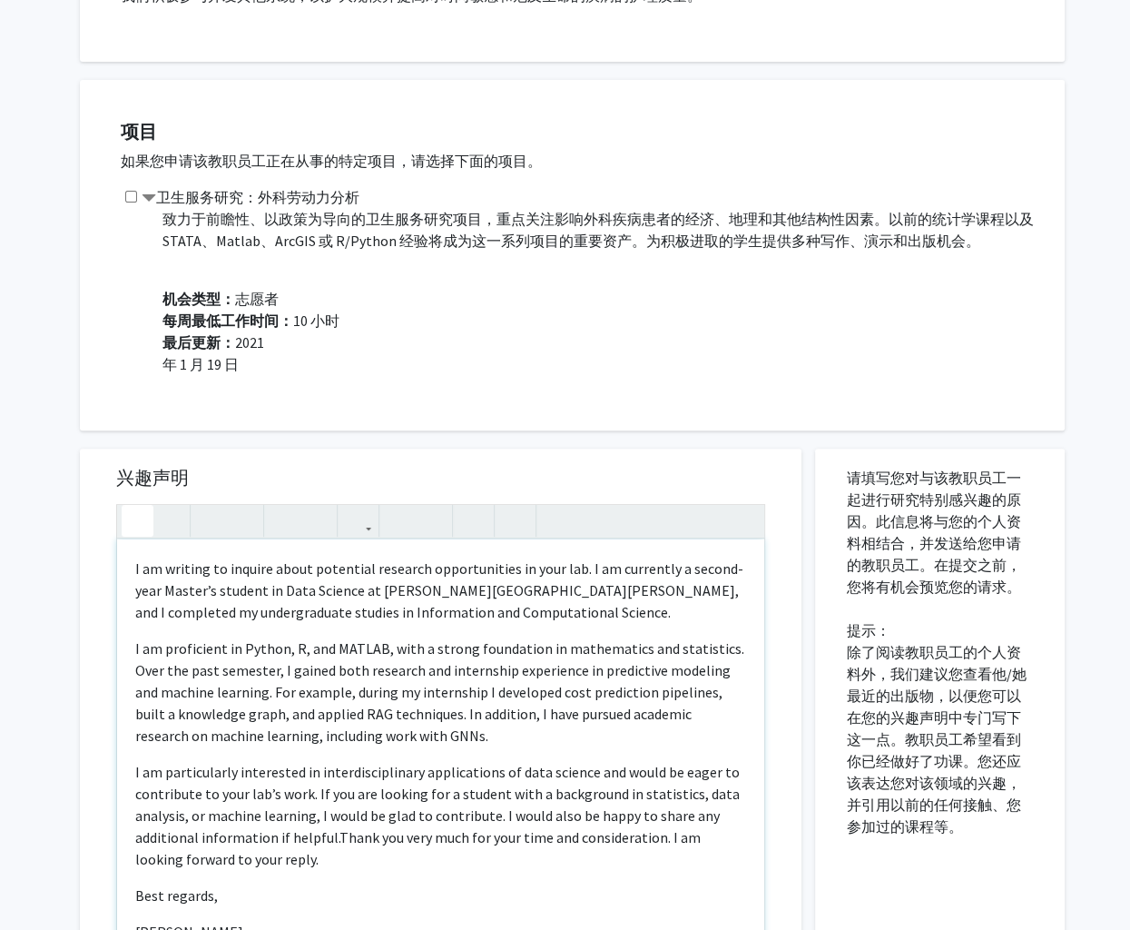
type textarea "<p>&nbsp;I am currently a second-year Master’s student in Data Science at Johns…"
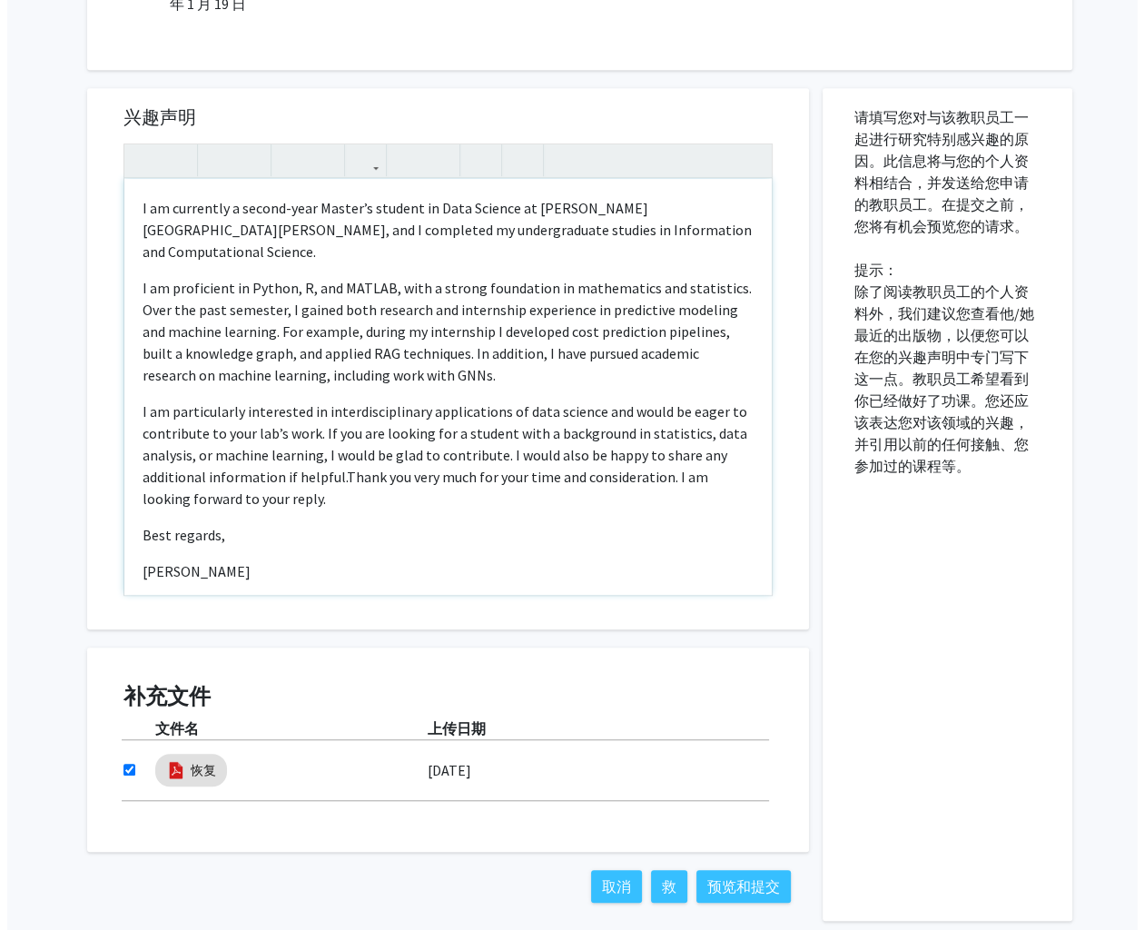
scroll to position [901, 0]
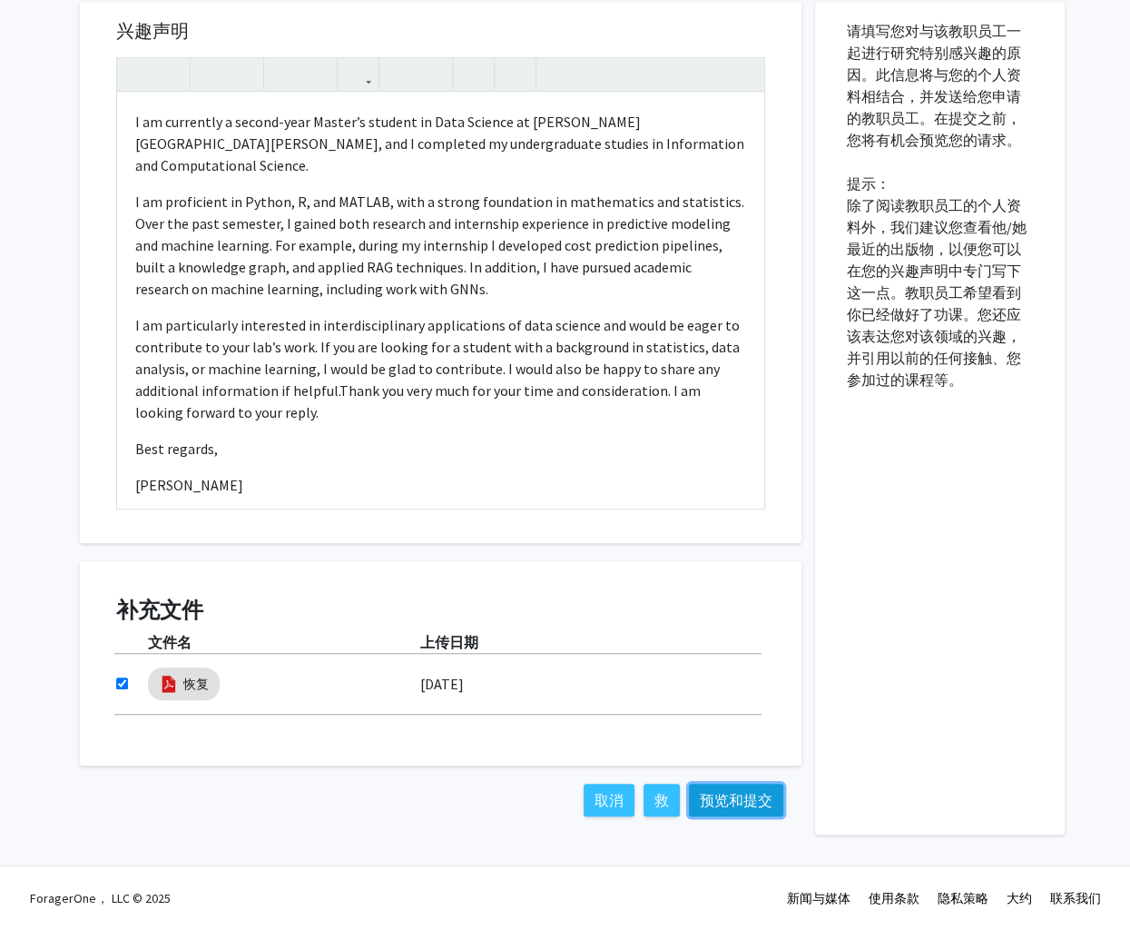
click at [743, 797] on button "预览和提交" at bounding box center [736, 799] width 94 height 33
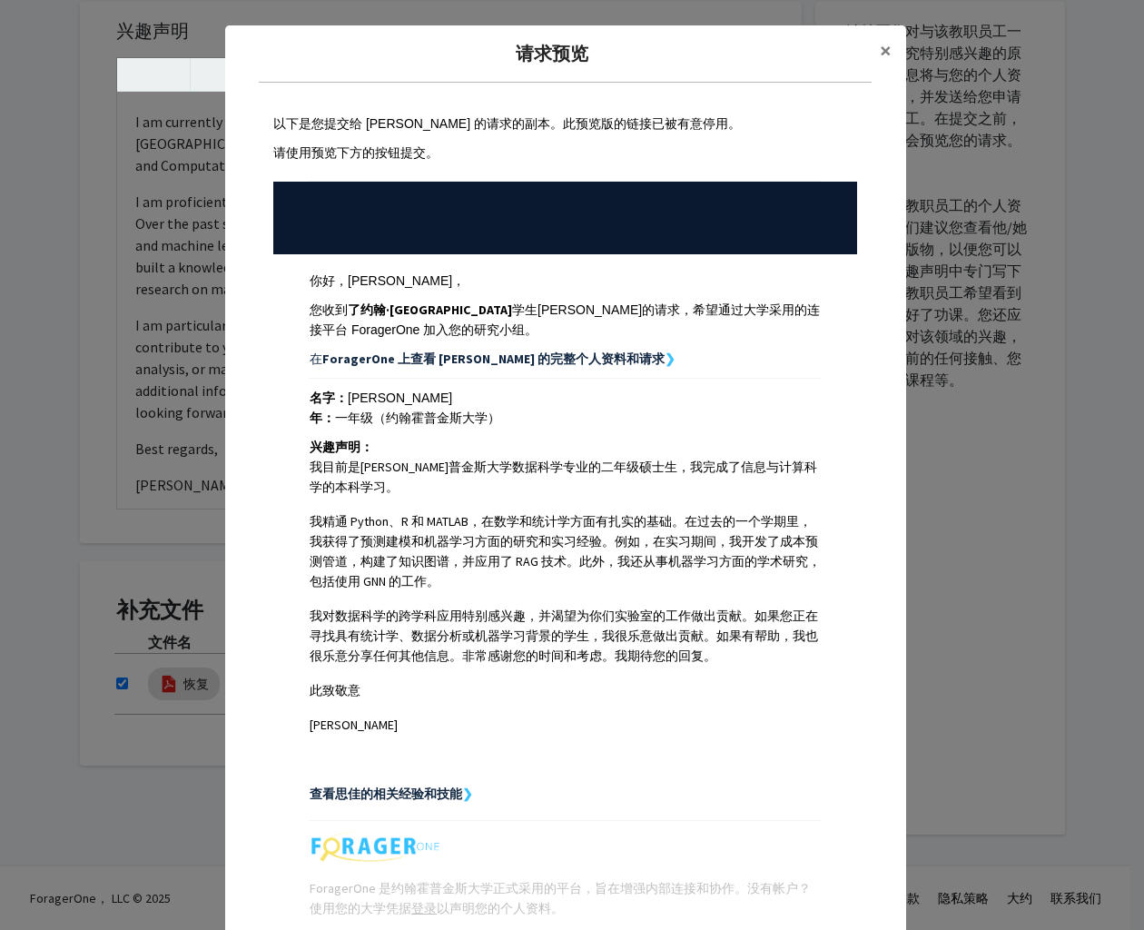
scroll to position [145, 0]
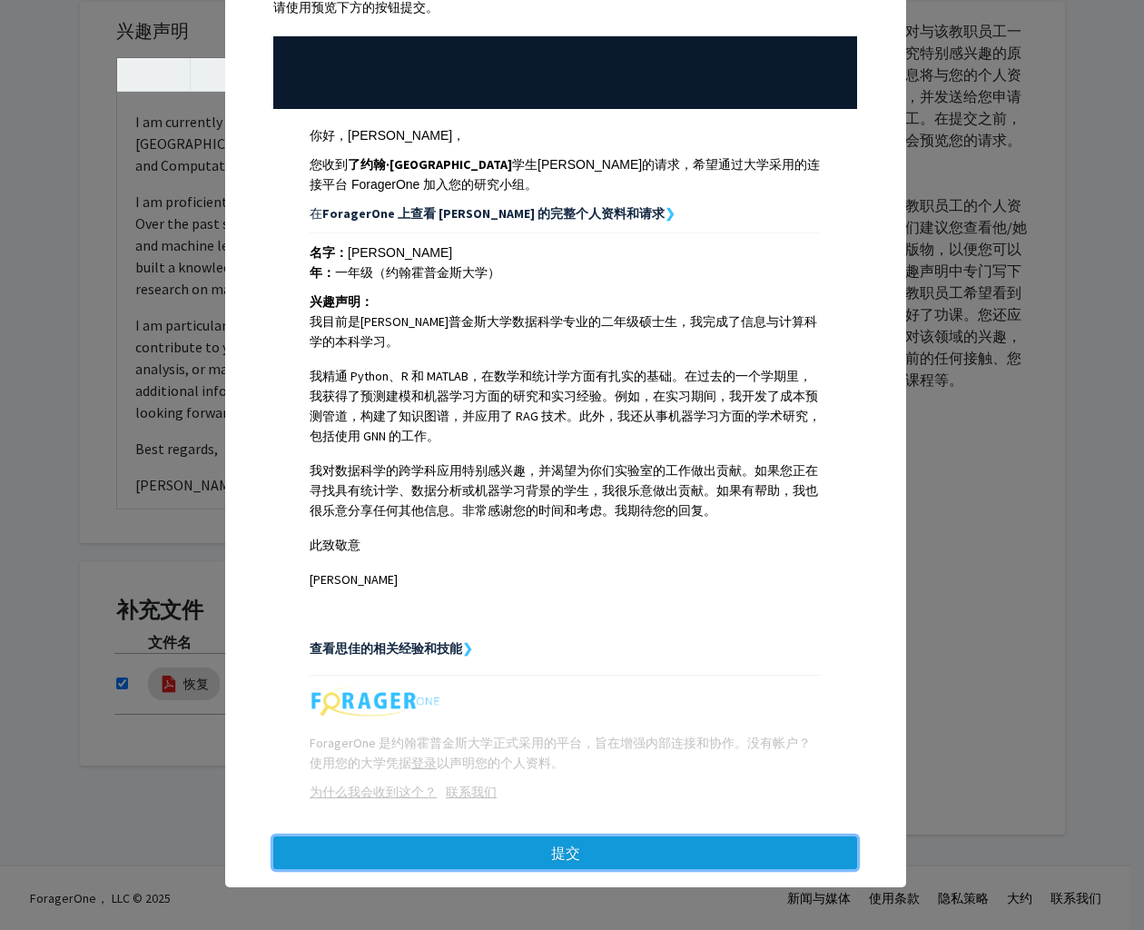
click at [497, 847] on button "提交" at bounding box center [565, 852] width 584 height 33
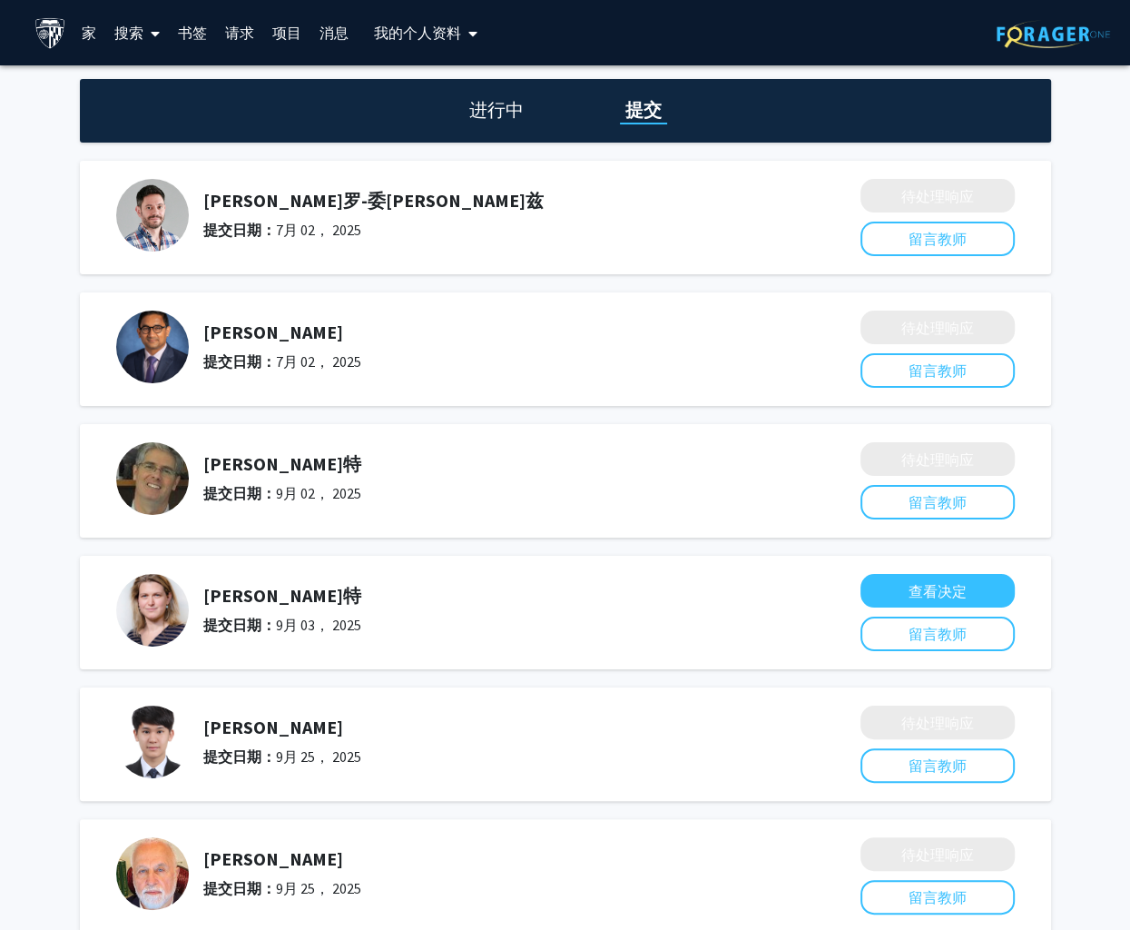
click at [142, 37] on font "搜索" at bounding box center [128, 33] width 29 height 18
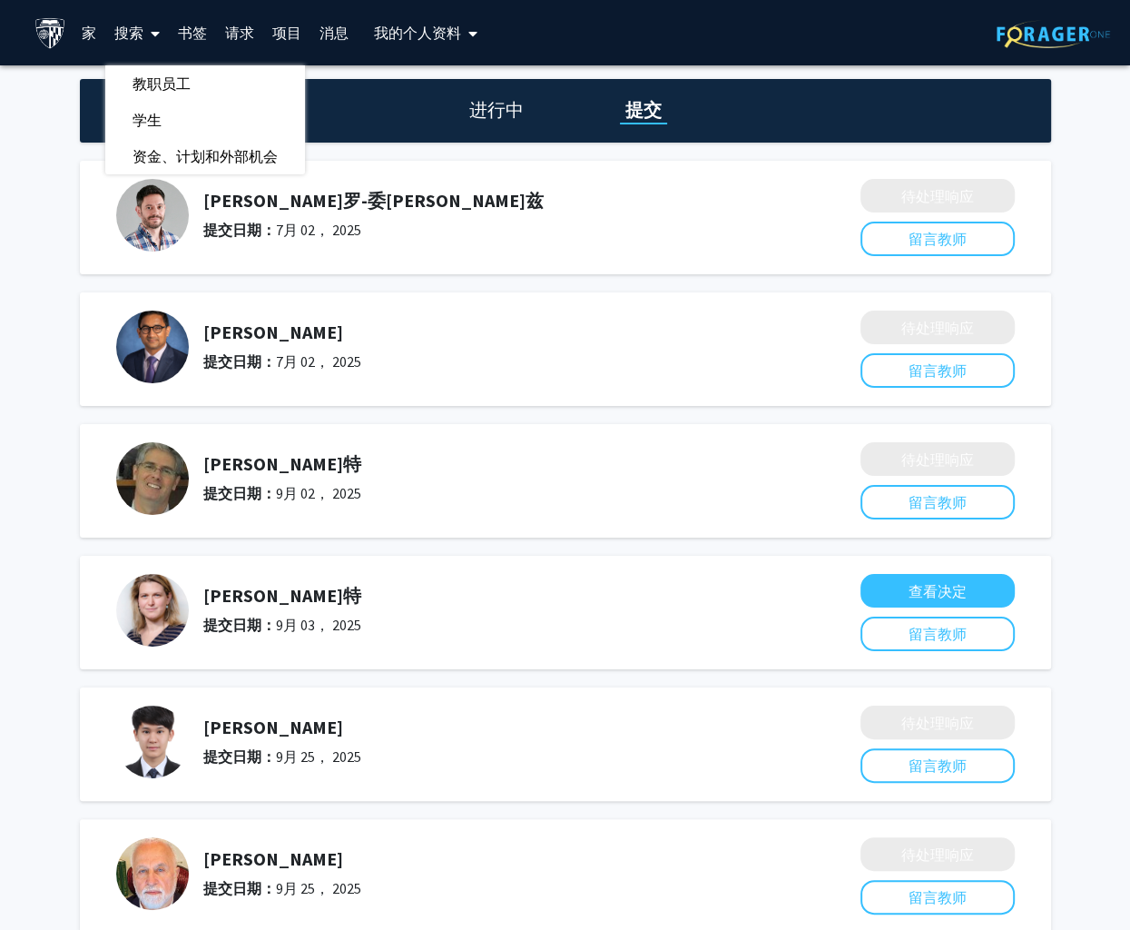
click at [188, 35] on link "书签" at bounding box center [192, 33] width 47 height 64
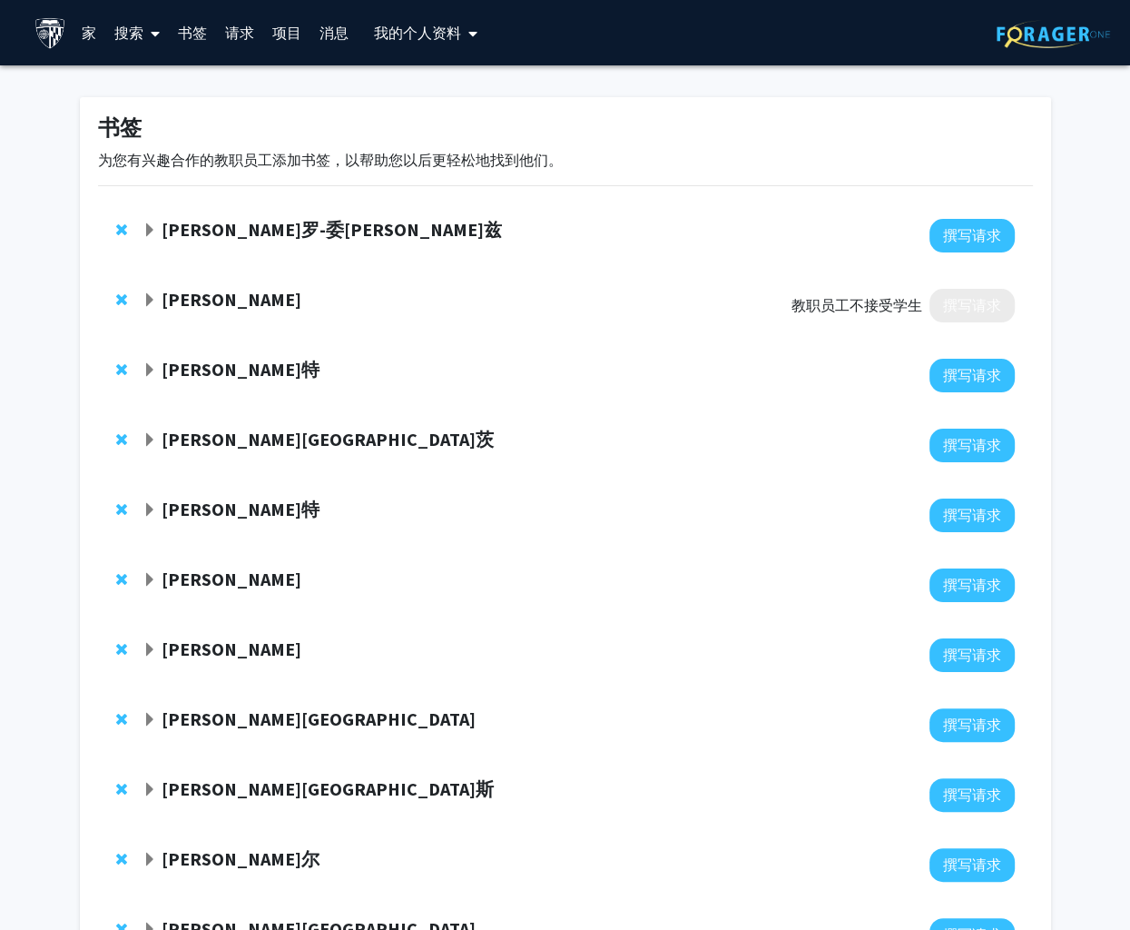
click at [128, 27] on font "搜索" at bounding box center [128, 33] width 29 height 18
click at [152, 75] on span "教职员工" at bounding box center [161, 83] width 113 height 36
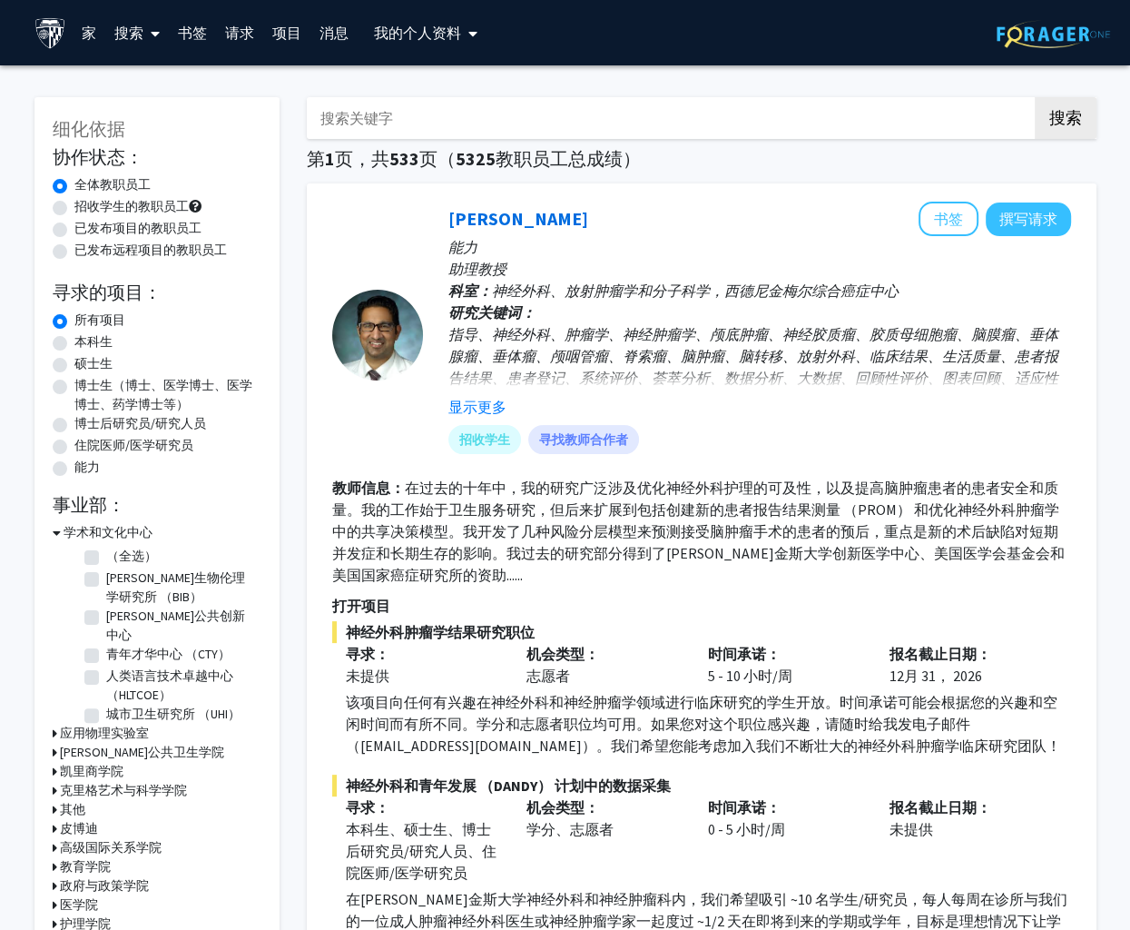
click at [348, 125] on input "搜索关键字" at bounding box center [663, 118] width 713 height 42
type input "machine learning"
click at [1035, 97] on button "搜索" at bounding box center [1066, 118] width 62 height 42
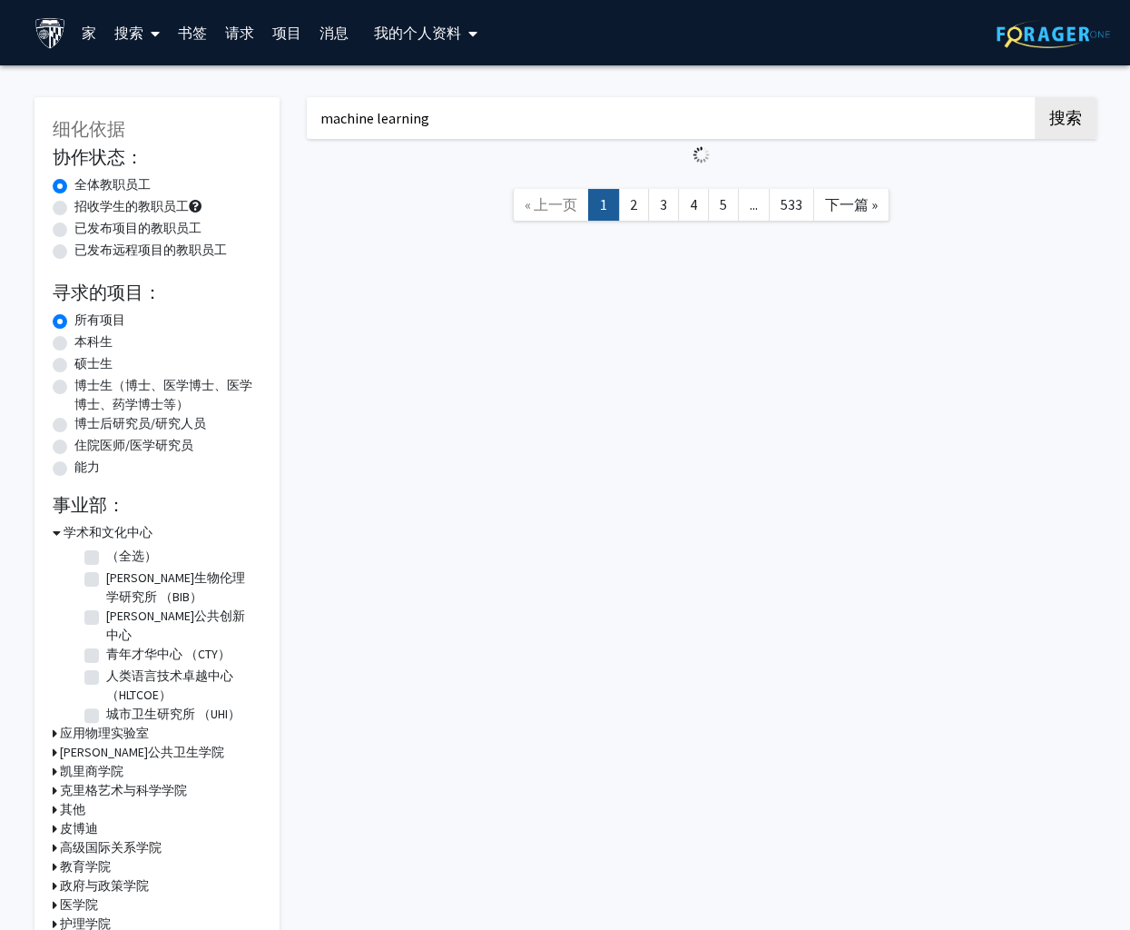
click at [1035, 97] on button "搜索" at bounding box center [1066, 118] width 62 height 42
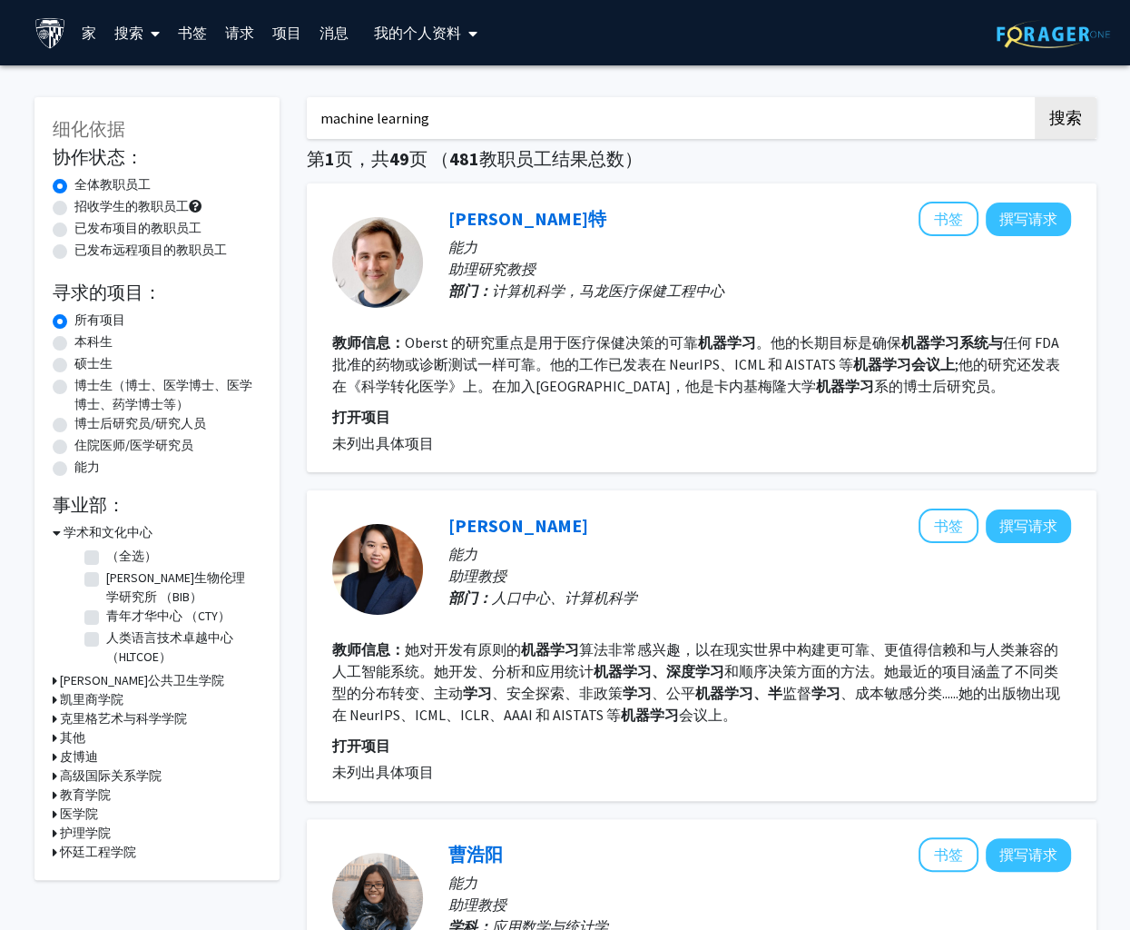
click at [141, 204] on label "招收学生的教职员工" at bounding box center [131, 206] width 114 height 19
click at [86, 204] on input "招收学生的教职员工" at bounding box center [80, 203] width 12 height 12
radio input "true"
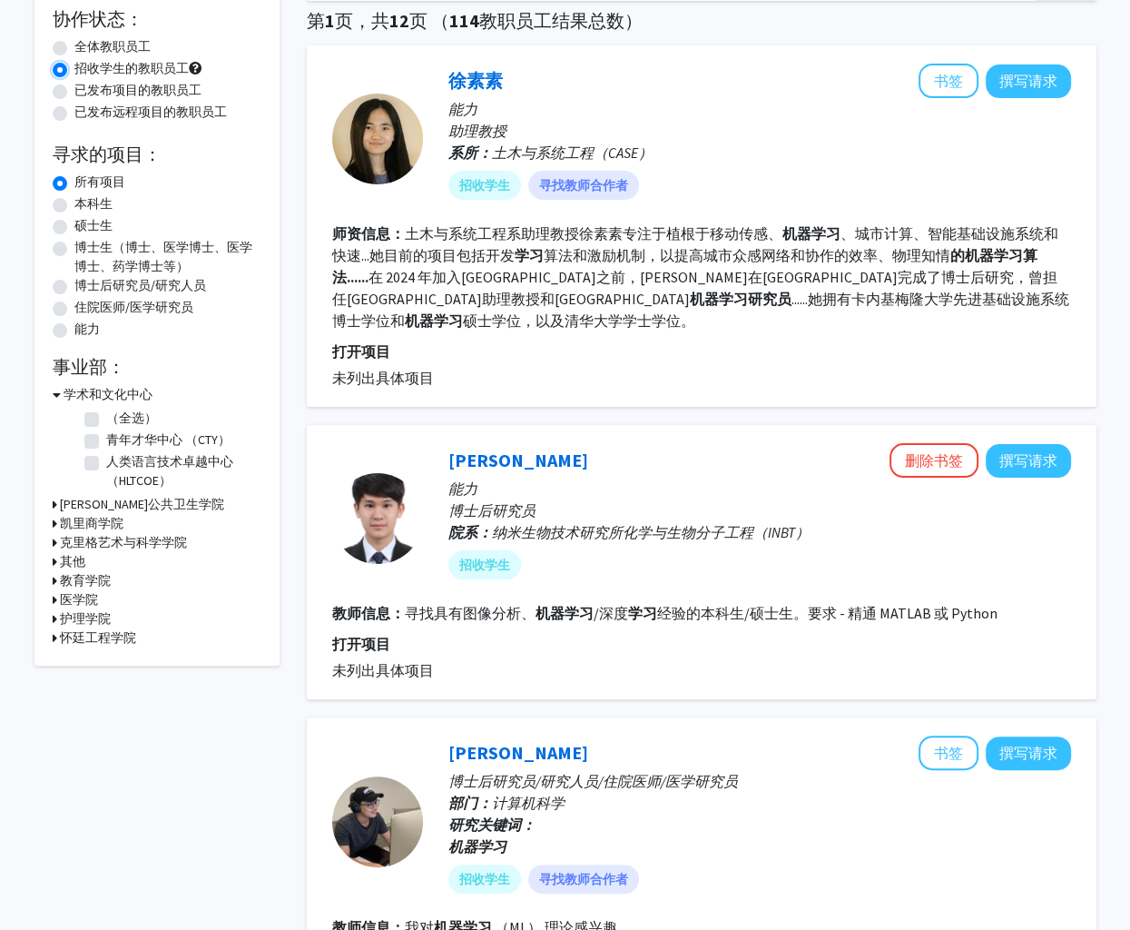
scroll to position [53, 0]
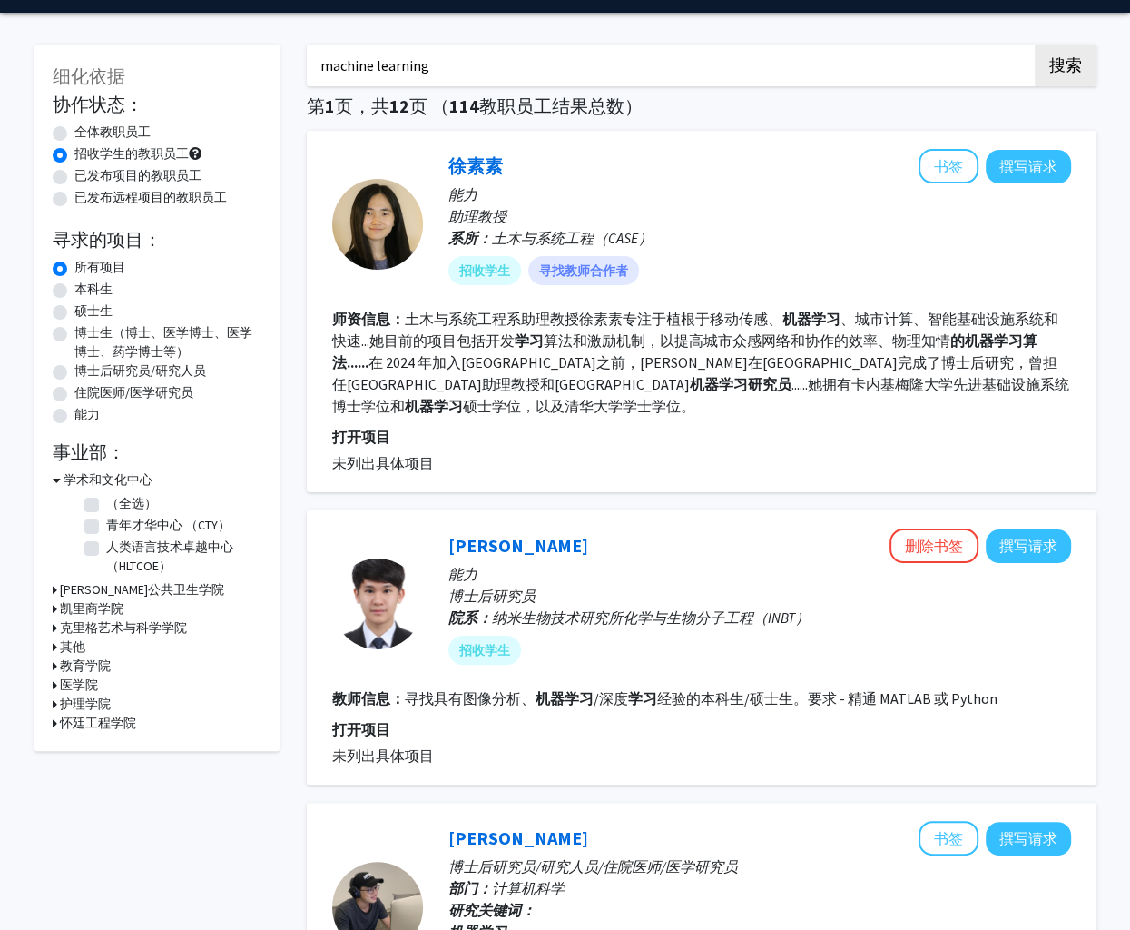
click at [476, 163] on link "徐素素" at bounding box center [475, 165] width 54 height 23
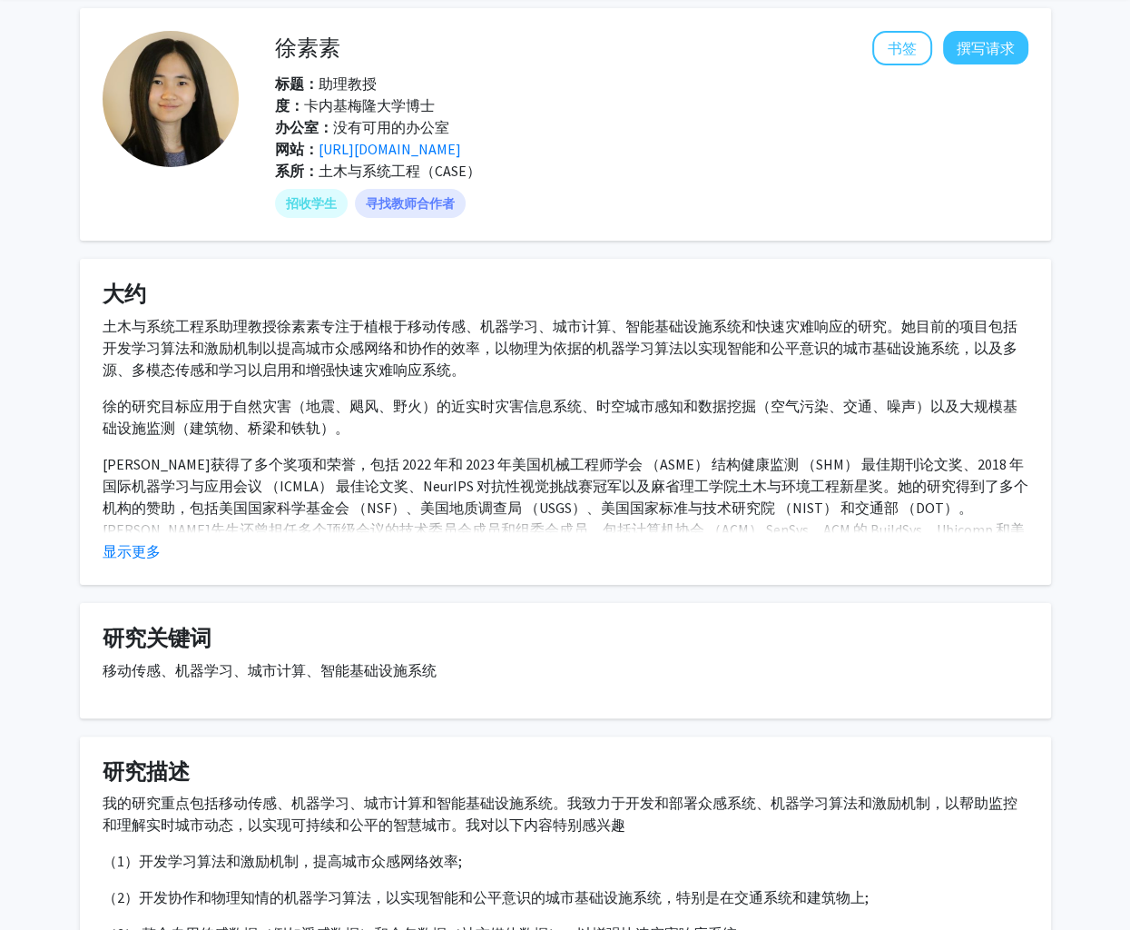
scroll to position [91, 0]
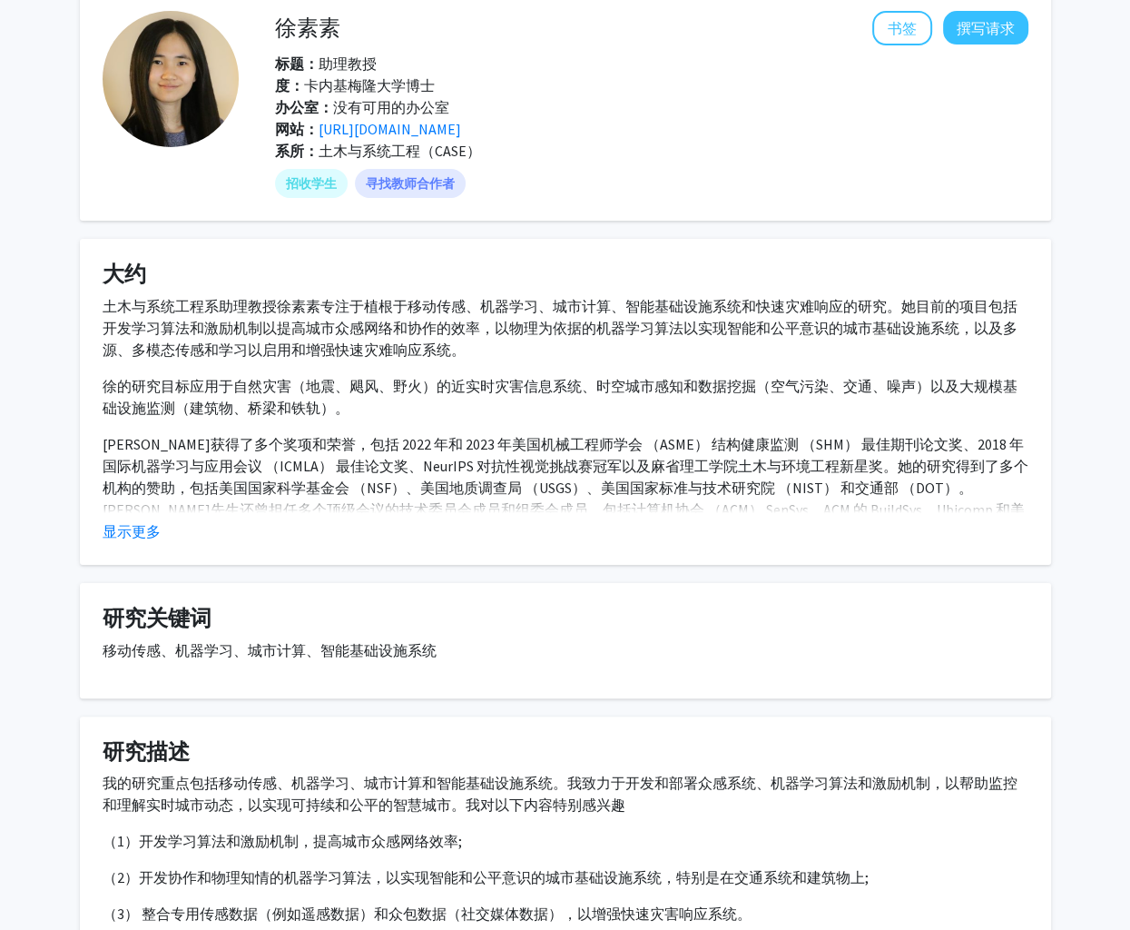
click at [307, 385] on p "徐的研究目标应用于自然灾害（地震、飓风、野火）的近实时灾害信息系统、时空城市感知和数据挖掘（空气污染、交通、噪声）以及大规模基础设施监测（建筑物、桥梁和铁轨）。" at bounding box center [566, 397] width 926 height 44
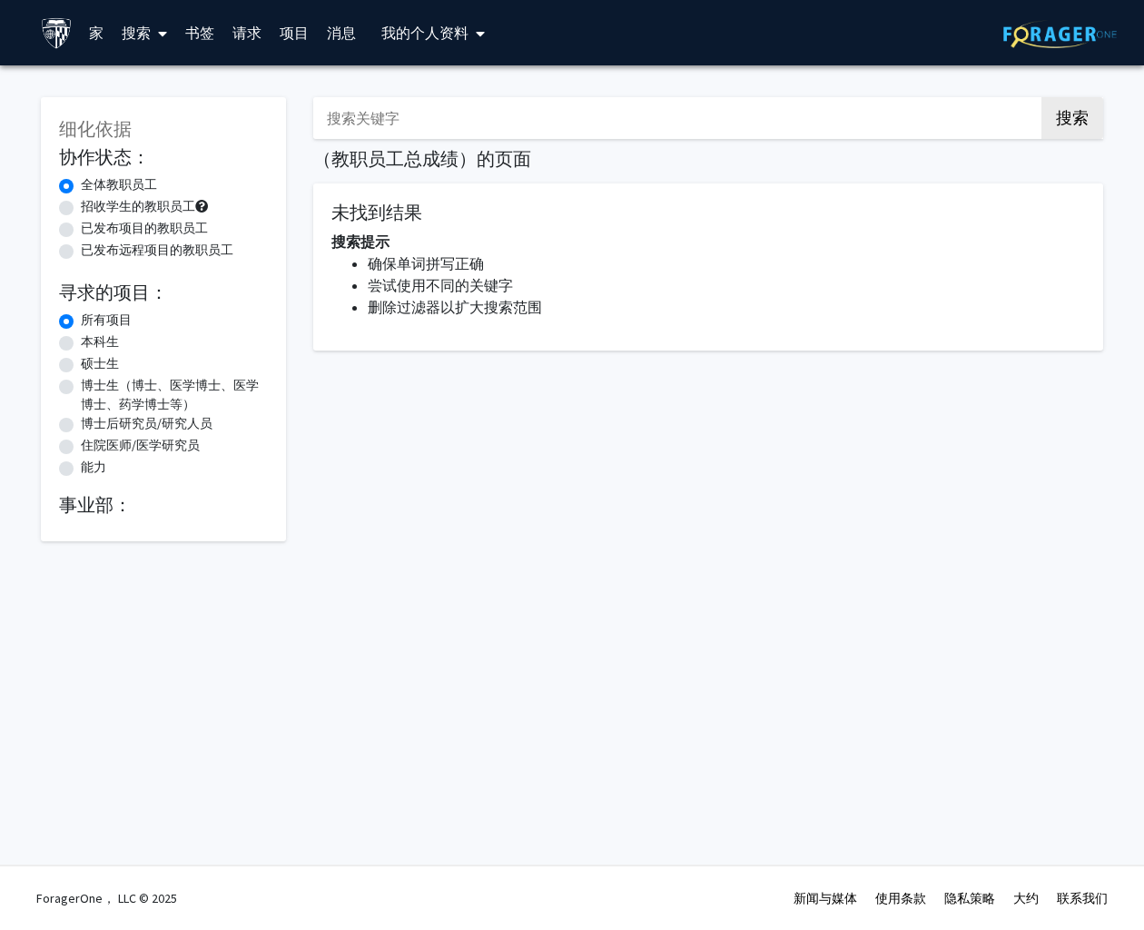
click at [153, 211] on label "招收学生的教职员工" at bounding box center [138, 206] width 114 height 19
click at [93, 209] on input "招收学生的教职员工" at bounding box center [87, 203] width 12 height 12
radio input "true"
click at [131, 182] on label "全体教职员工" at bounding box center [119, 184] width 76 height 19
click at [93, 182] on input "全体教职员工" at bounding box center [87, 181] width 12 height 12
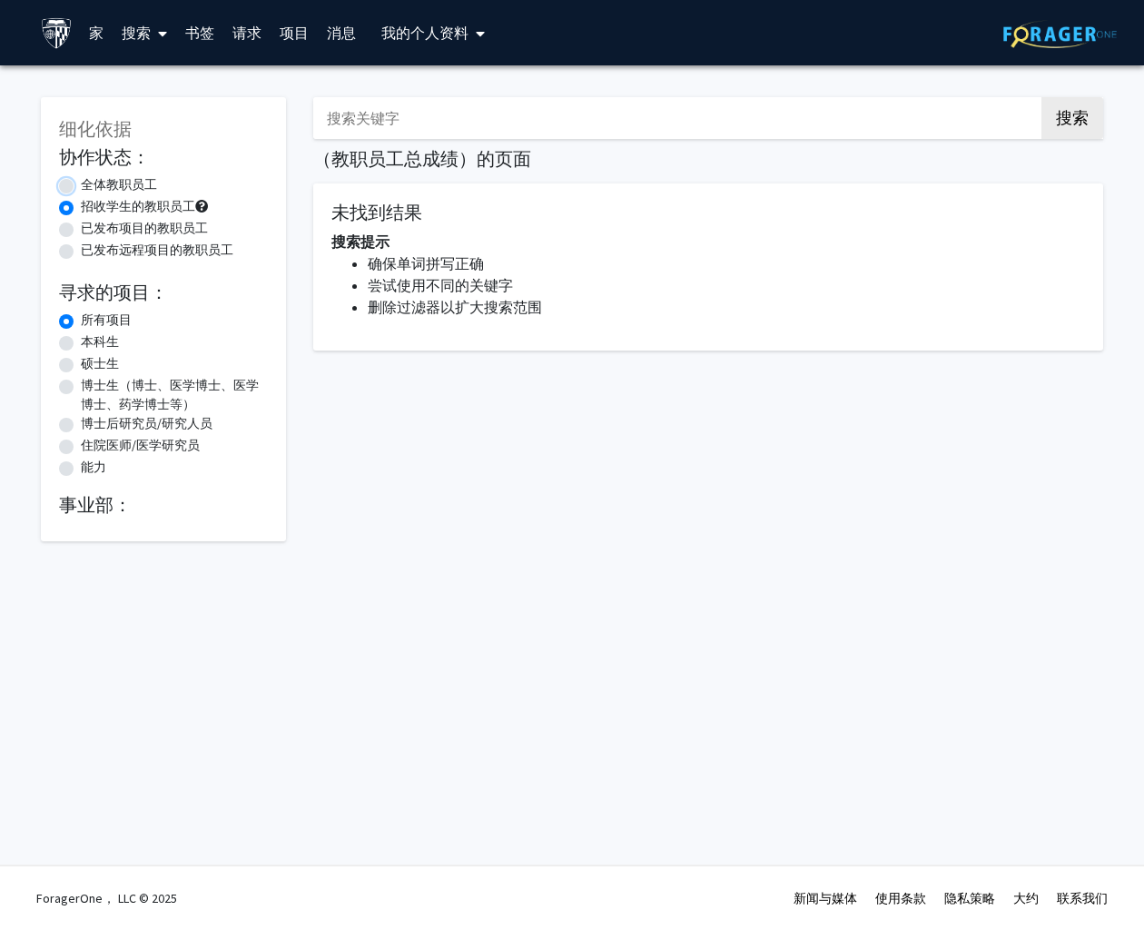
radio input "true"
click at [127, 202] on label "招收学生的教职员工" at bounding box center [138, 206] width 114 height 19
click at [93, 202] on input "招收学生的教职员工" at bounding box center [87, 203] width 12 height 12
radio input "true"
click at [379, 123] on input "搜索关键字" at bounding box center [669, 118] width 713 height 42
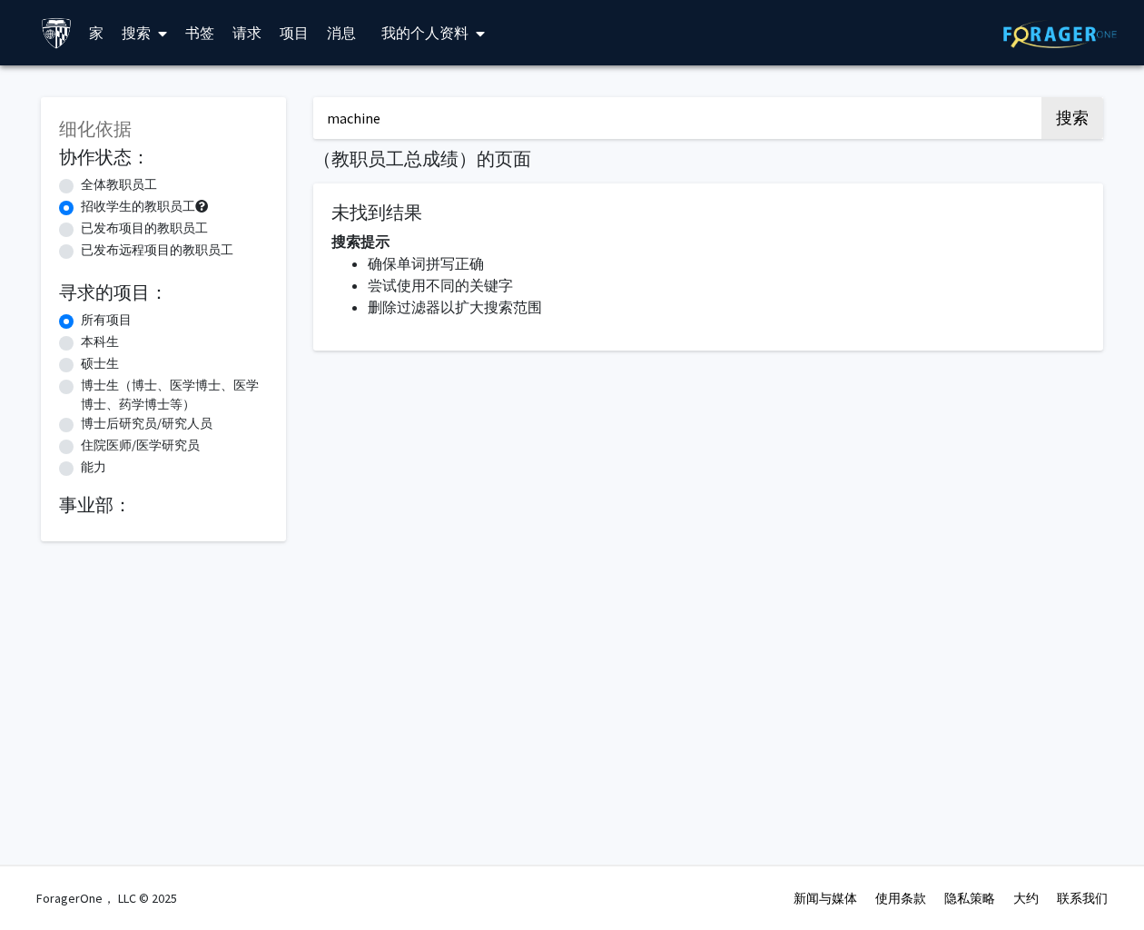
type input "machine learning"
click at [1041, 97] on button "搜索" at bounding box center [1072, 118] width 62 height 42
click at [1073, 103] on button "搜索" at bounding box center [1072, 118] width 62 height 42
click at [1078, 124] on button "搜索" at bounding box center [1072, 118] width 62 height 42
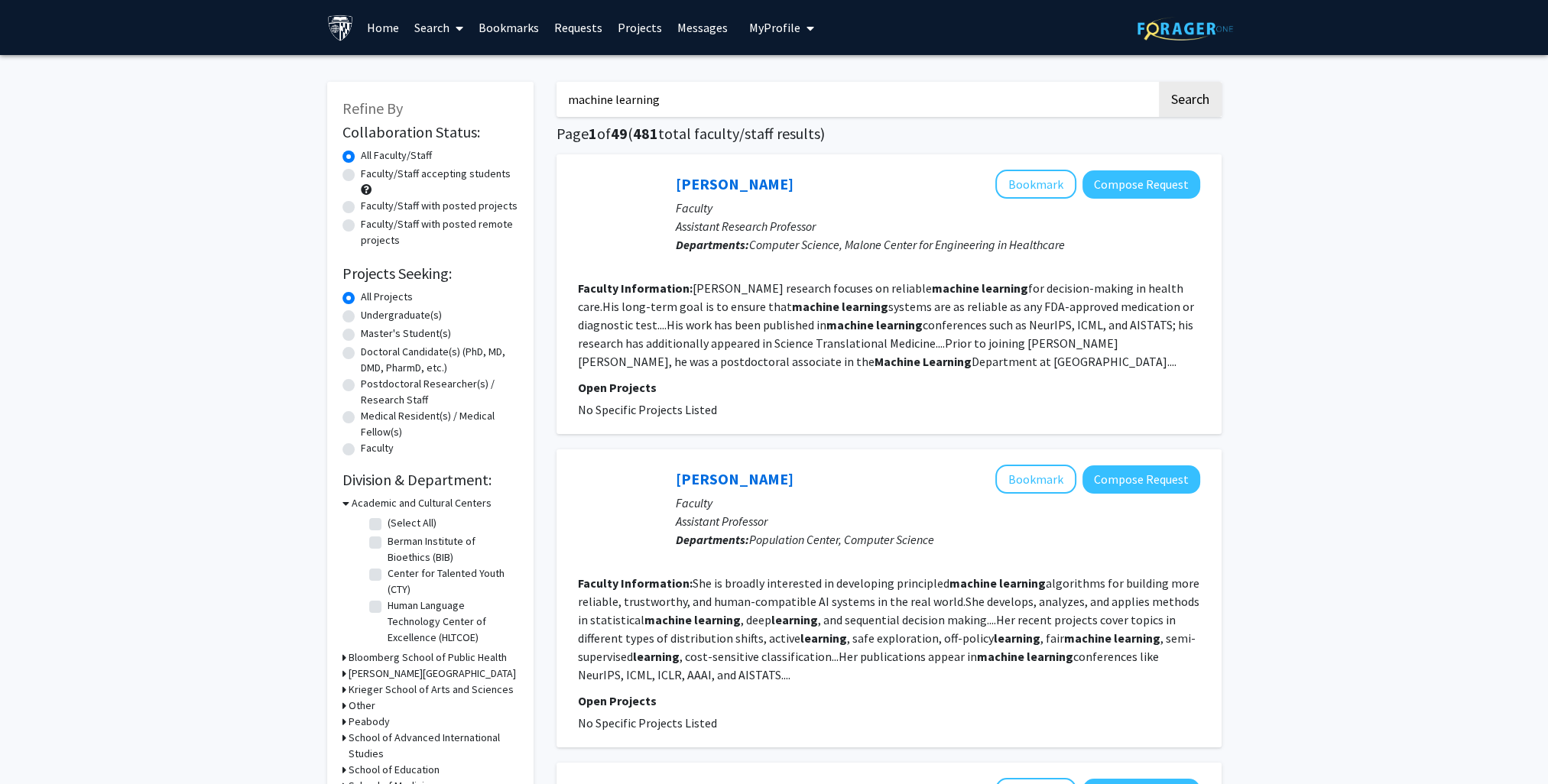
drag, startPoint x: 727, startPoint y: 99, endPoint x: 498, endPoint y: 120, distance: 230.0
paste input "https://foragerone.com/messaging"
click at [1159, 82] on button "Search" at bounding box center [1190, 99] width 62 height 35
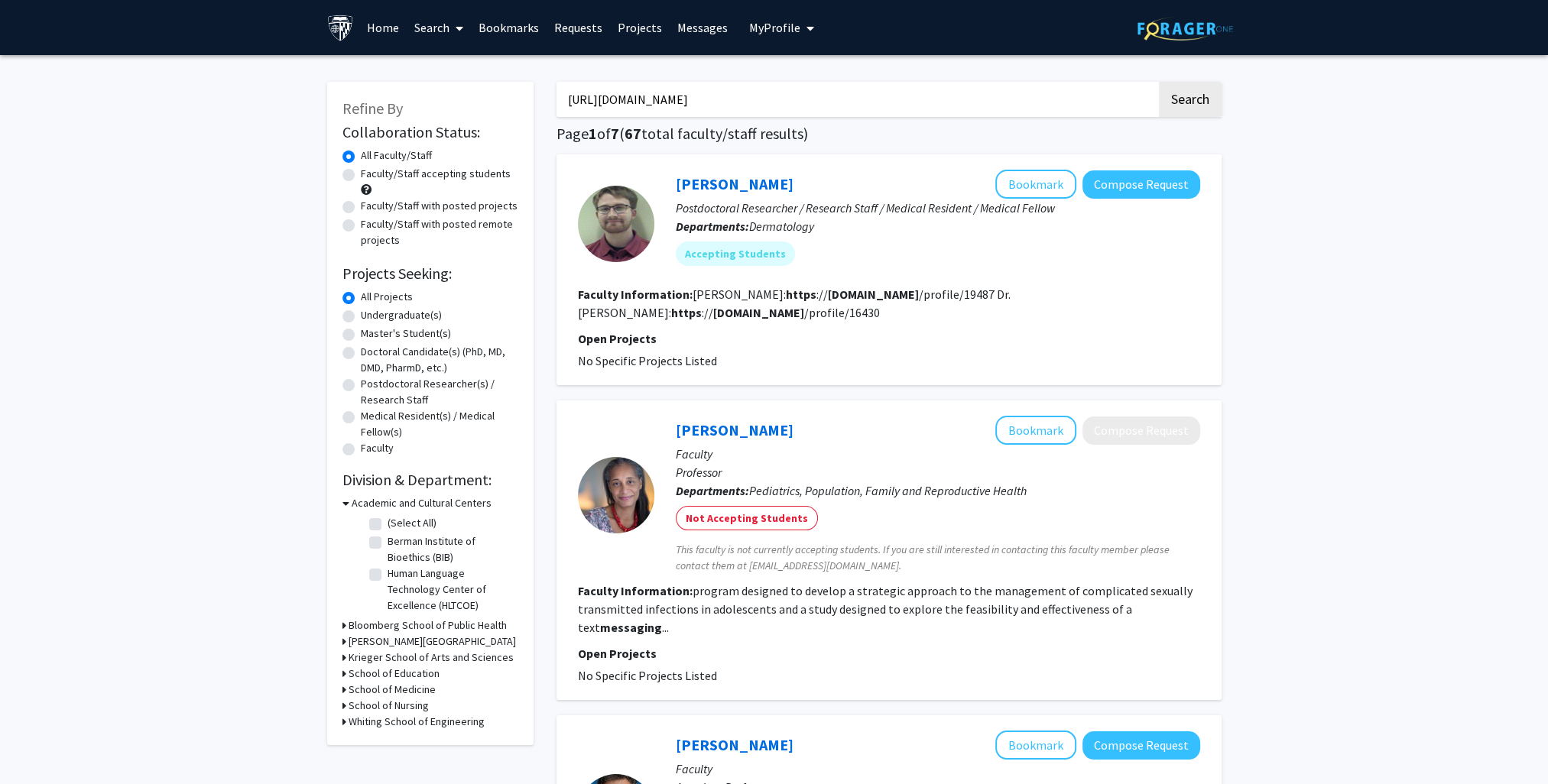
drag, startPoint x: 585, startPoint y: 120, endPoint x: 529, endPoint y: 120, distance: 56.0
paste input "David Park"
type input "David Park"
click at [1159, 82] on button "Search" at bounding box center [1190, 99] width 62 height 35
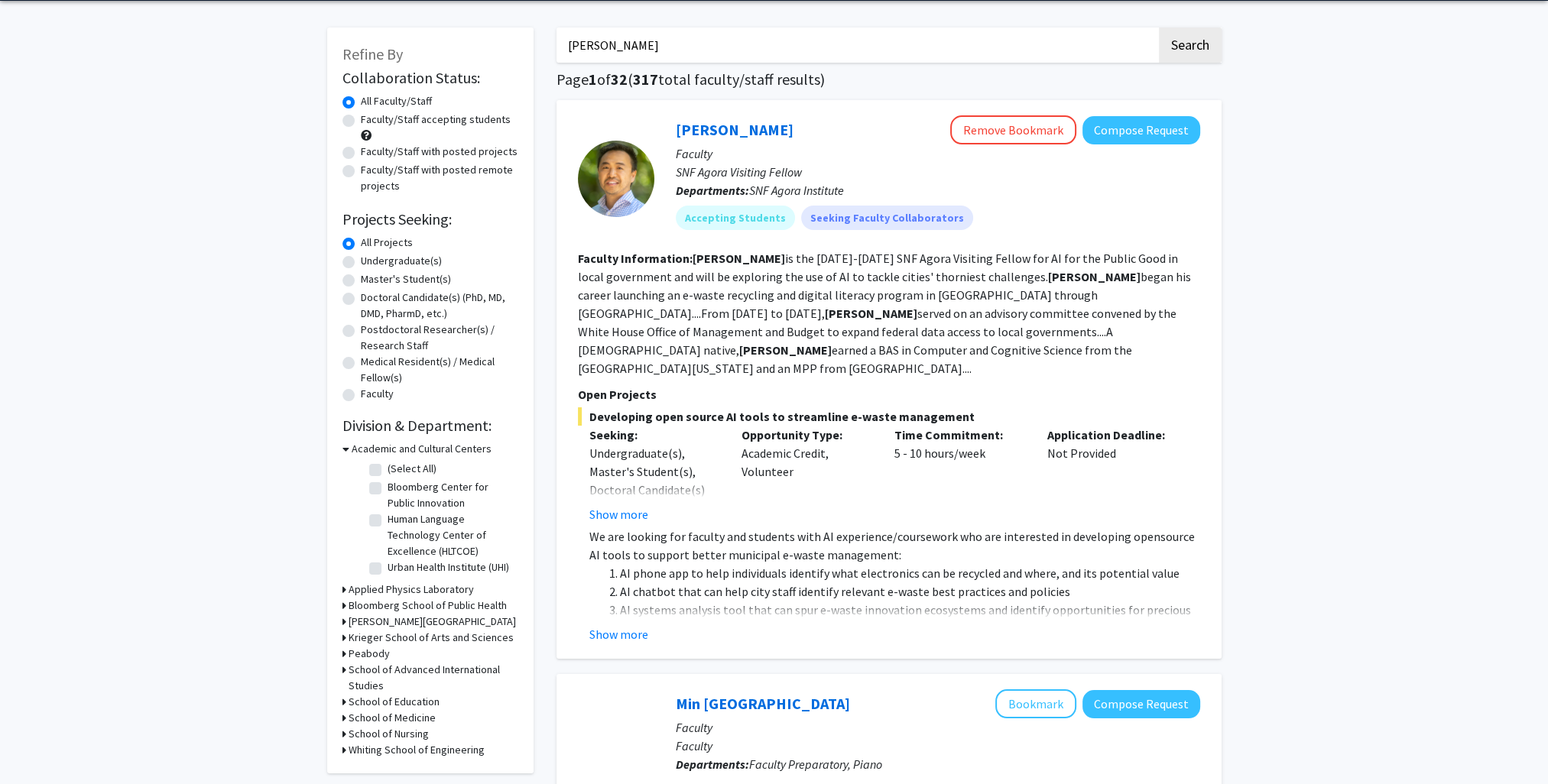
scroll to position [77, 0]
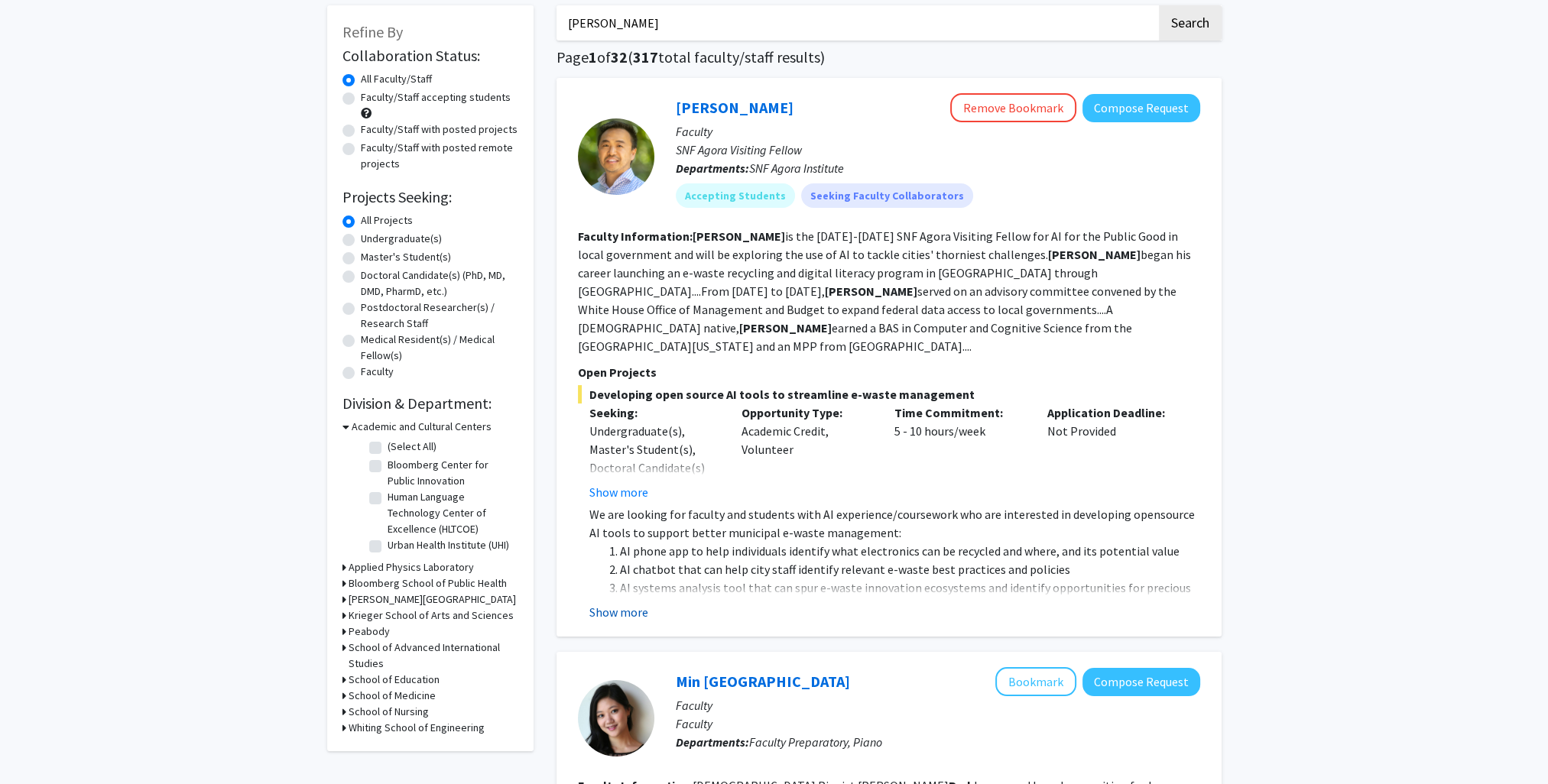
click at [606, 603] on button "Show more" at bounding box center [619, 612] width 59 height 19
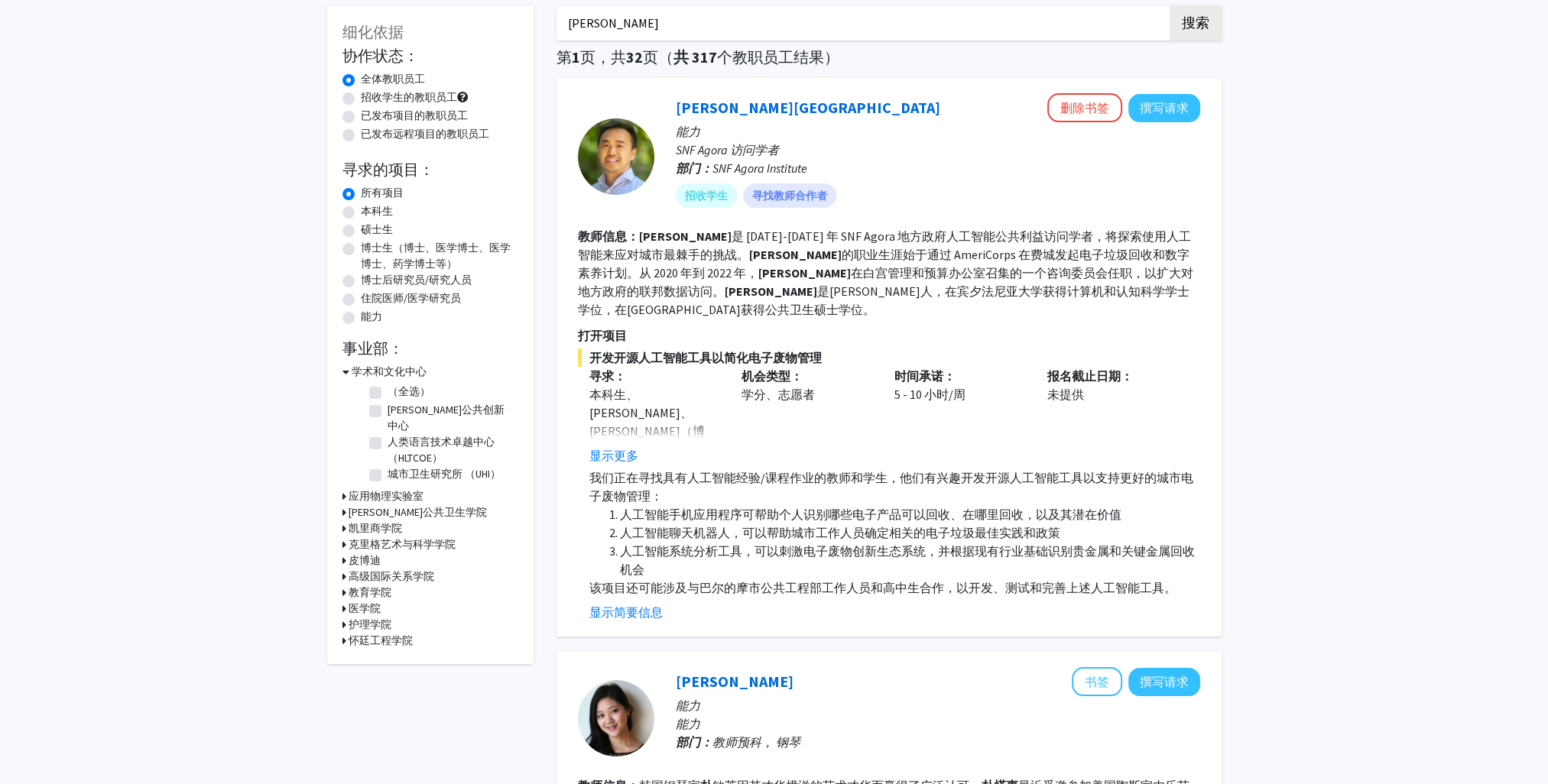
click at [724, 109] on link "大卫·帕克" at bounding box center [808, 107] width 264 height 19
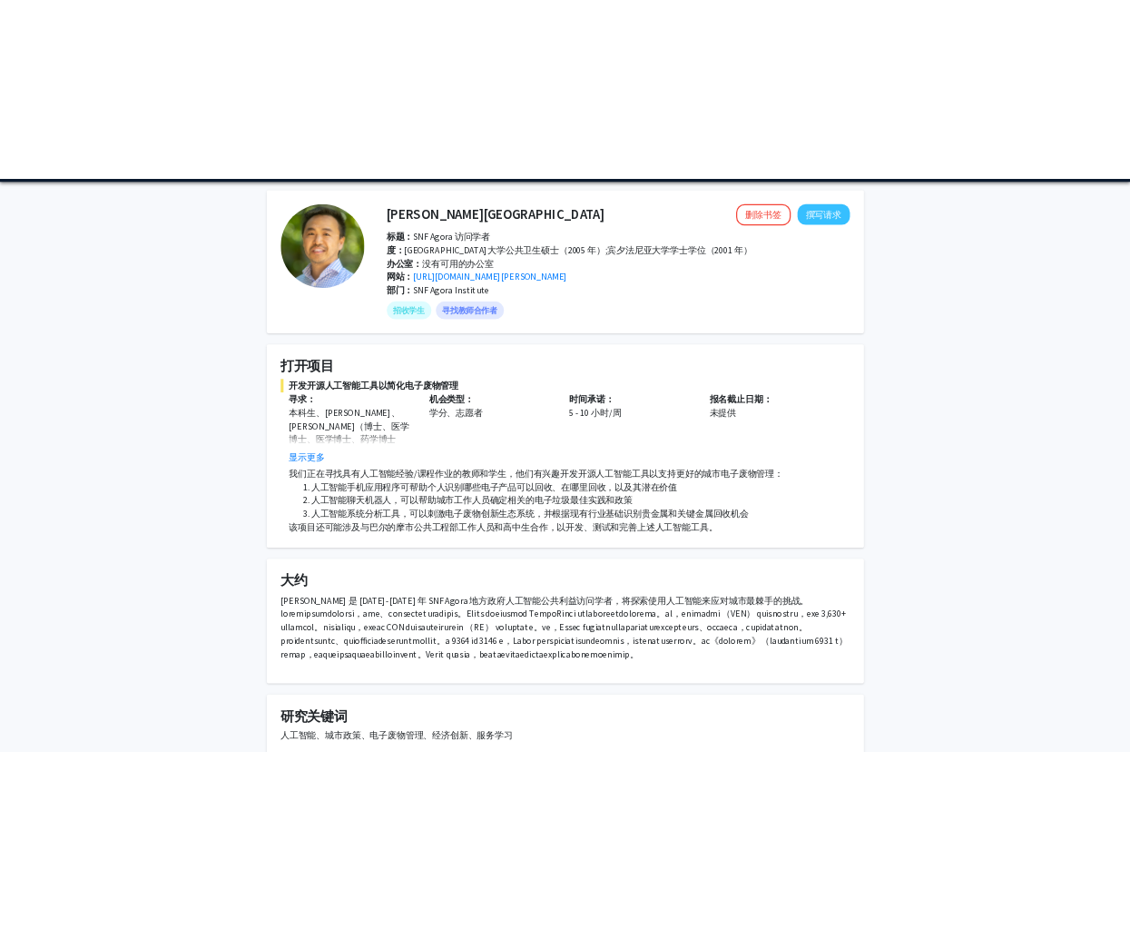
scroll to position [91, 0]
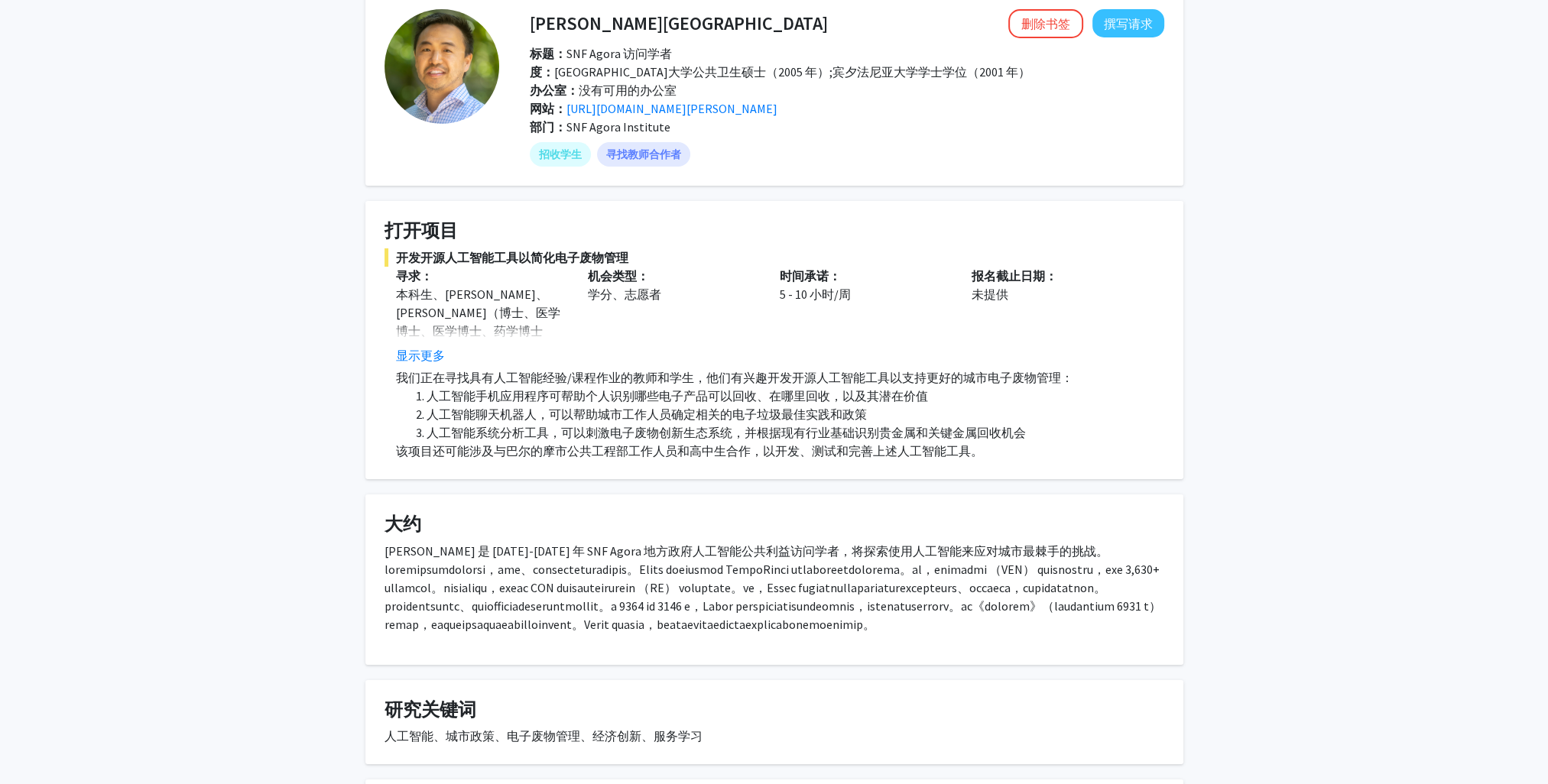
click at [750, 604] on span at bounding box center [773, 597] width 777 height 71
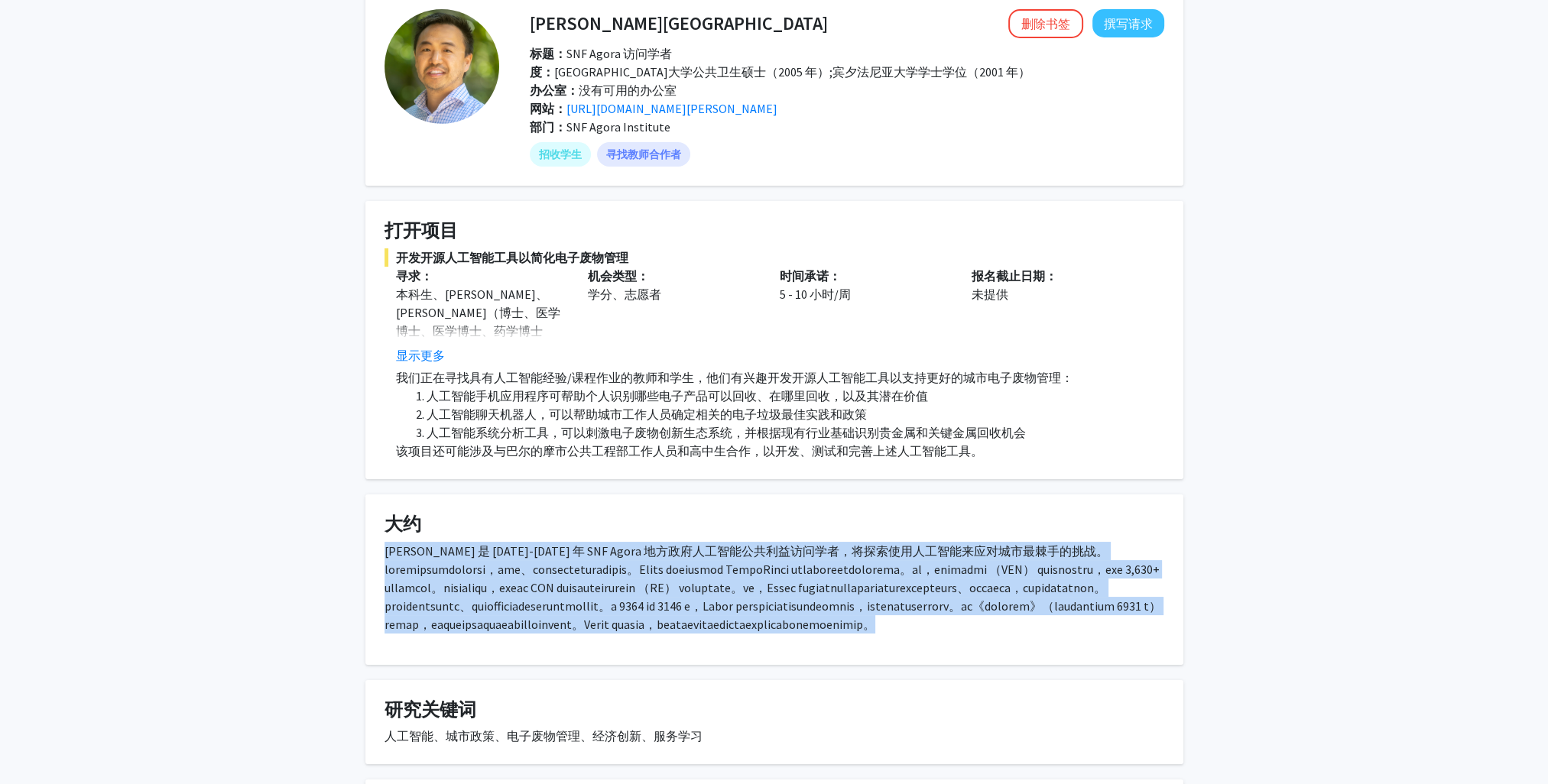
drag, startPoint x: 673, startPoint y: 684, endPoint x: 323, endPoint y: 552, distance: 374.1
click at [323, 552] on div "大卫·帕克 删除书签 撰写请求 标题： SNF Agora 访问学者 度： 乔治城大学公共卫生硕士（2005 年）;宾夕法尼亚大学学士学位（2001 年） 办…" at bounding box center [774, 446] width 1548 height 936
copy p "David 是 2025-2026 年 SNF Agora 地方政府人工智能公共利益访问学者，将探索使用人工智能来应对城市最棘手的挑战。 他是一位数据科学家和…"
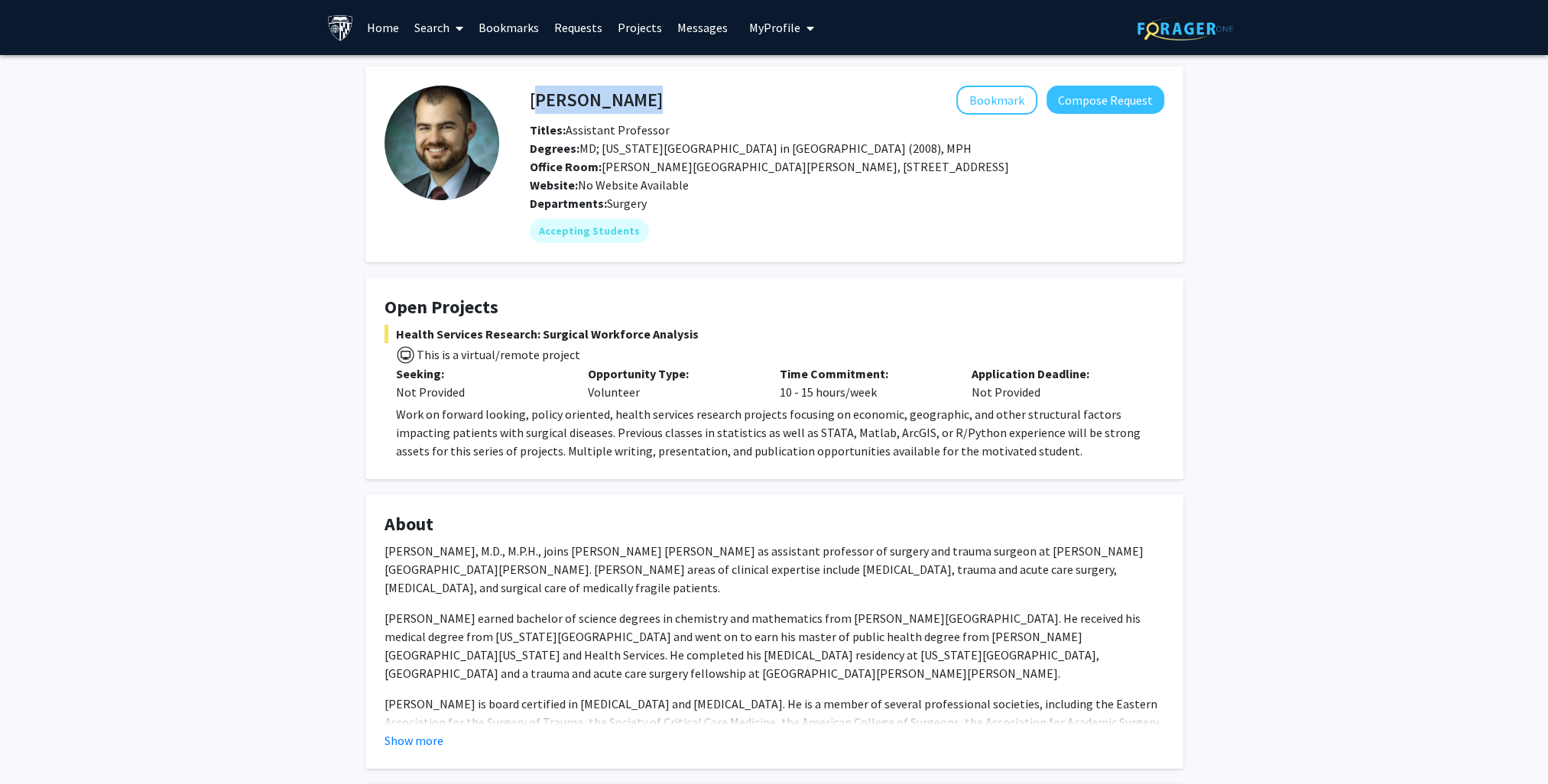
drag, startPoint x: 628, startPoint y: 103, endPoint x: 530, endPoint y: 96, distance: 98.2
click at [530, 96] on div "Alistair Kent Bookmark Compose Request" at bounding box center [846, 100] width 658 height 29
copy h4 "[PERSON_NAME]"
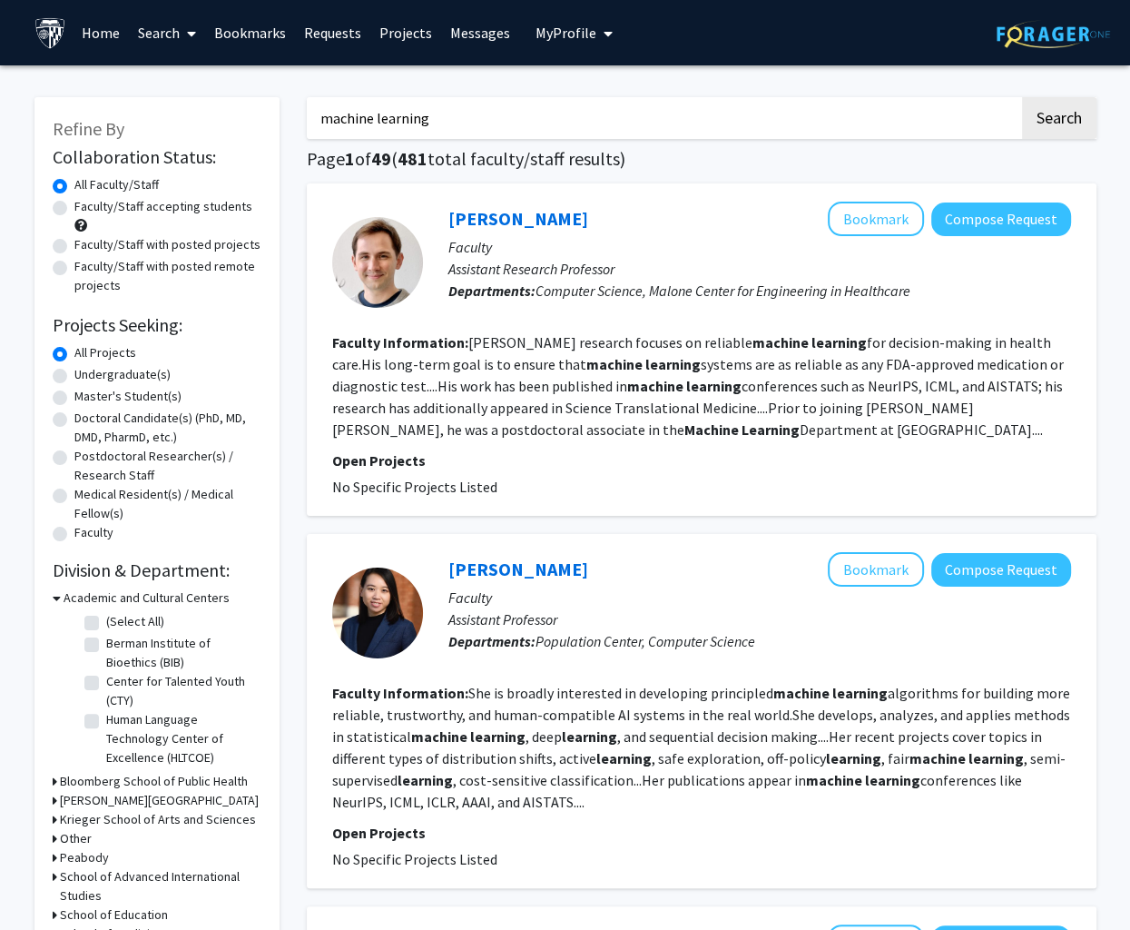
click at [120, 212] on label "Faculty/Staff accepting students" at bounding box center [163, 206] width 178 height 19
click at [86, 209] on input "Faculty/Staff accepting students" at bounding box center [80, 203] width 12 height 12
radio input "true"
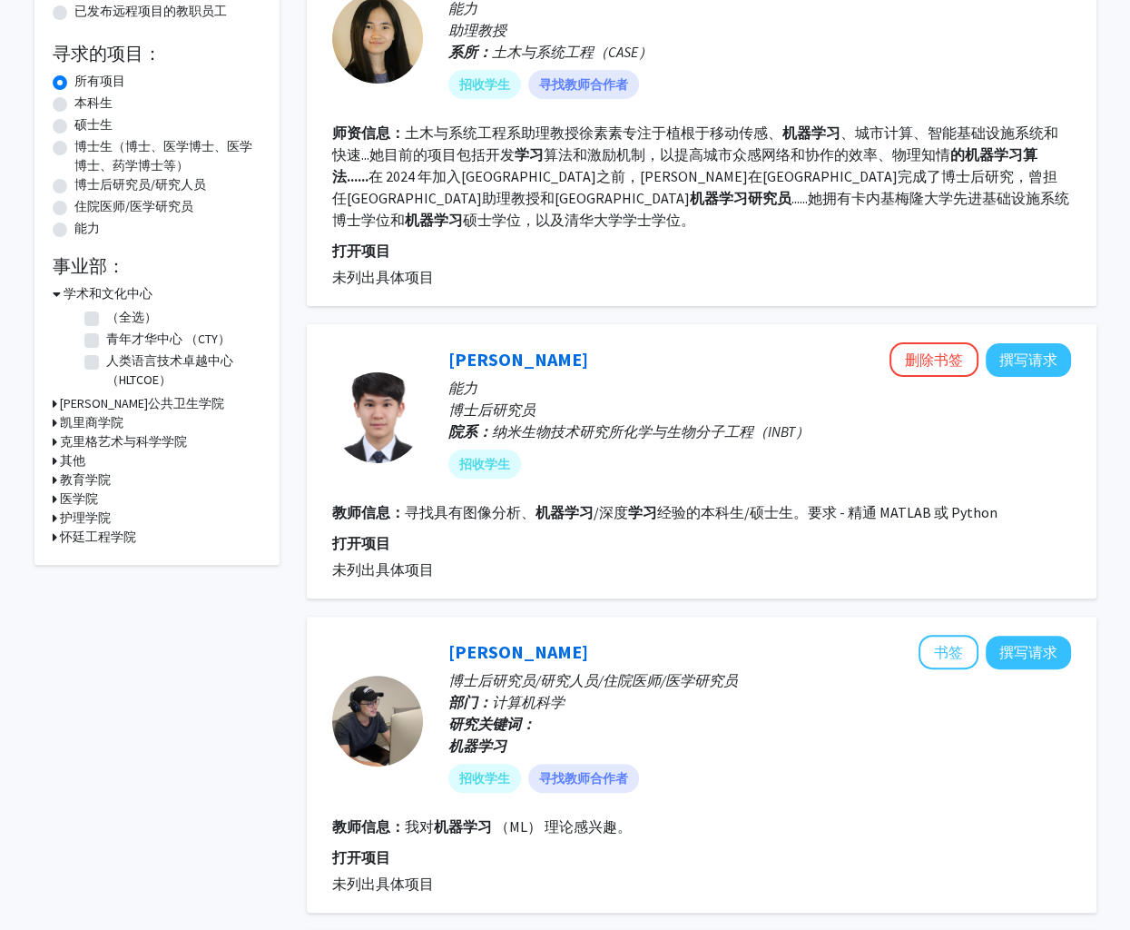
scroll to position [91, 0]
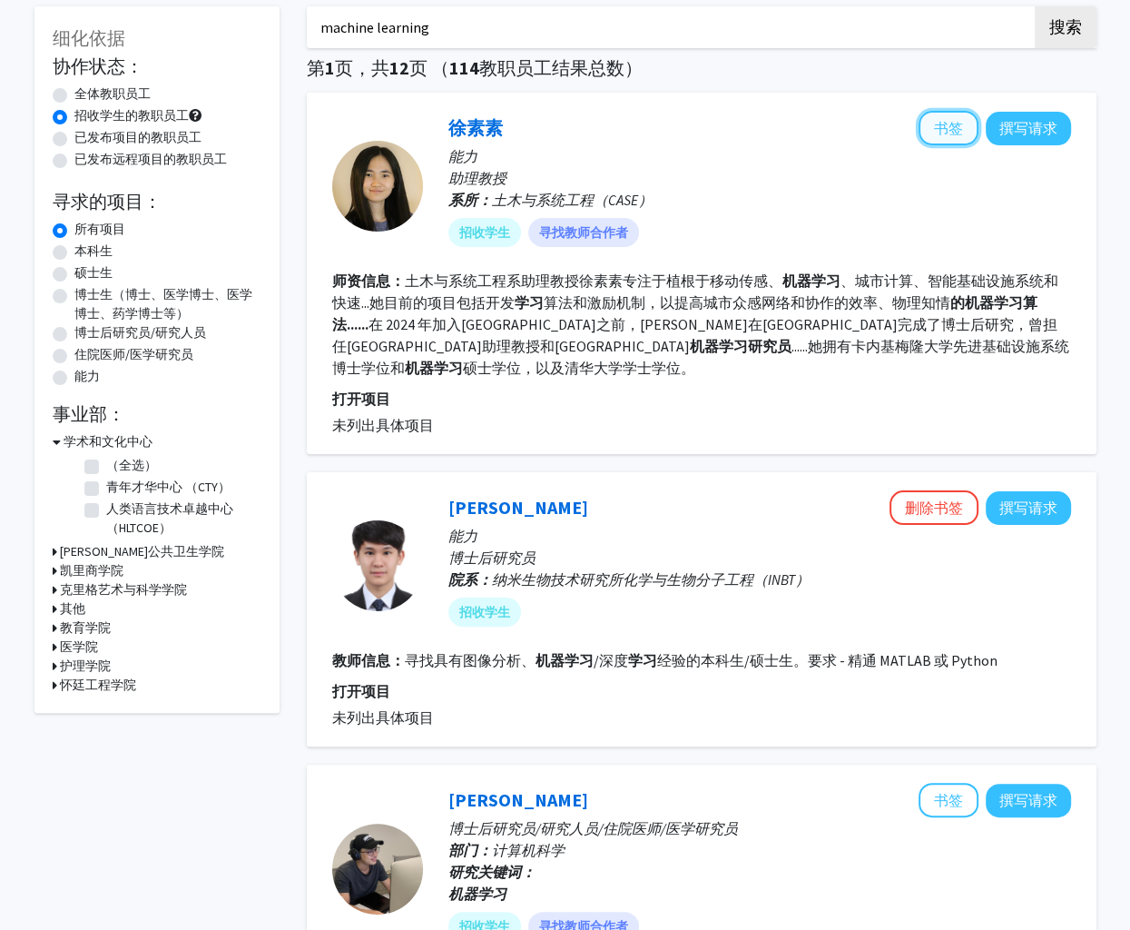
click at [946, 133] on button "书签" at bounding box center [949, 128] width 60 height 34
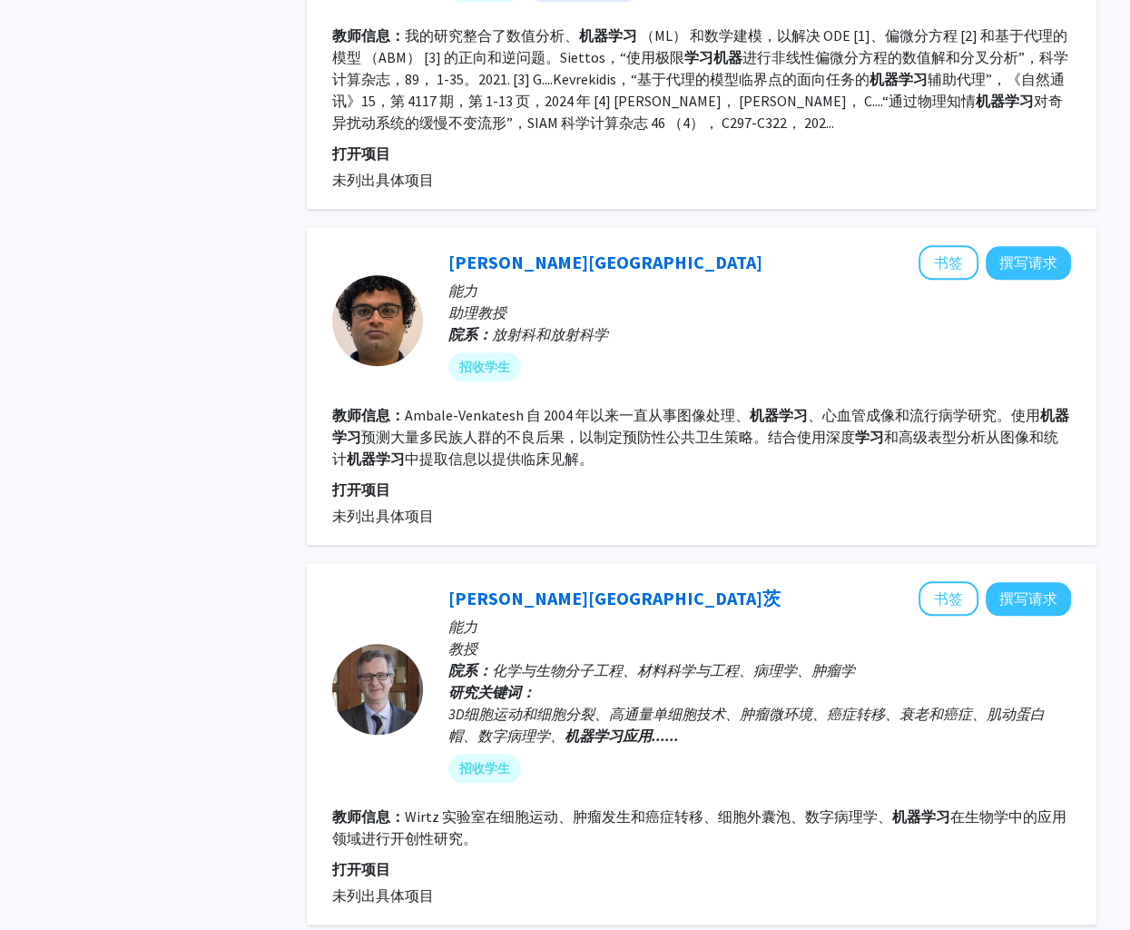
scroll to position [1452, 0]
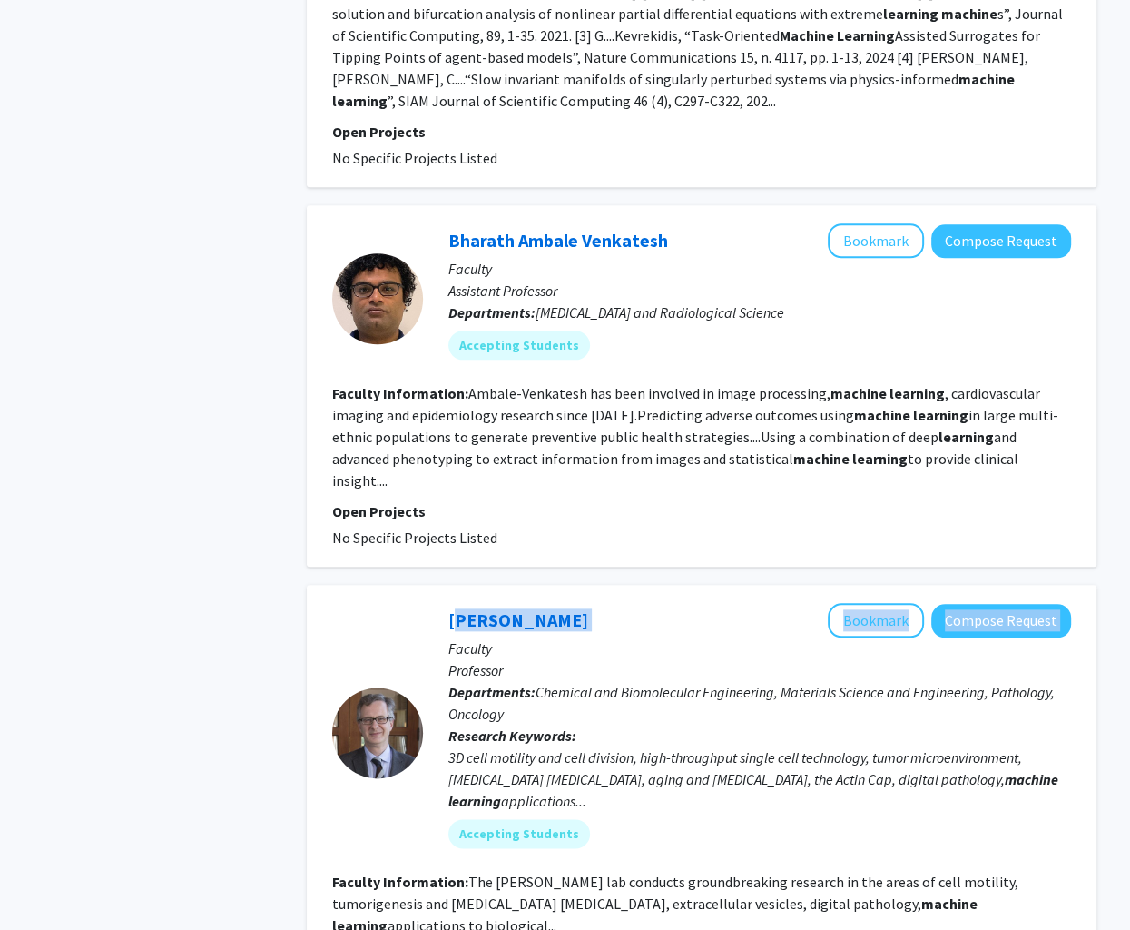
drag, startPoint x: 603, startPoint y: 572, endPoint x: 445, endPoint y: 575, distance: 158.0
click at [445, 603] on div "Denis Wirtz Bookmark Compose Request Faculty Professor Departments: Chemical an…" at bounding box center [747, 732] width 648 height 259
drag, startPoint x: 684, startPoint y: 684, endPoint x: 634, endPoint y: 649, distance: 60.7
click at [682, 724] on p "Research Keywords: 3D cell motility and cell division, high-throughput single c…" at bounding box center [759, 767] width 623 height 87
drag, startPoint x: 545, startPoint y: 571, endPoint x: 442, endPoint y: 570, distance: 102.6
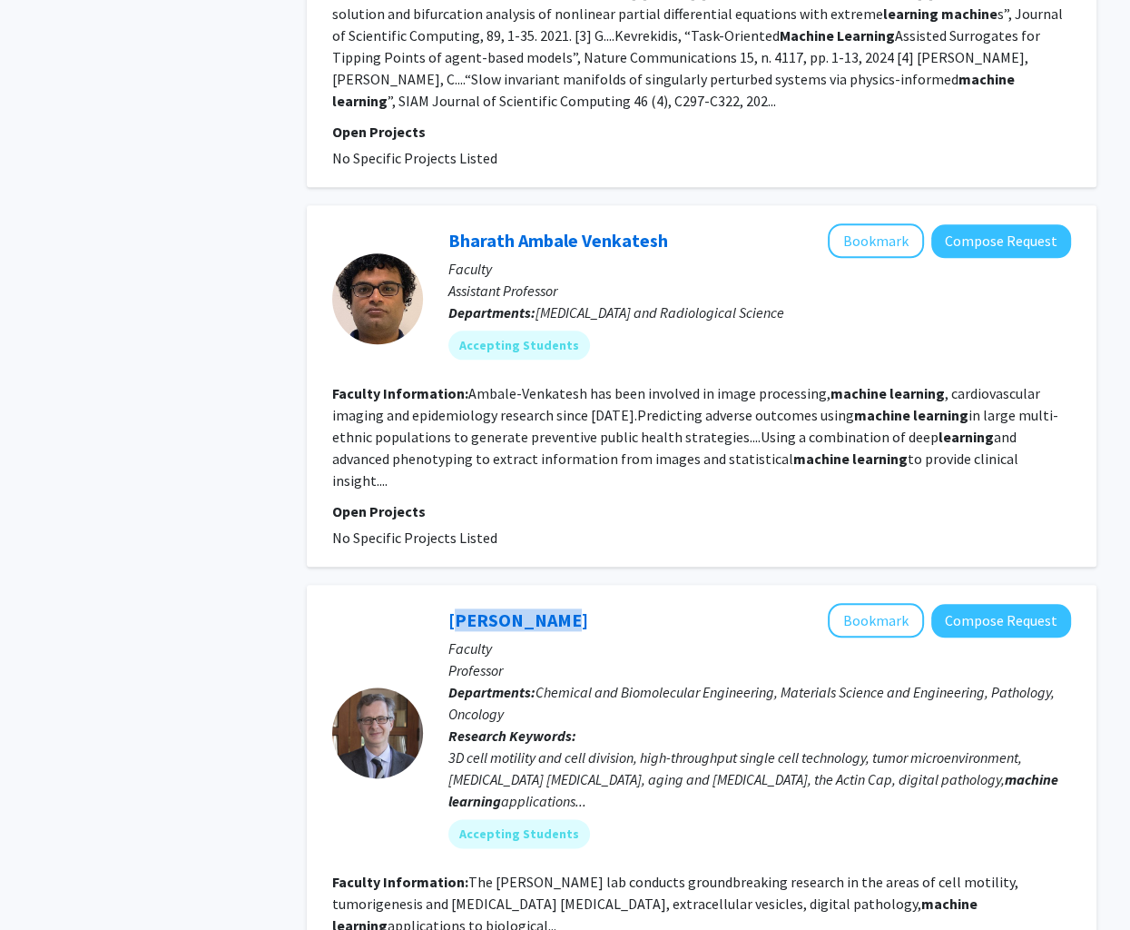
click at [442, 603] on div "Denis Wirtz Bookmark Compose Request Faculty Professor Departments: Chemical an…" at bounding box center [747, 732] width 648 height 259
copy link "Denis Wirtz"
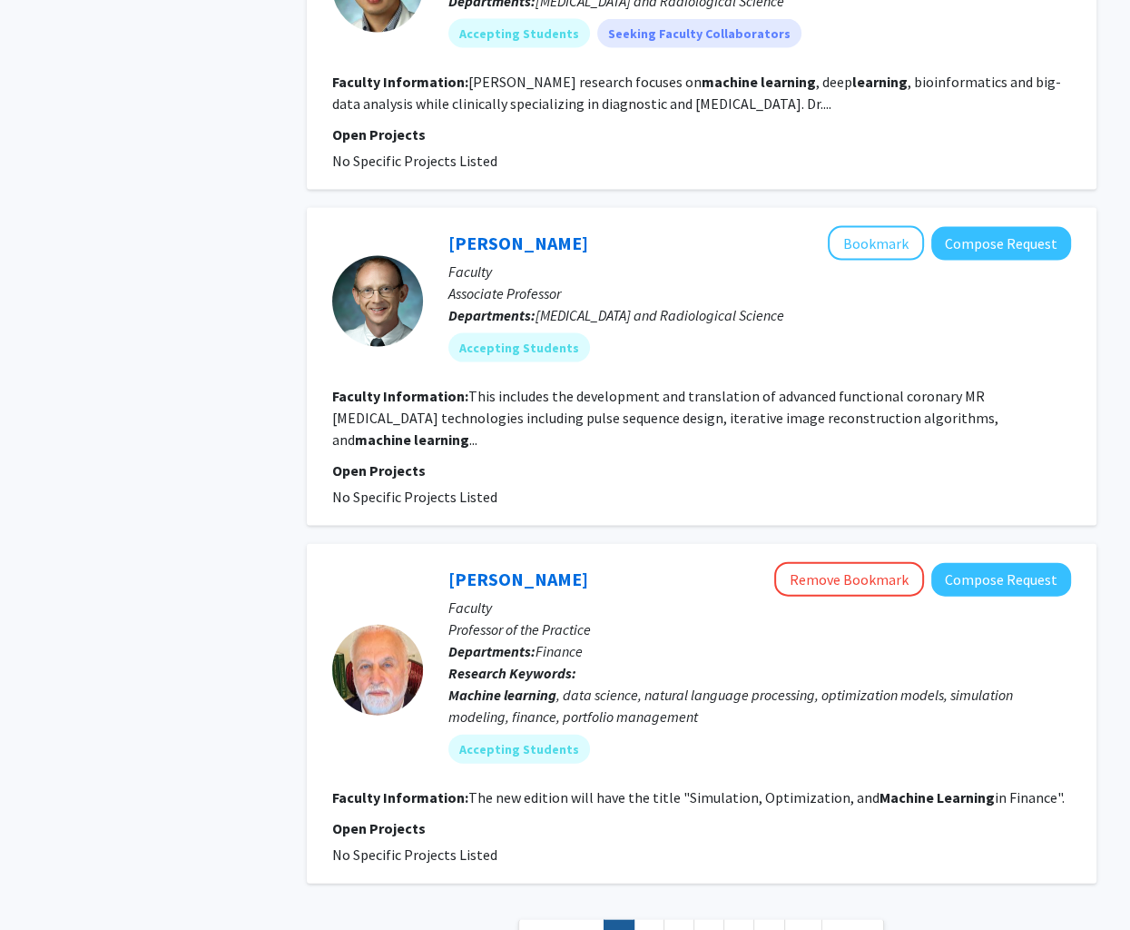
scroll to position [3027, 0]
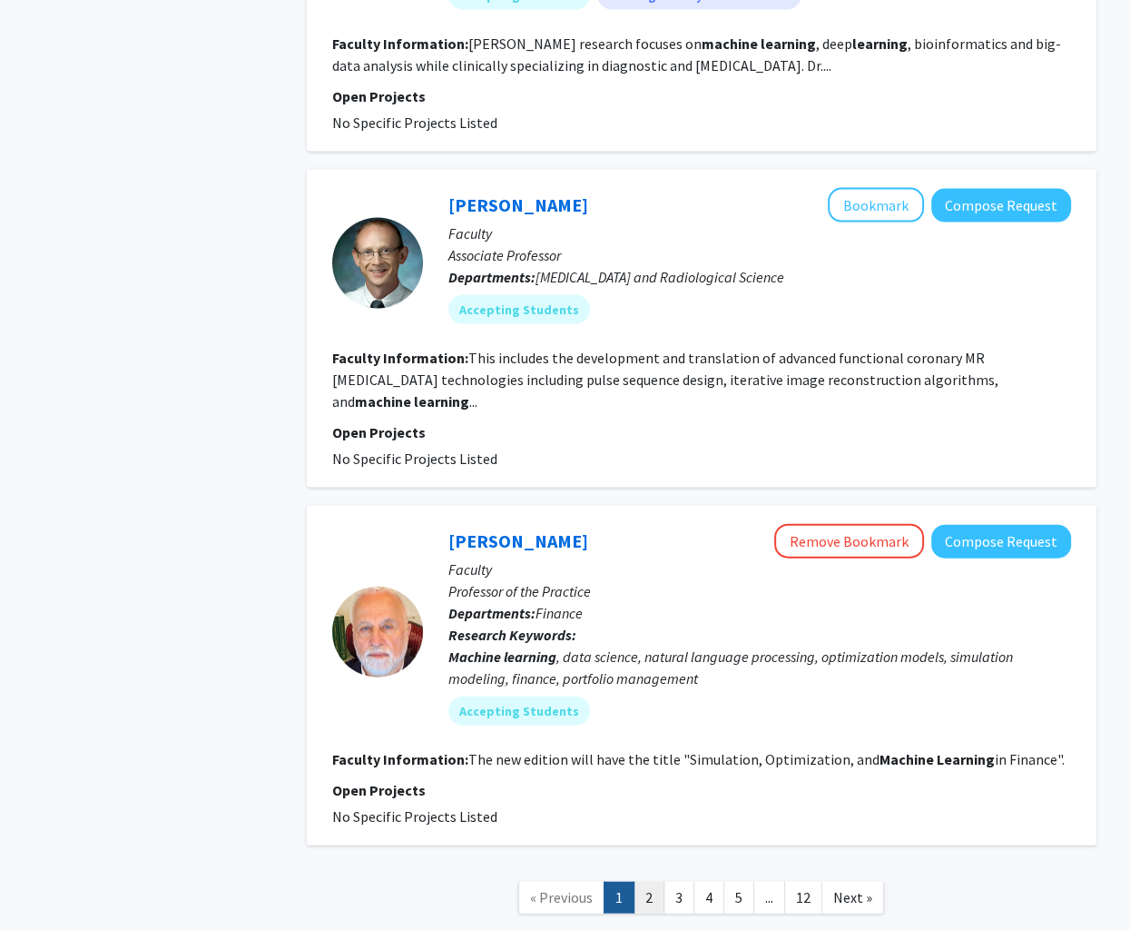
click at [646, 881] on link "2" at bounding box center [649, 897] width 31 height 32
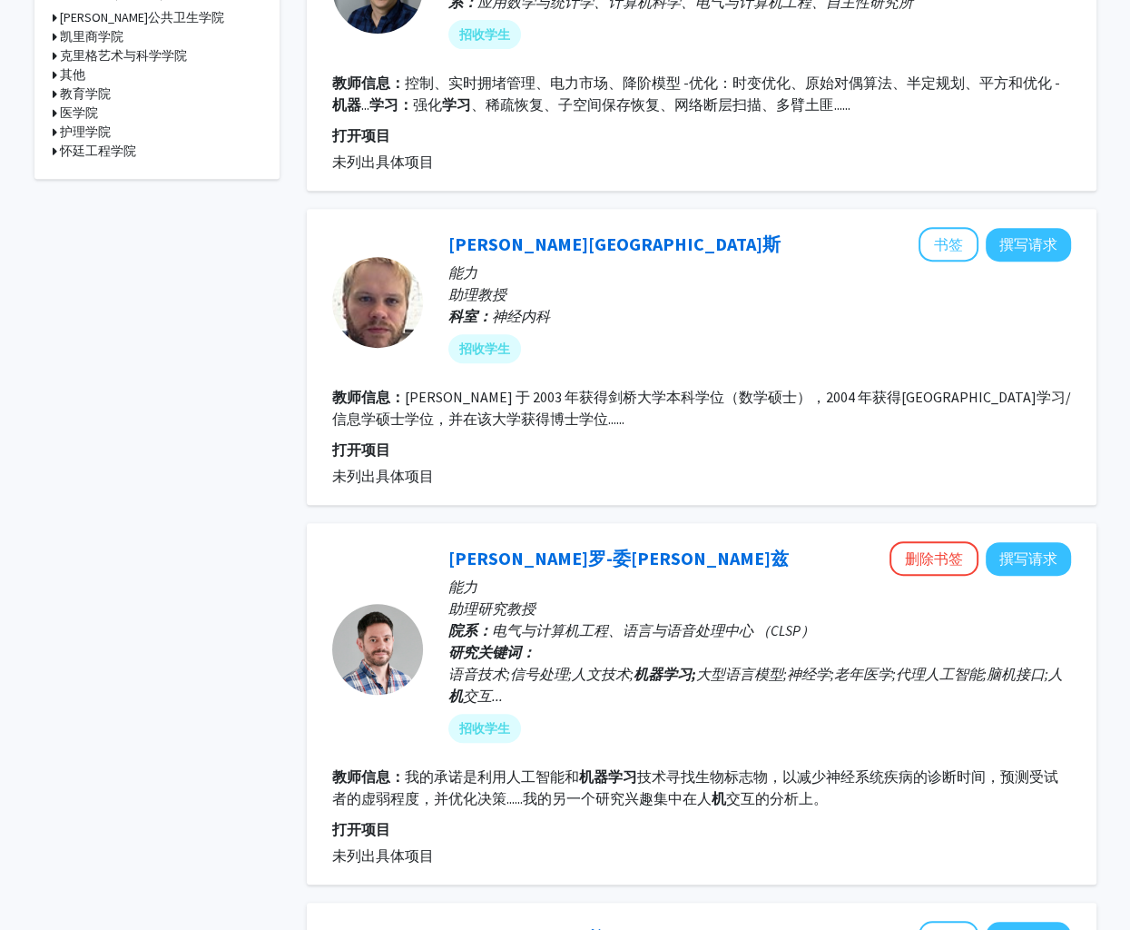
scroll to position [817, 0]
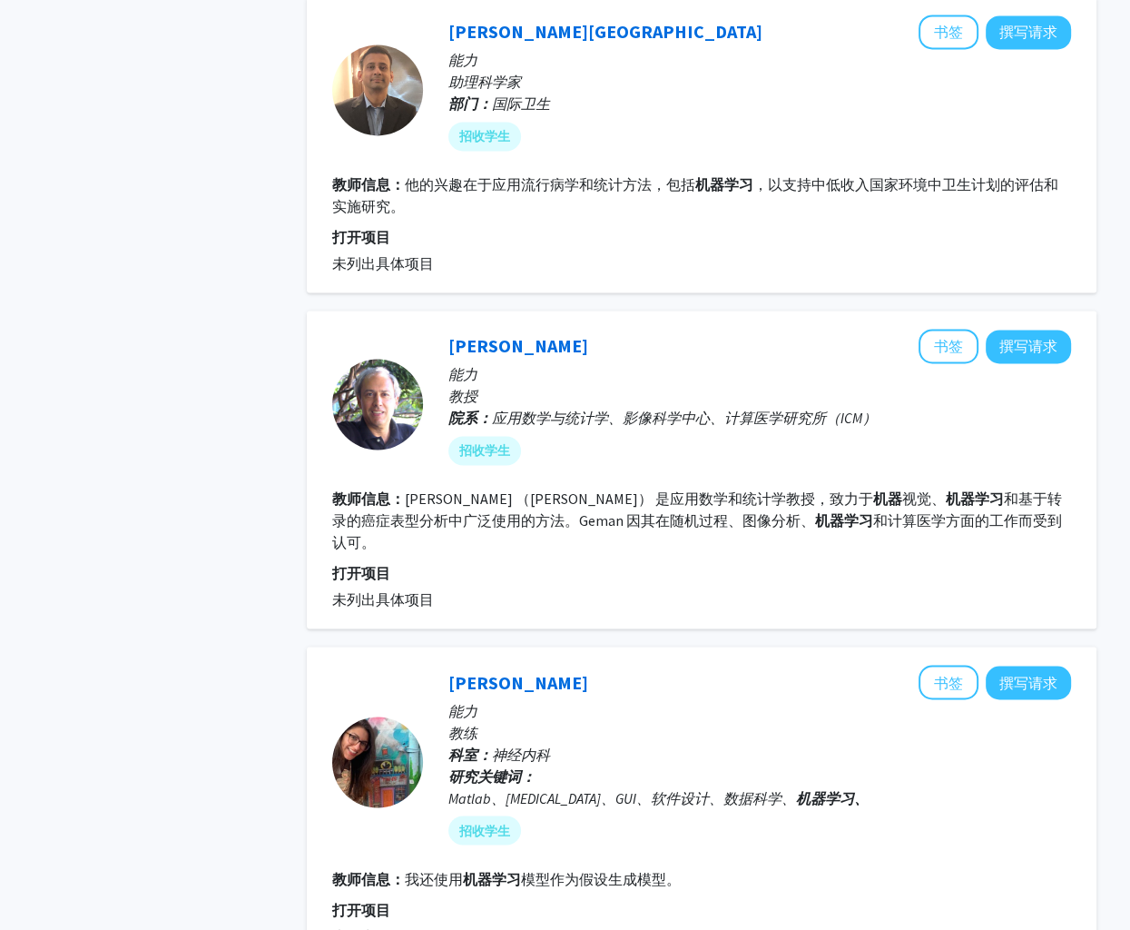
scroll to position [2179, 0]
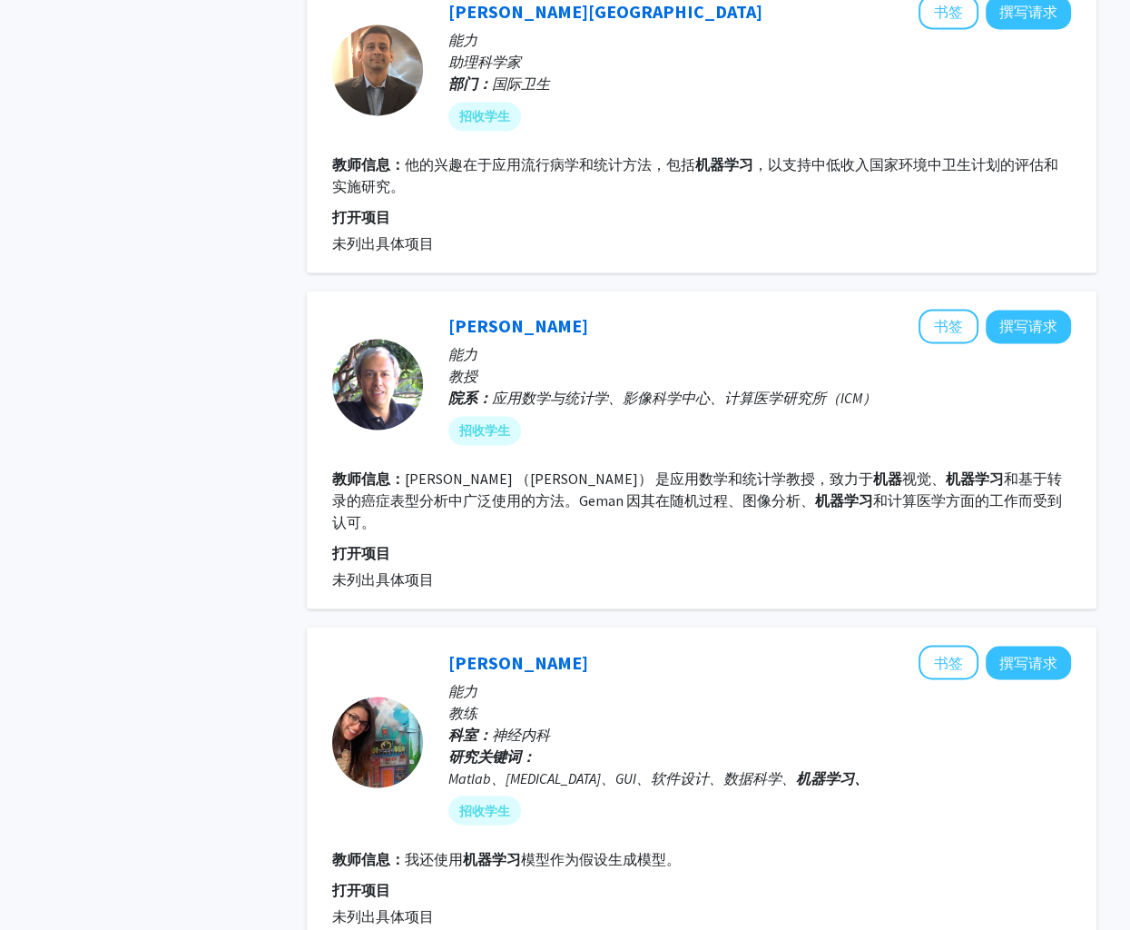
click at [730, 469] on fg-read-more "唐纳德·格曼 （Donald Geman） 是应用数学和统计学教授，致力于 机器 视觉、 机器学习 和基于转录的癌症表型分析中广泛使用的方法。Geman 因其…" at bounding box center [697, 500] width 730 height 62
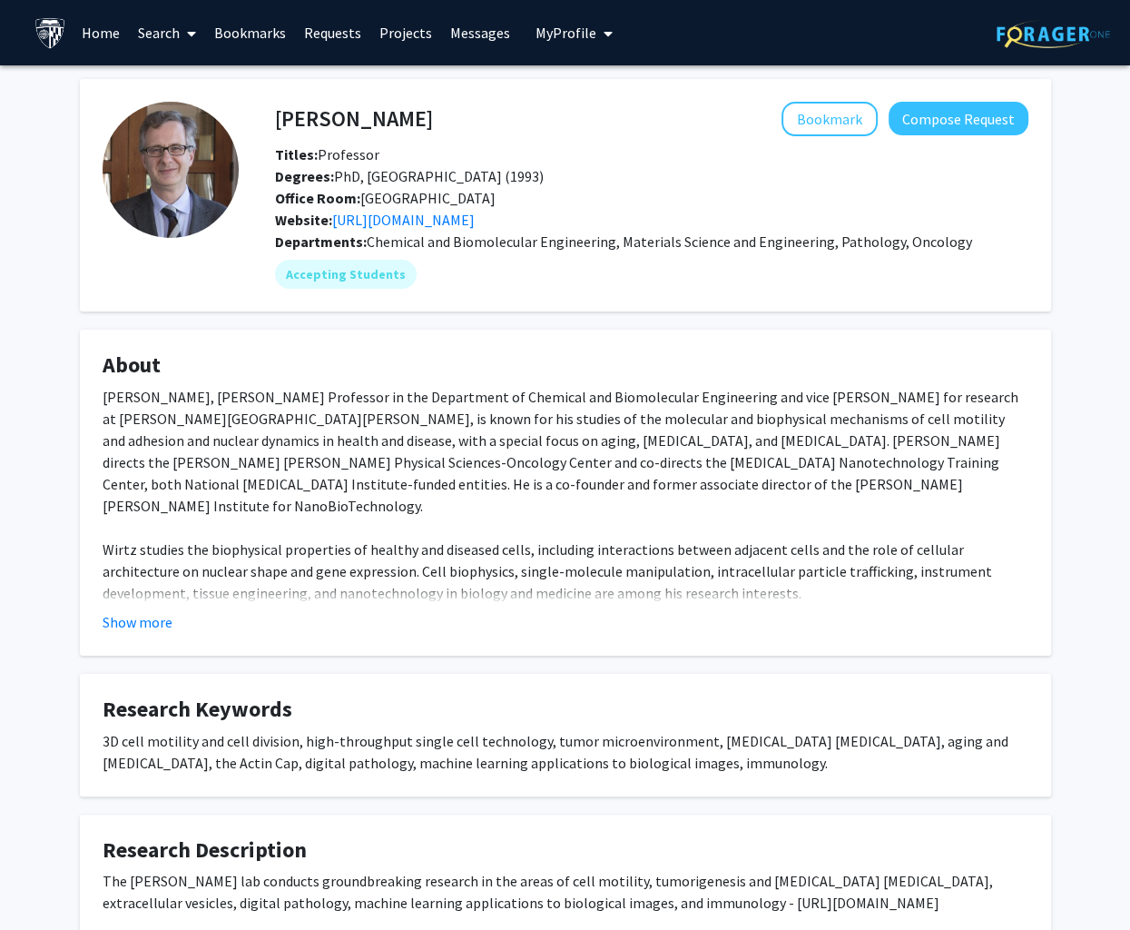
scroll to position [120, 0]
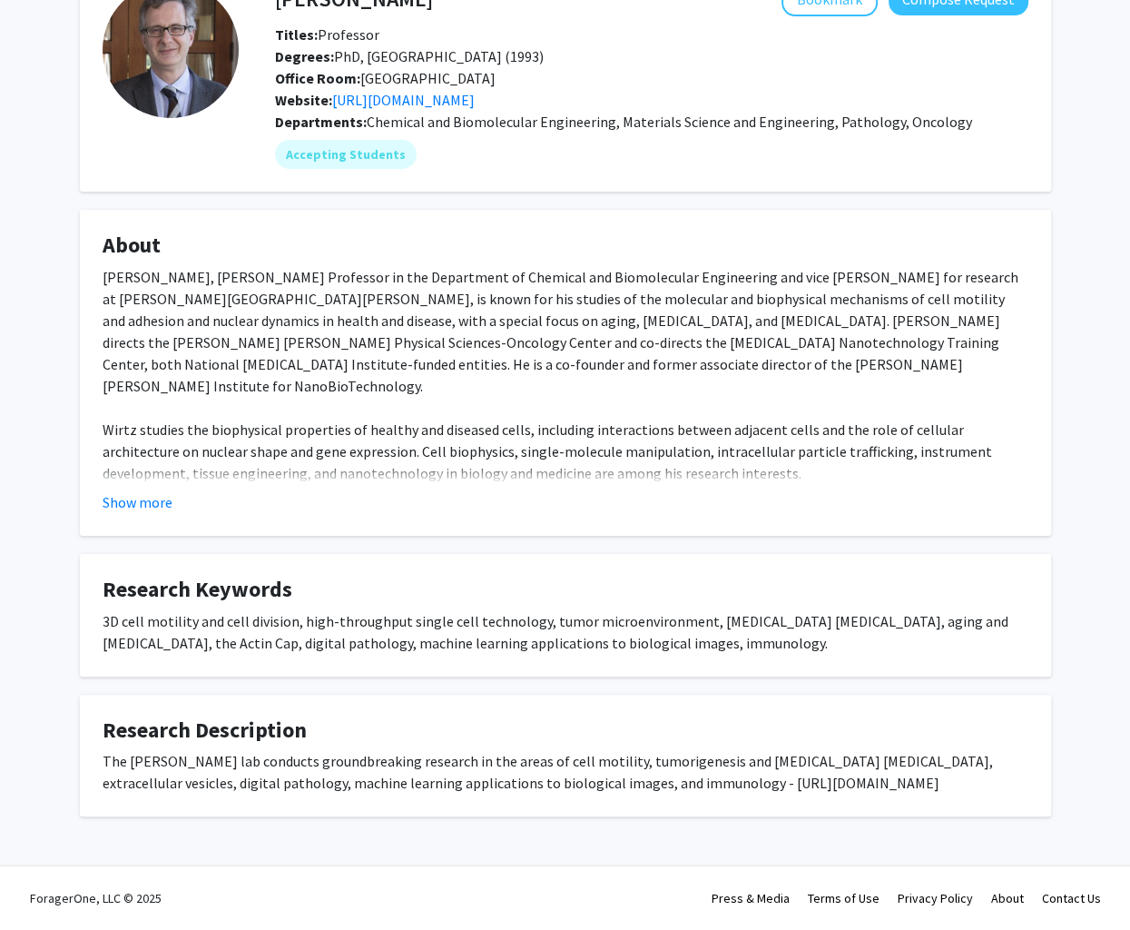
drag, startPoint x: 599, startPoint y: 783, endPoint x: 896, endPoint y: 779, distance: 296.9
click at [896, 779] on div "The [PERSON_NAME] lab conducts groundbreaking research in the areas of cell mot…" at bounding box center [566, 772] width 926 height 44
copy div "[URL][DOMAIN_NAME]"
click at [807, 341] on div "[PERSON_NAME], [PERSON_NAME] Professor in the Department of Chemical and Biomol…" at bounding box center [566, 778] width 926 height 1024
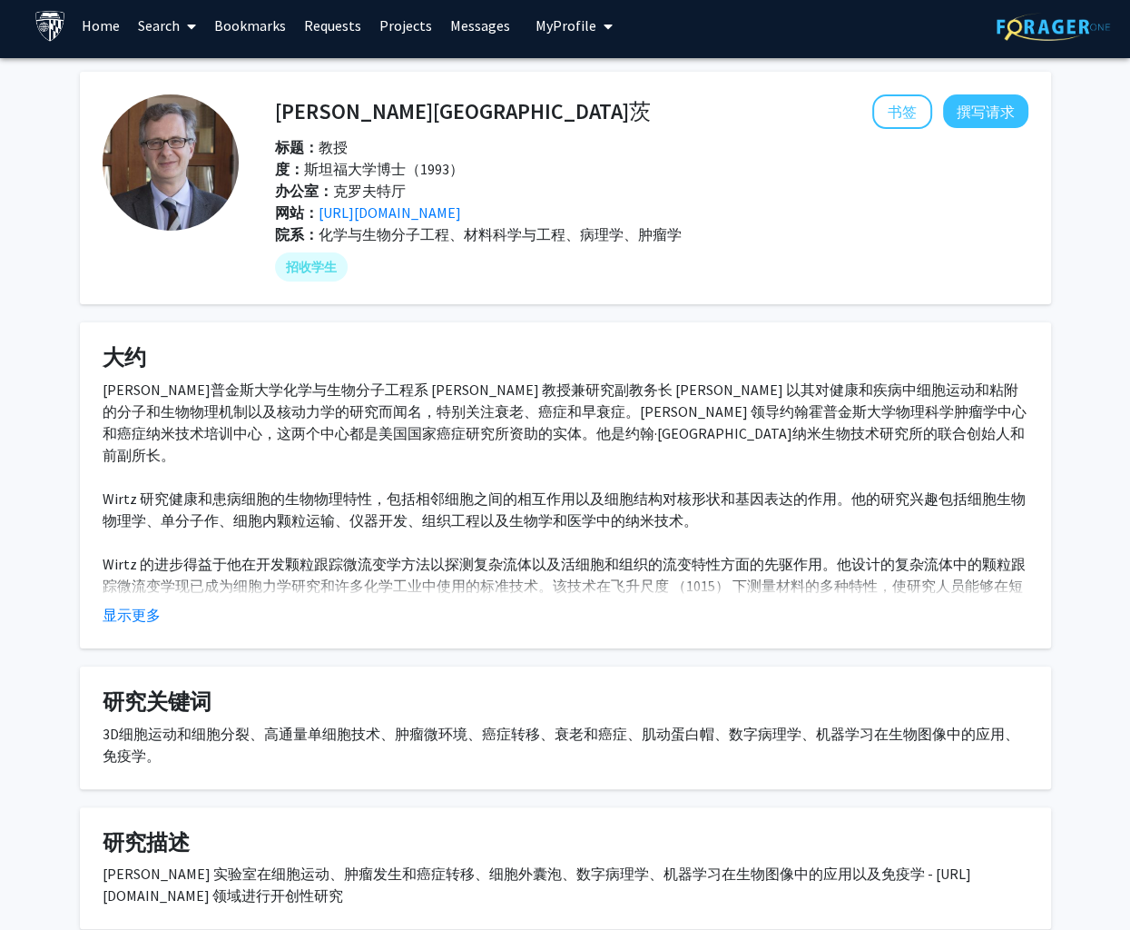
scroll to position [0, 0]
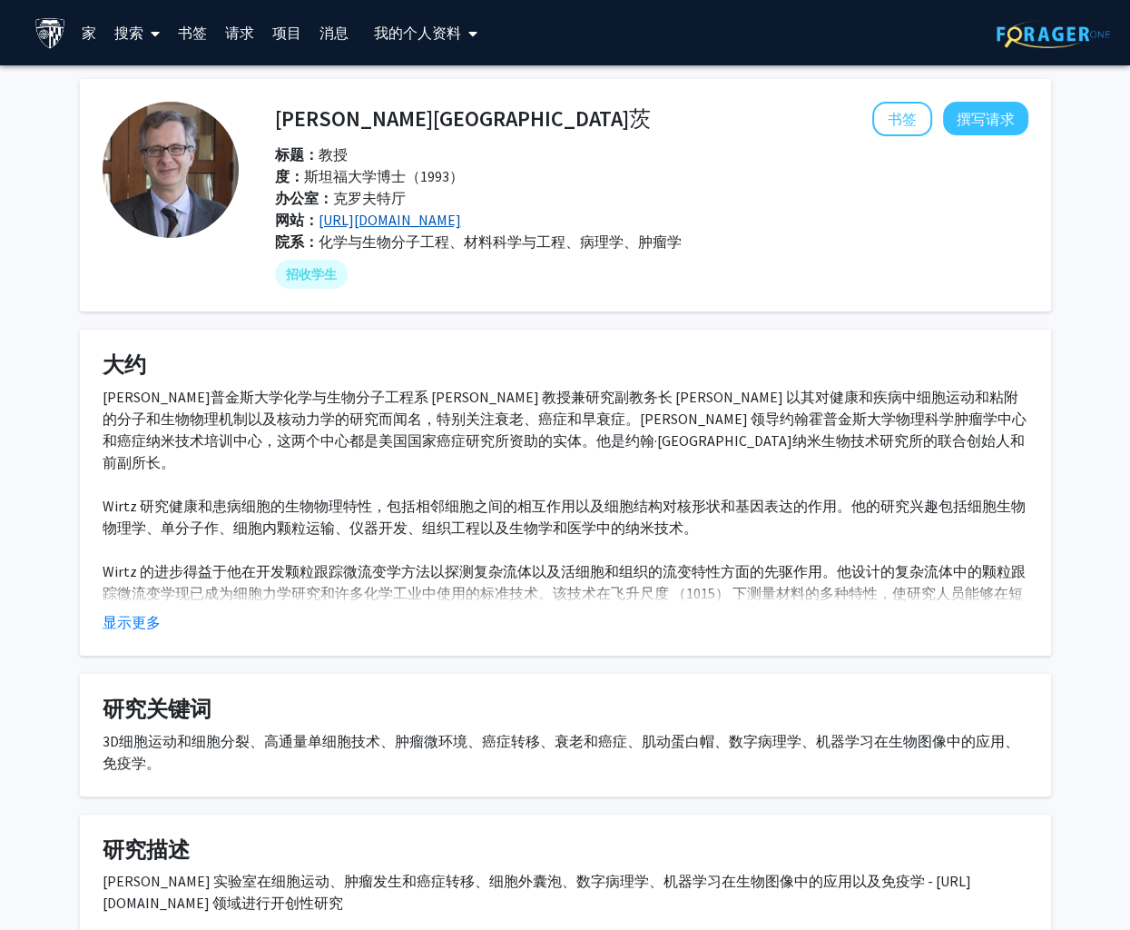
click at [414, 228] on link "[URL][DOMAIN_NAME]" at bounding box center [390, 220] width 143 height 18
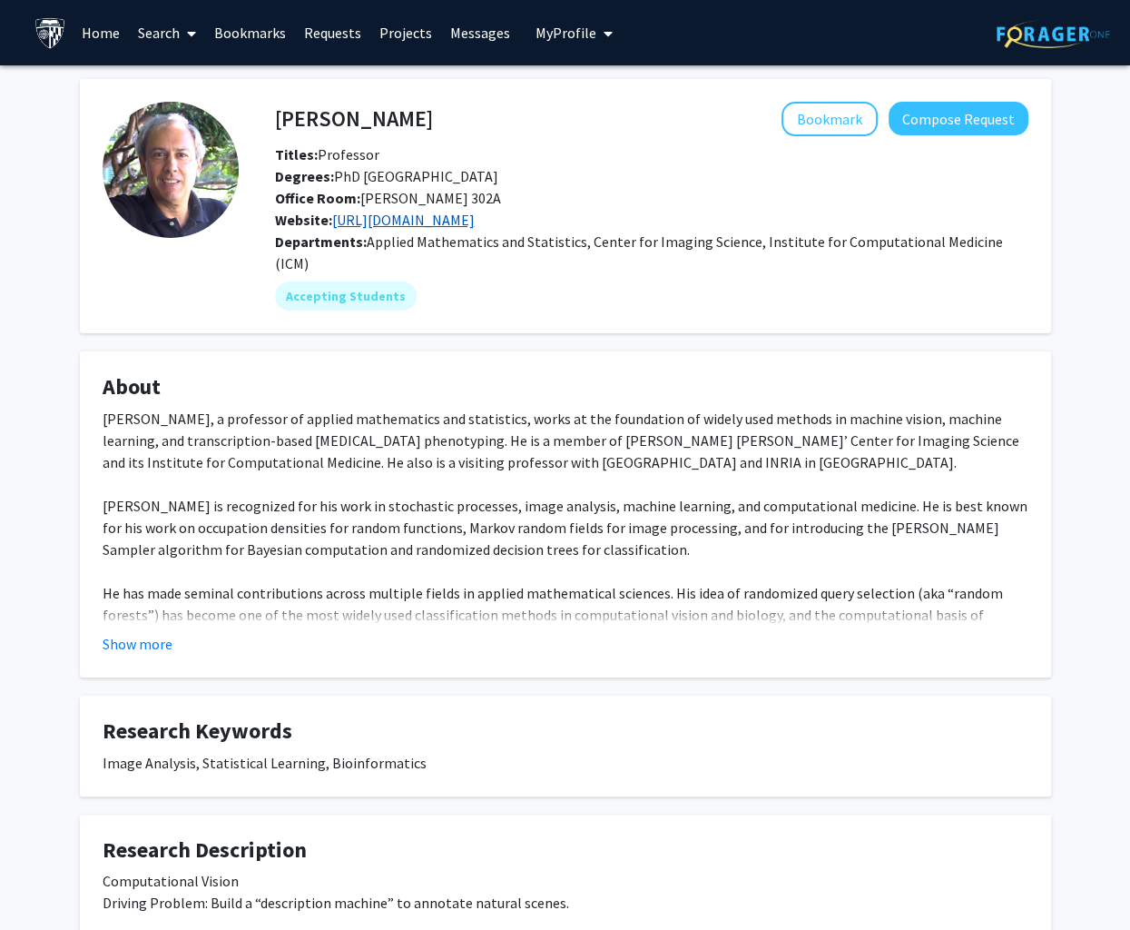
click at [475, 221] on link "[URL][DOMAIN_NAME]" at bounding box center [403, 220] width 143 height 18
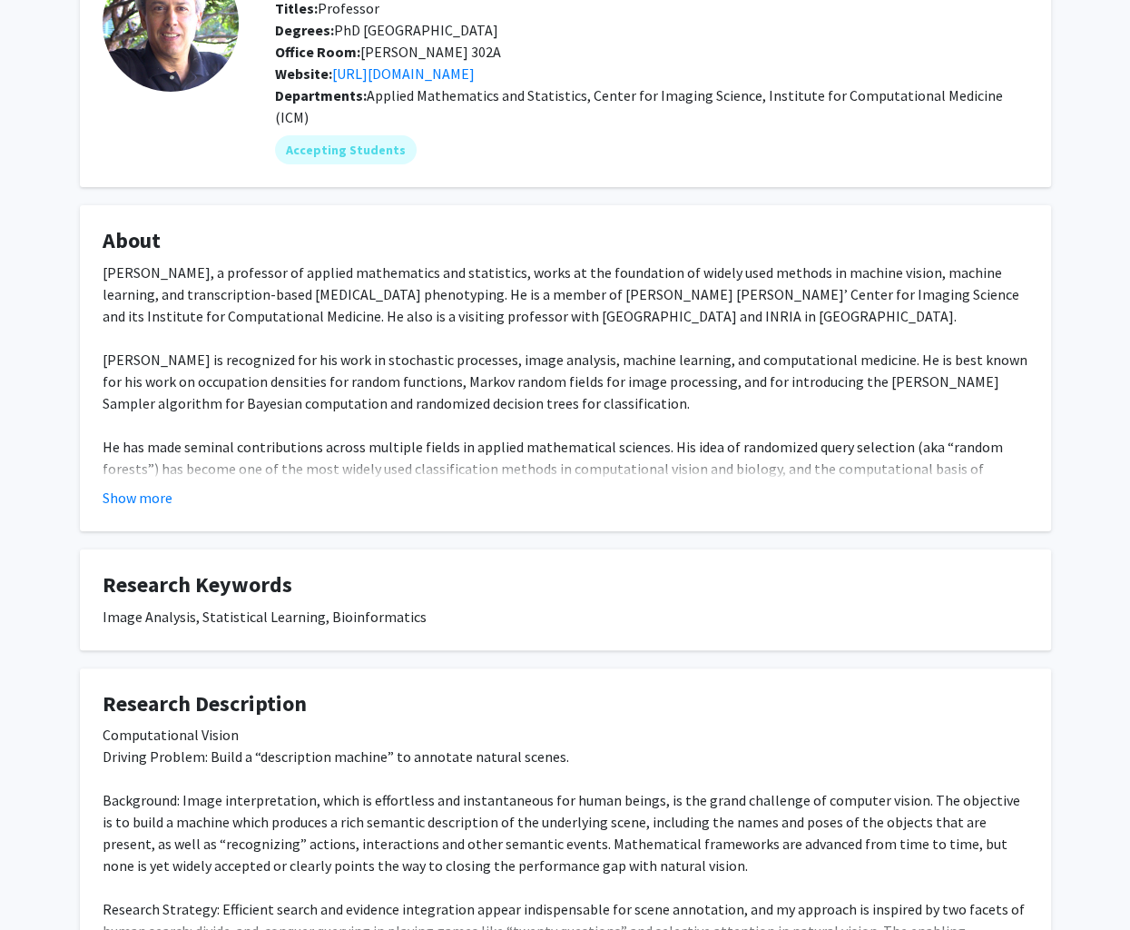
scroll to position [301, 0]
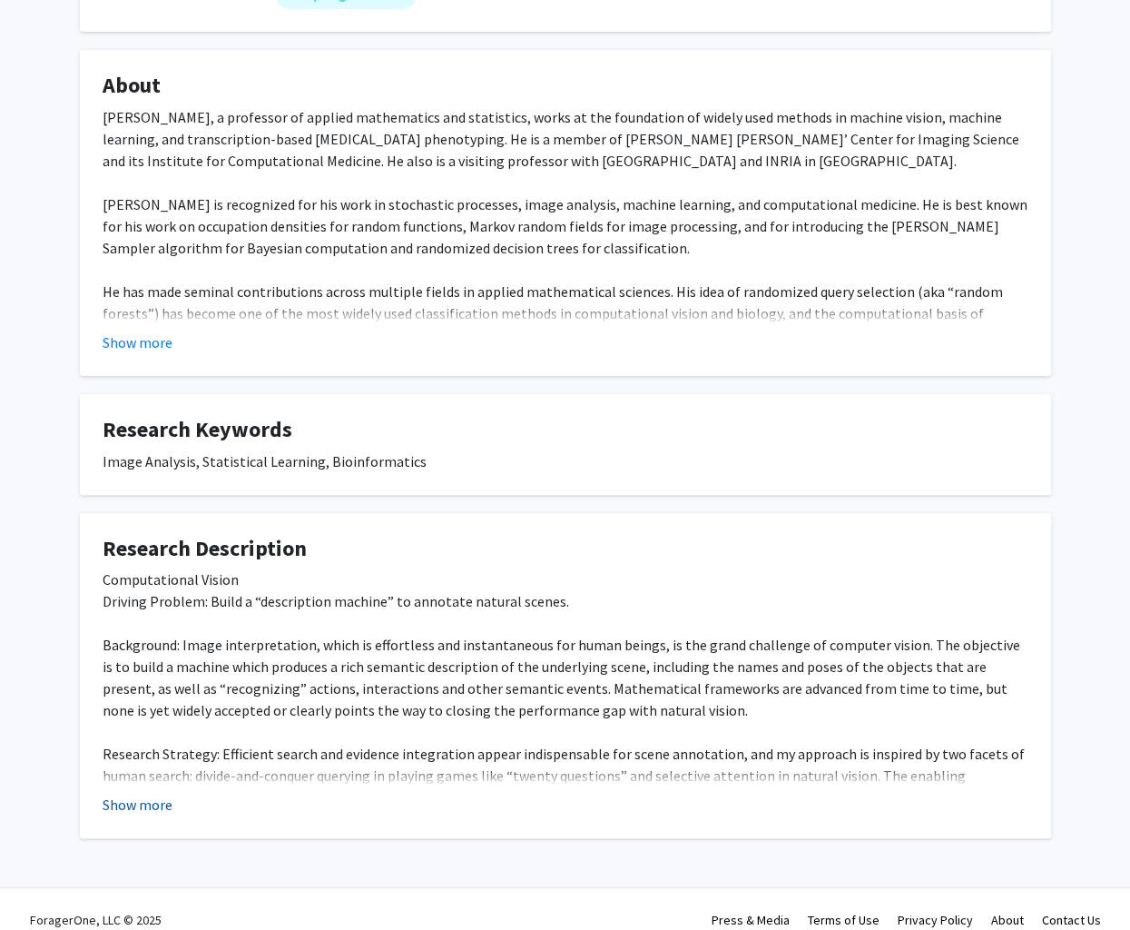
click at [142, 793] on button "Show more" at bounding box center [138, 804] width 70 height 22
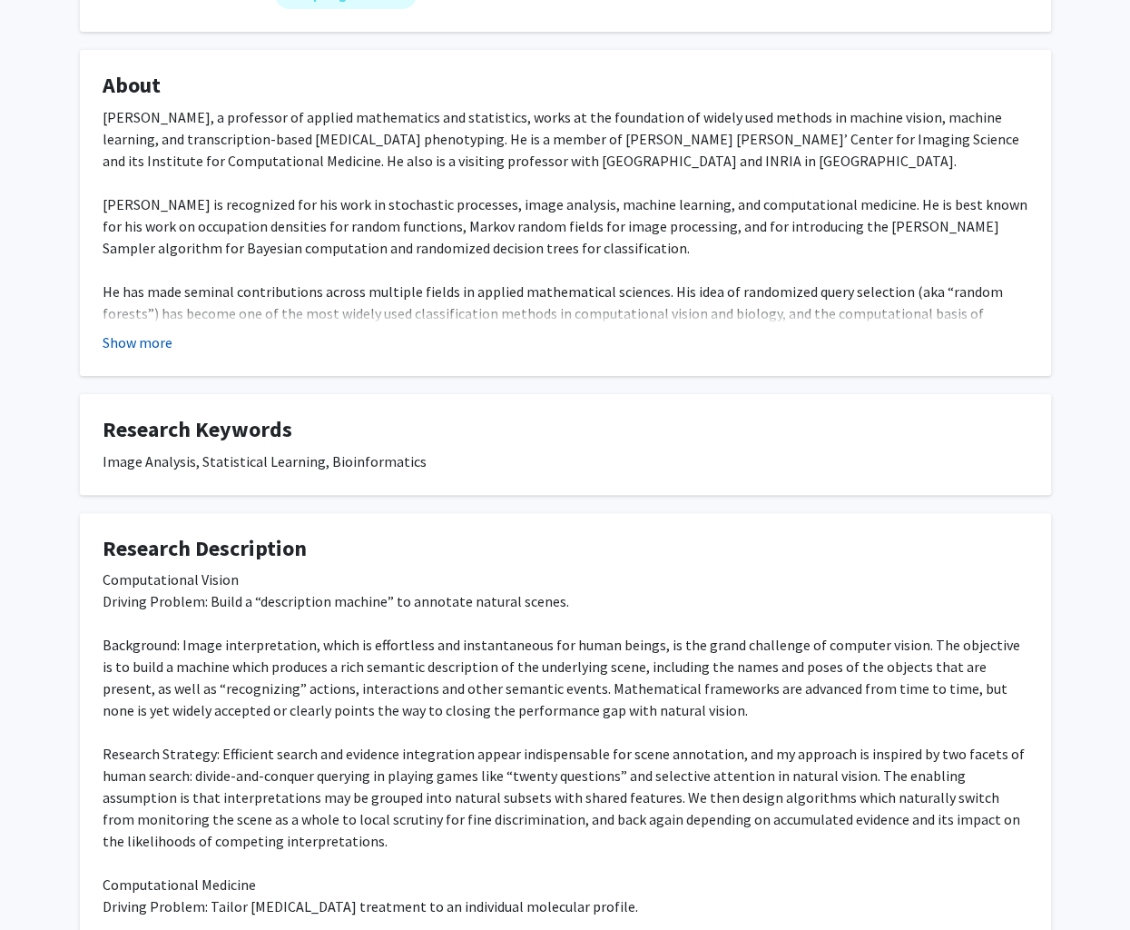
click at [145, 331] on button "Show more" at bounding box center [138, 342] width 70 height 22
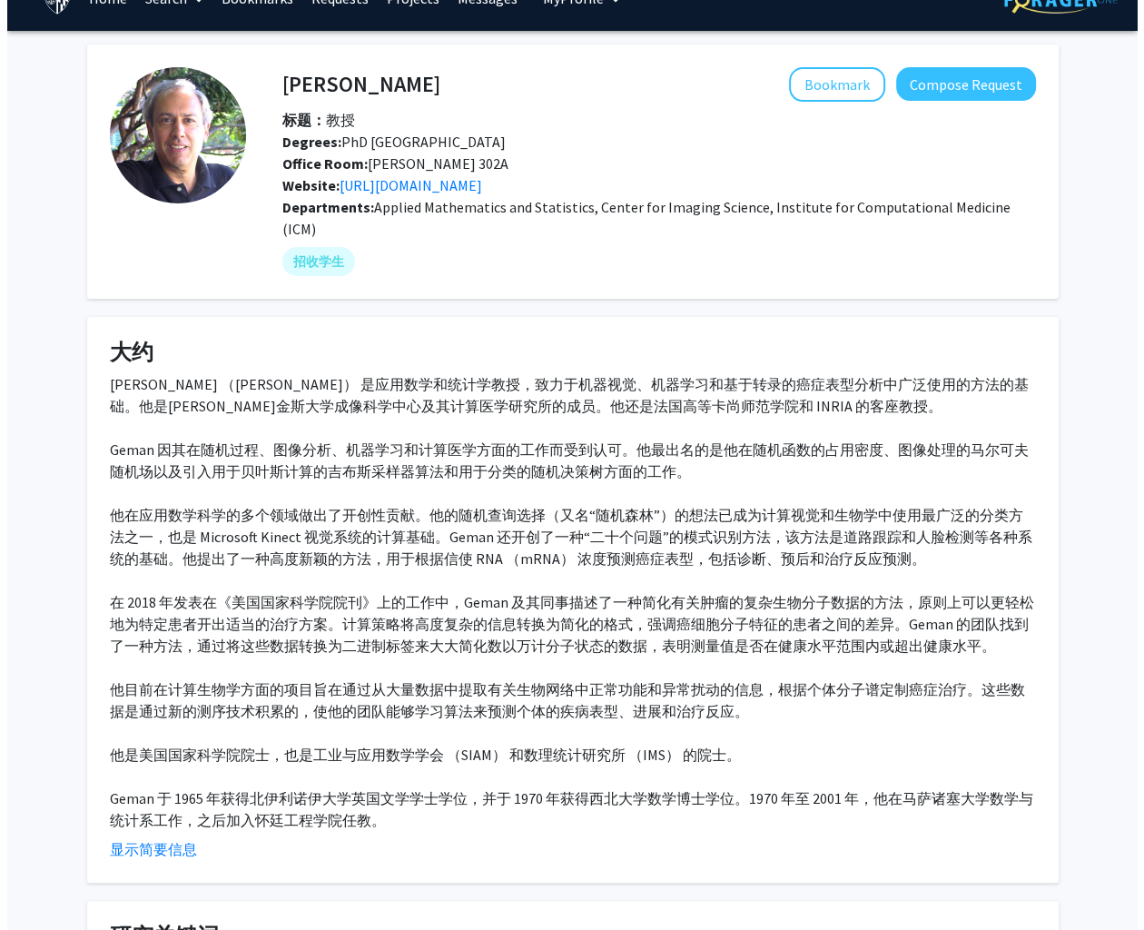
scroll to position [0, 0]
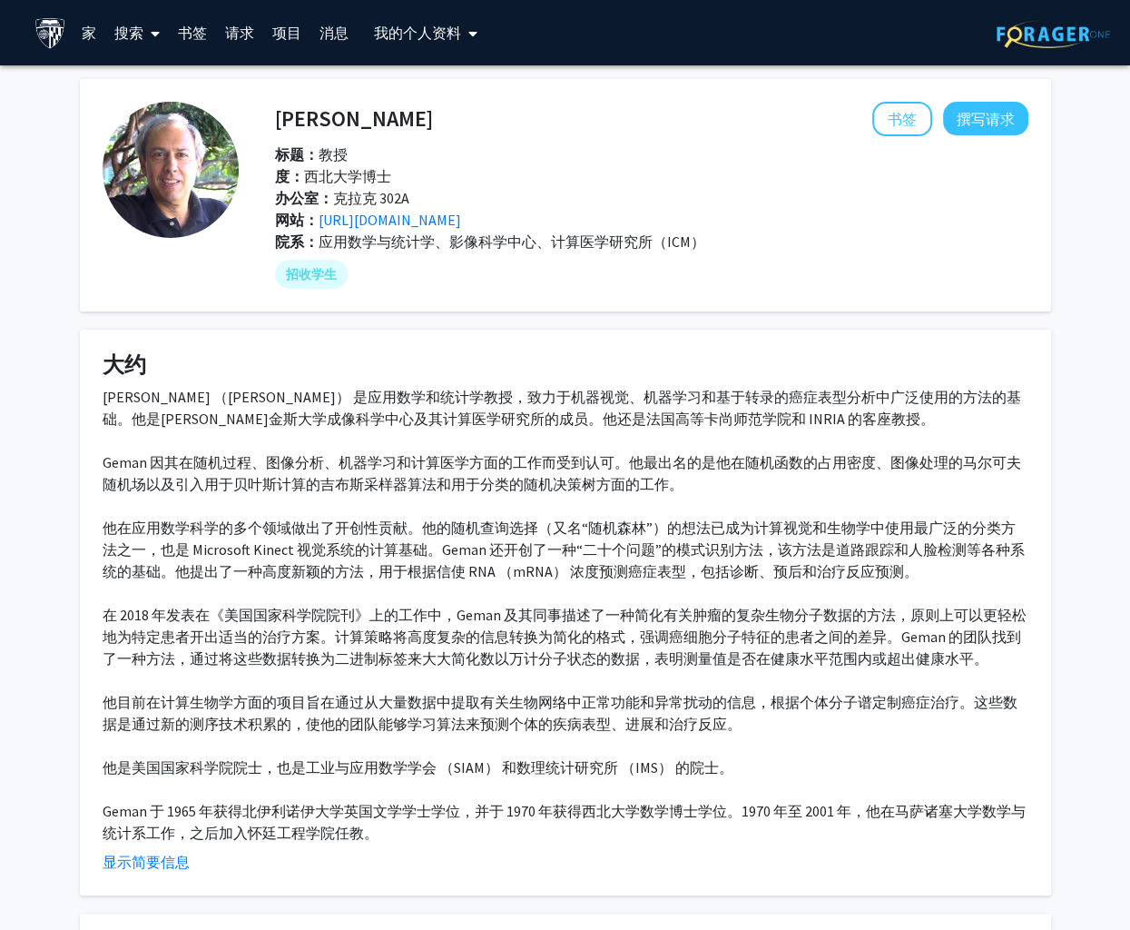
click at [434, 28] on font "我的个人资料" at bounding box center [417, 33] width 87 height 18
click at [344, 35] on link "消息" at bounding box center [333, 33] width 47 height 64
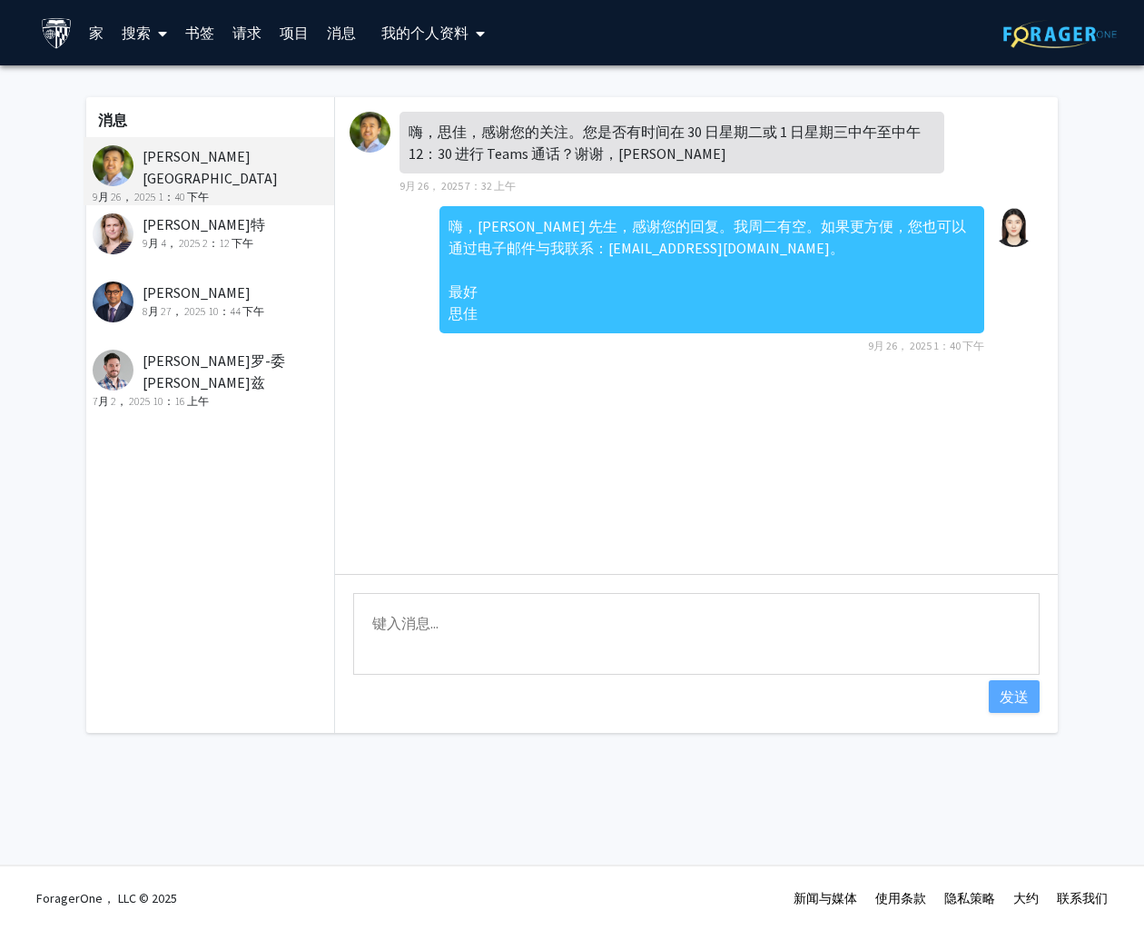
click at [731, 468] on div "嗨，思佳，感谢您的关注。您是否有时间在 30 日星期二或 1 日星期三中午至中午 12：30 进行 Teams 通话？谢谢，大卫 9月 26， 2025 7：…" at bounding box center [696, 335] width 723 height 477
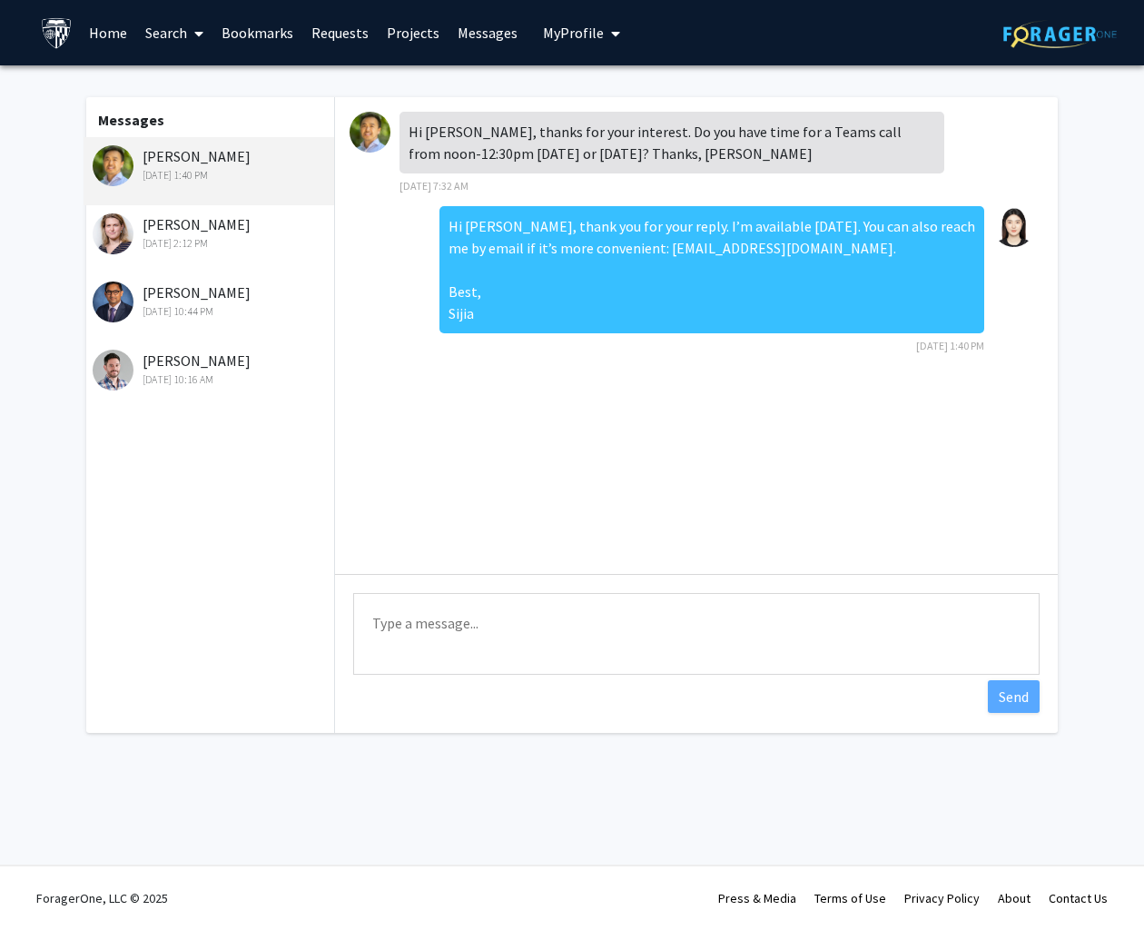
click at [658, 401] on div "Hi [PERSON_NAME], thanks for your interest. Do you have time for a Teams call f…" at bounding box center [696, 335] width 723 height 477
